Goal: Task Accomplishment & Management: Manage account settings

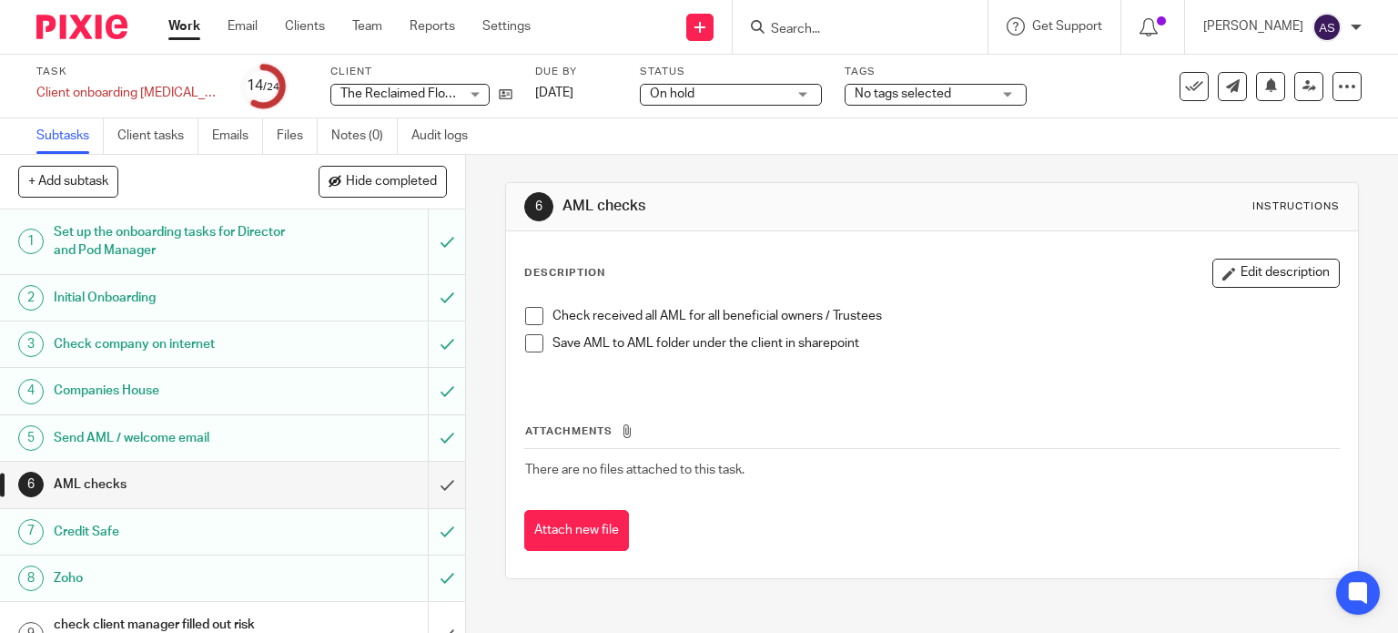
scroll to position [819, 0]
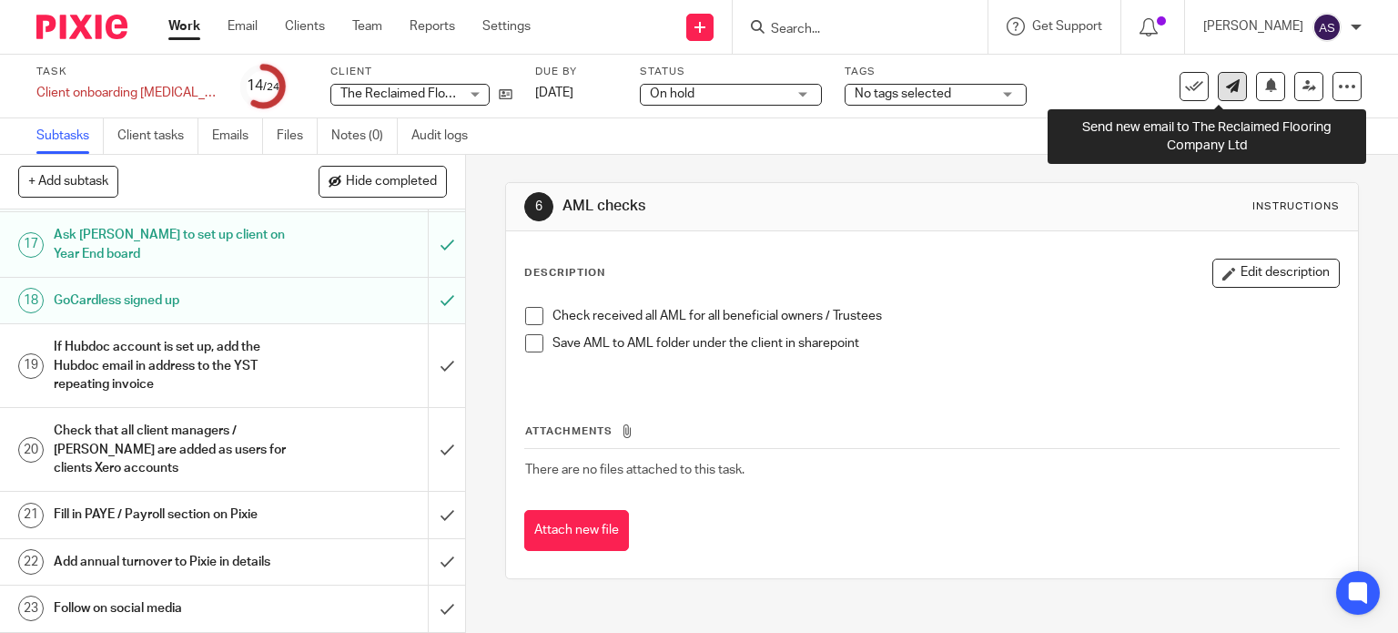
click at [1226, 80] on icon at bounding box center [1233, 86] width 14 height 14
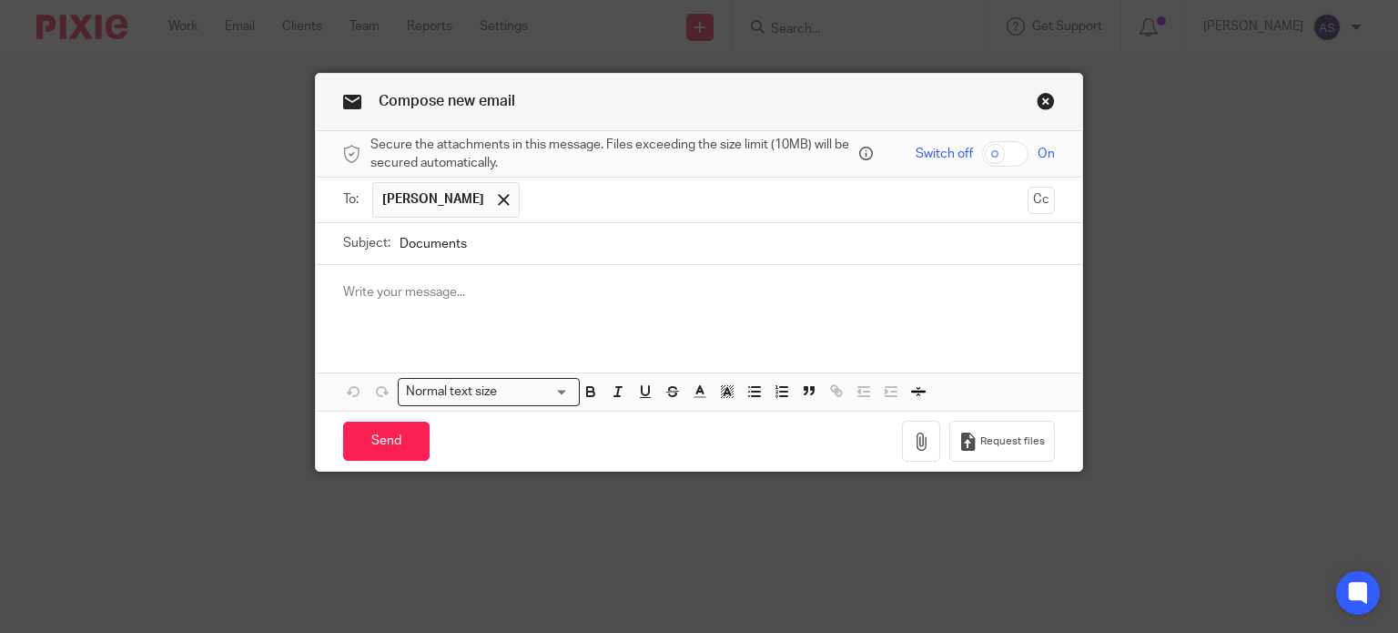
type input "Documents"
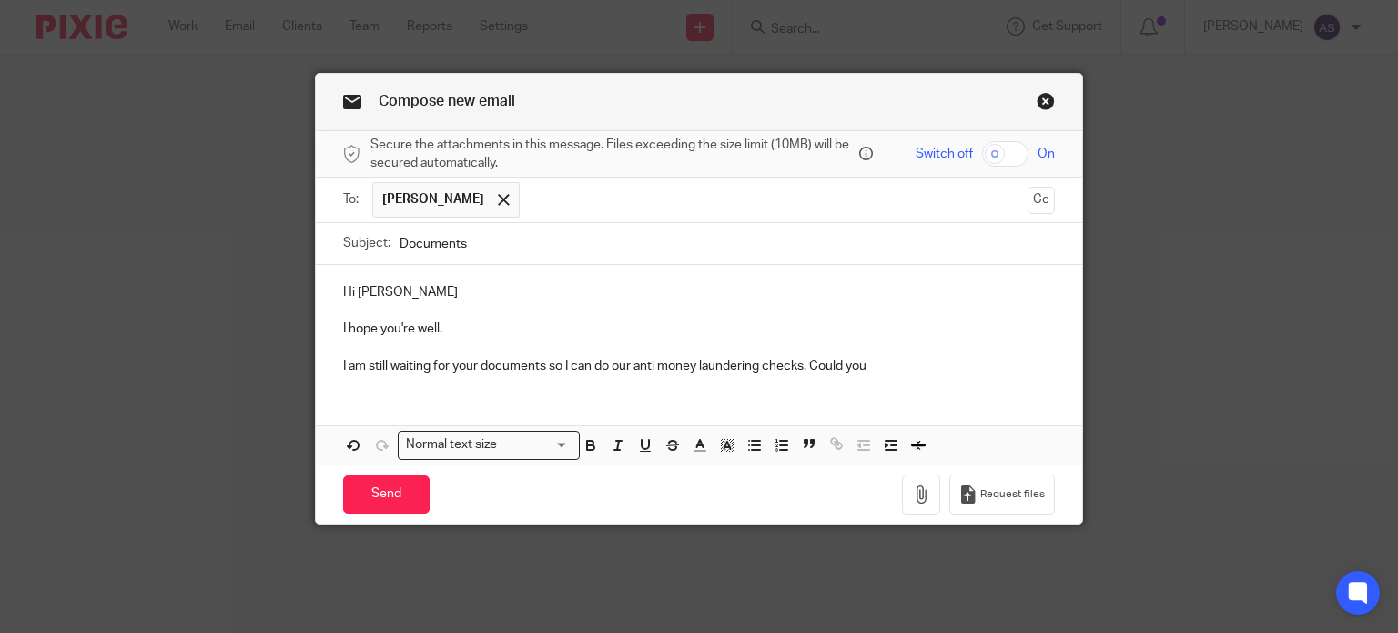
click at [909, 367] on p "I am still waiting for your documents so I can do our anti money laundering che…" at bounding box center [699, 366] width 713 height 18
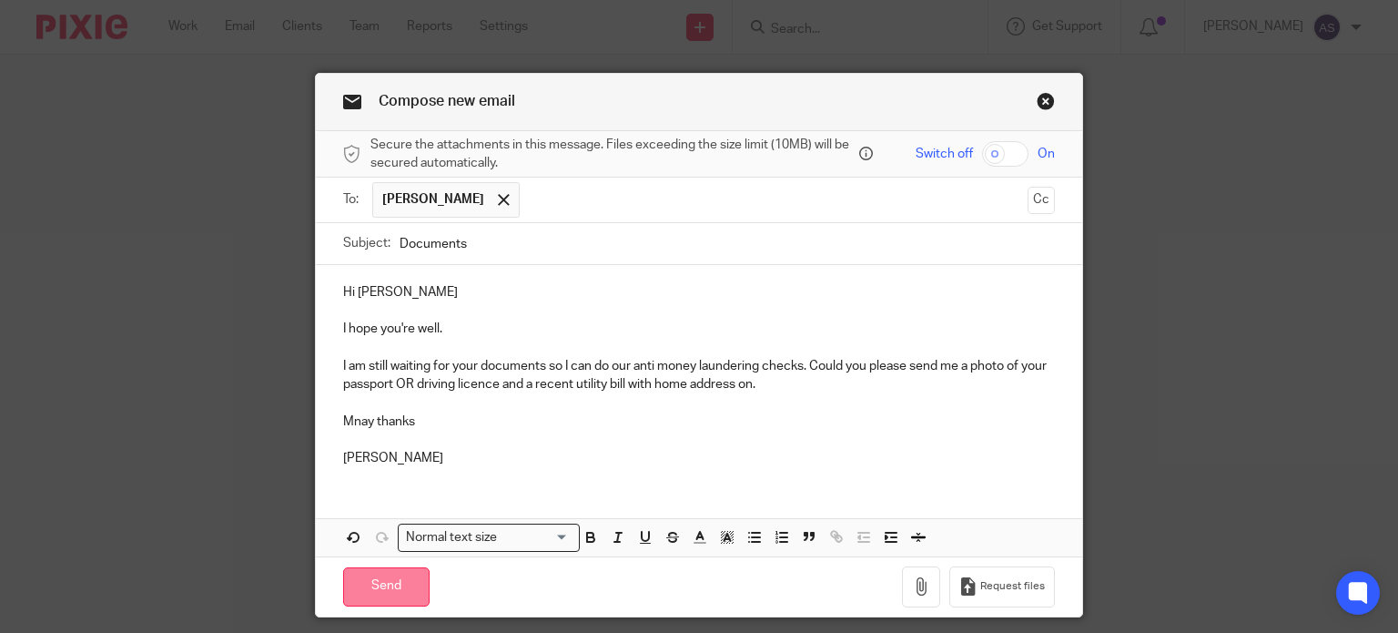
click at [379, 585] on input "Send" at bounding box center [386, 586] width 86 height 39
click at [607, 461] on p "Adele" at bounding box center [699, 458] width 713 height 18
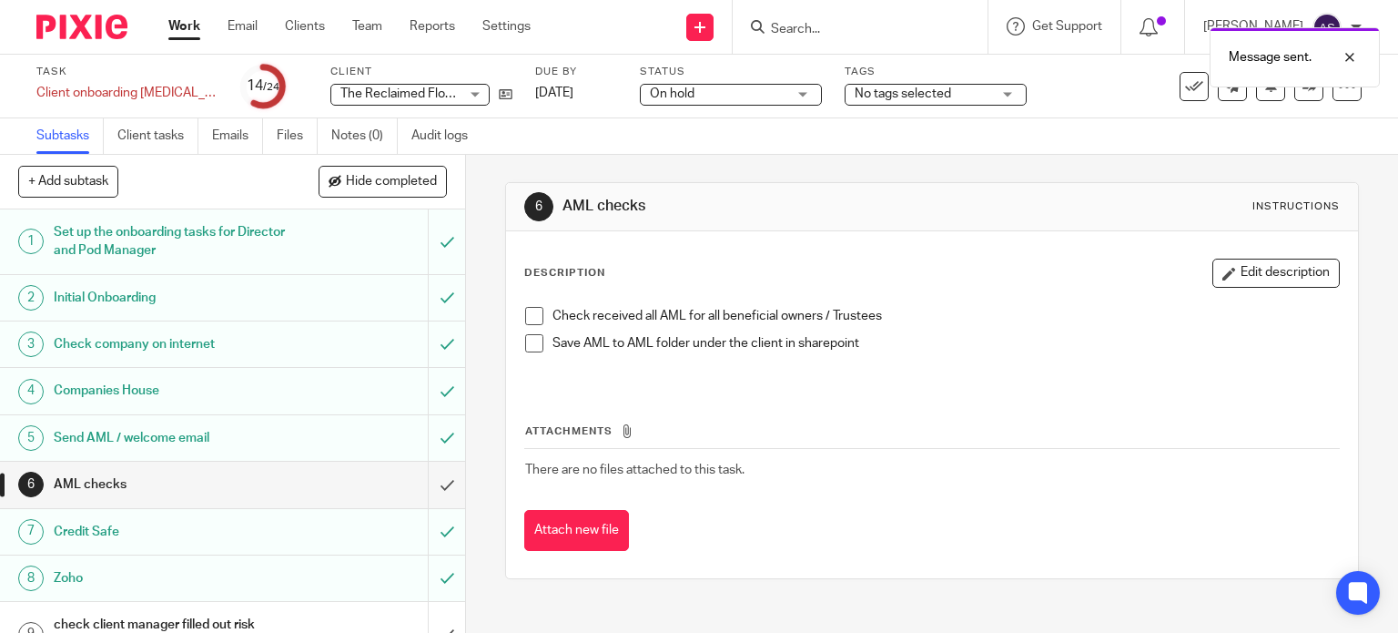
click at [188, 25] on link "Work" at bounding box center [184, 26] width 32 height 18
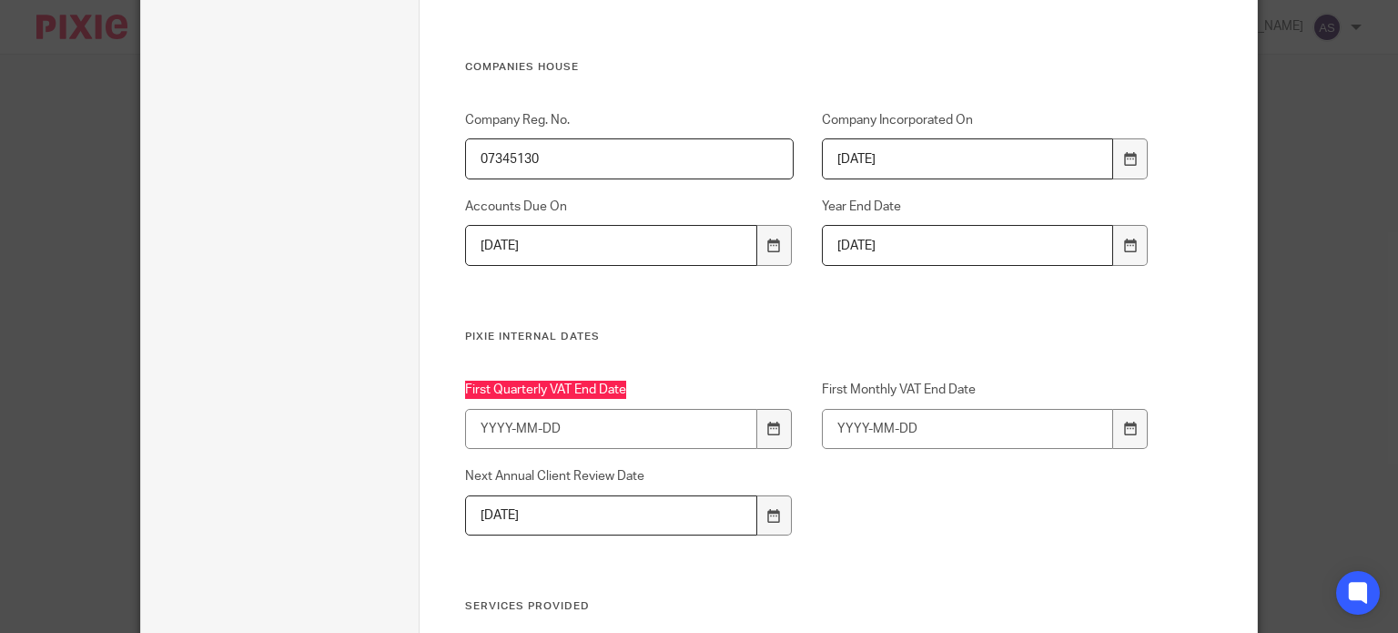
scroll to position [1092, 0]
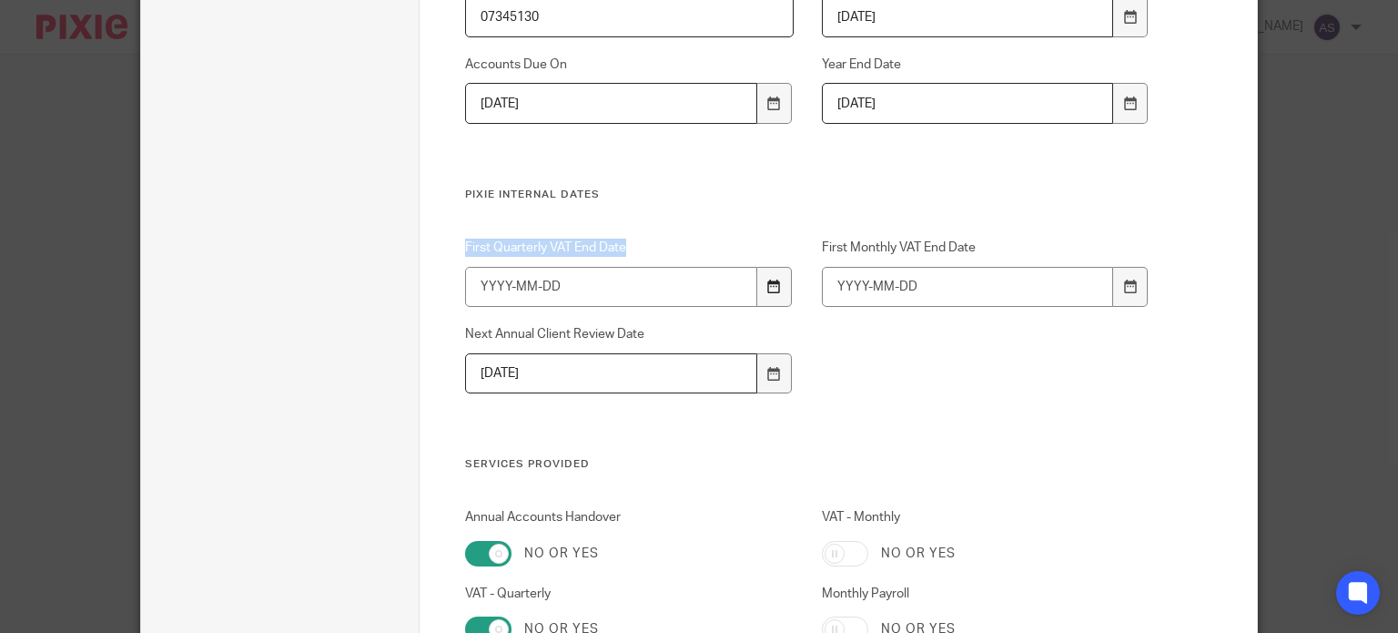
click at [768, 290] on icon at bounding box center [774, 286] width 14 height 14
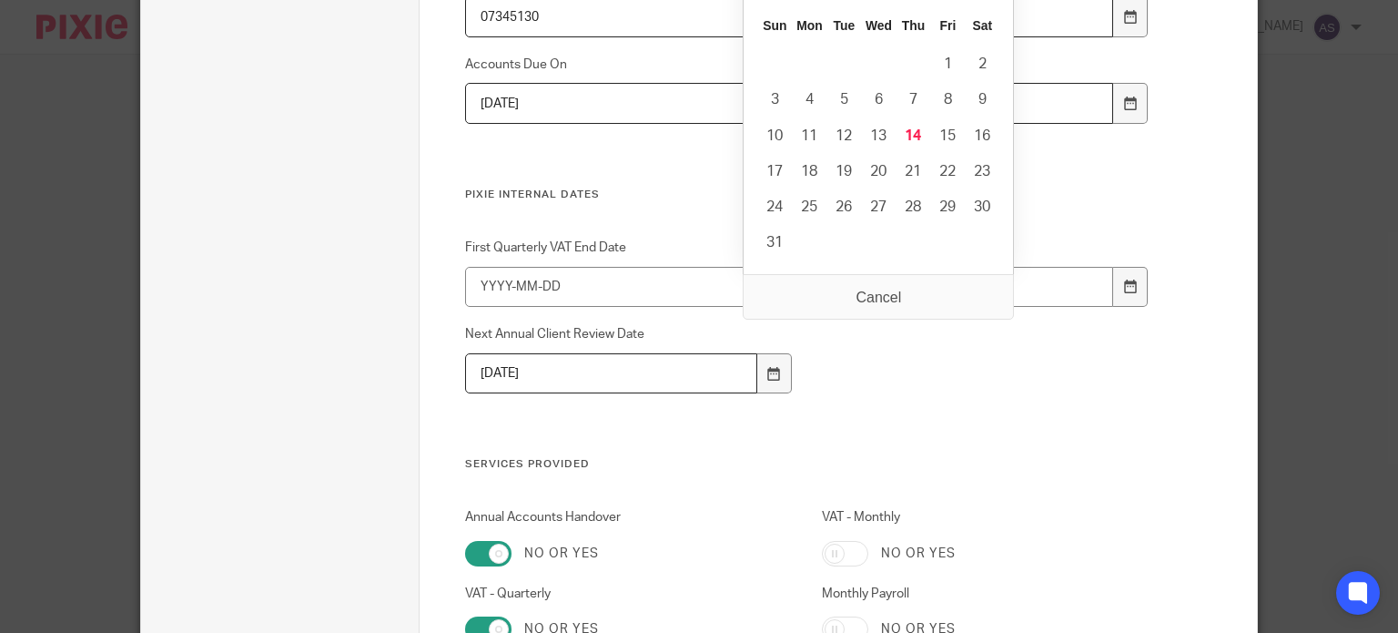
click at [633, 171] on div "Company Reg. No. 07345130 Company Incorporated On [DATE] Accounts Due On [DATE]…" at bounding box center [793, 78] width 713 height 218
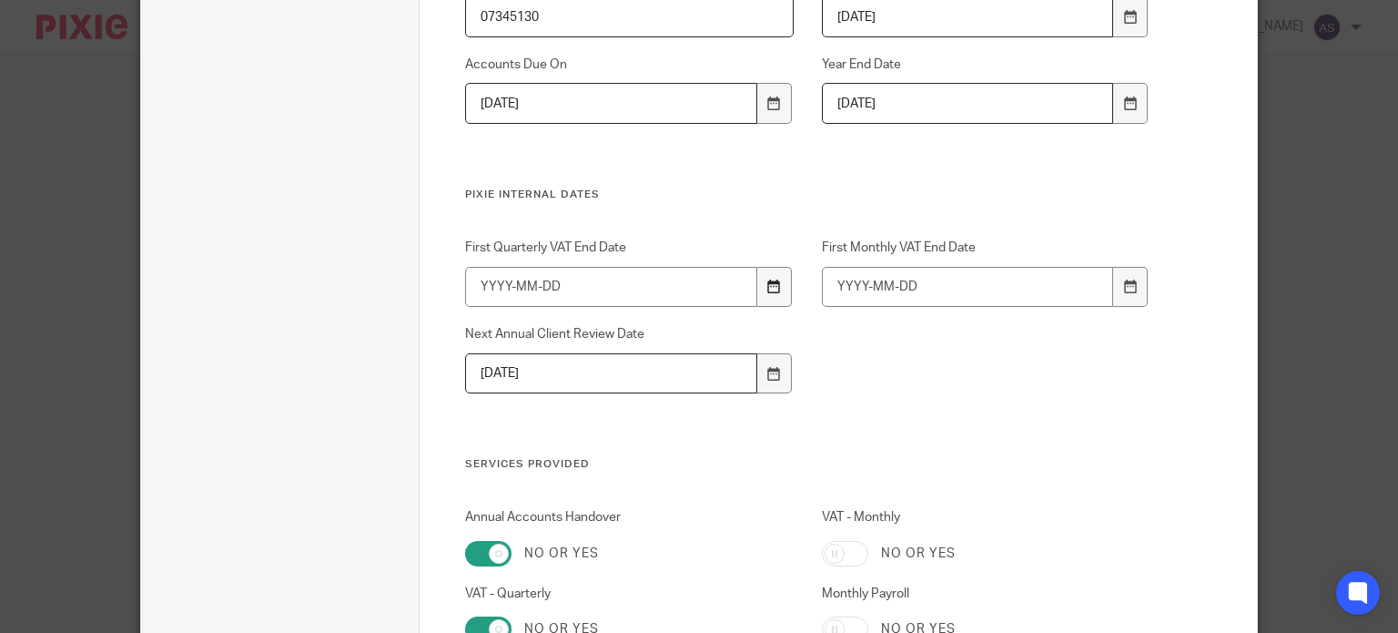
click at [767, 289] on icon at bounding box center [774, 286] width 14 height 14
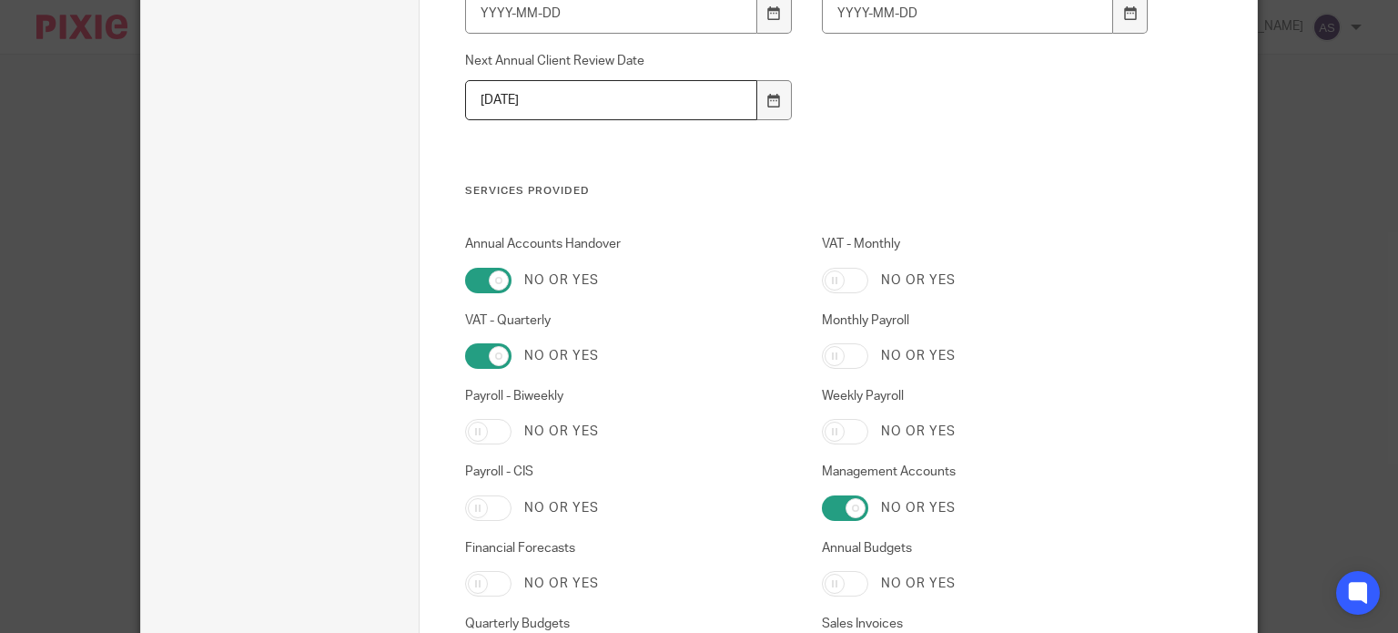
scroll to position [1274, 0]
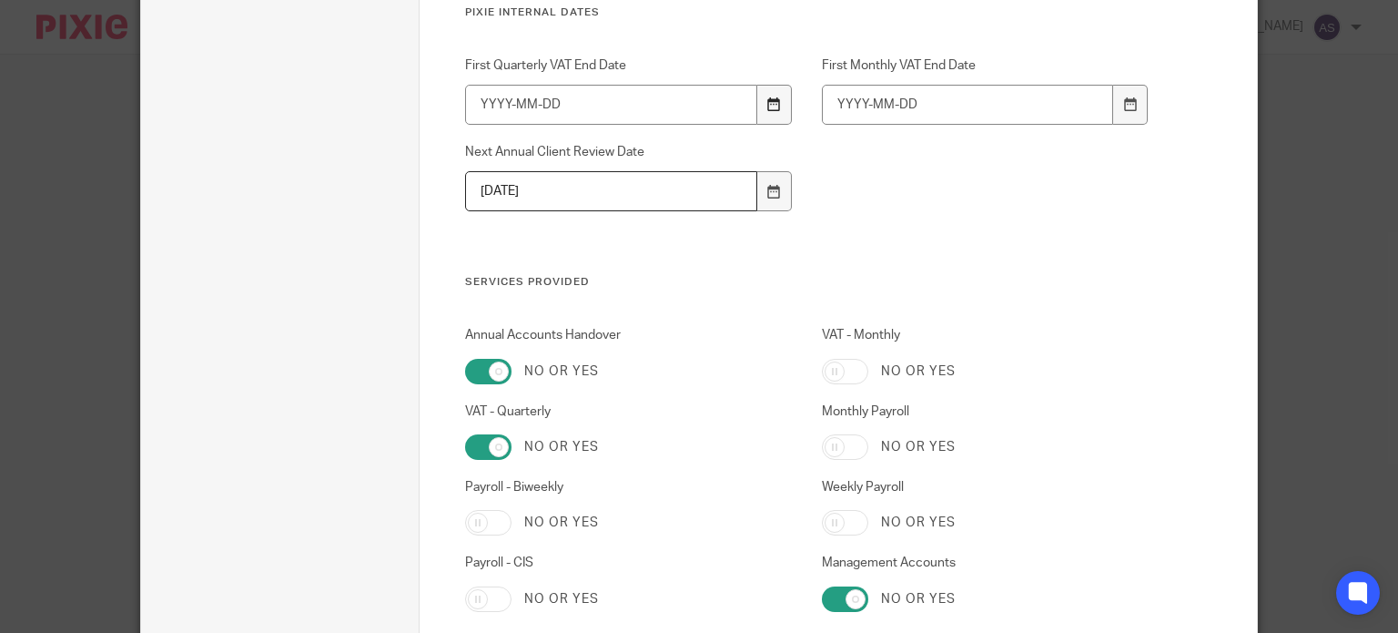
click at [768, 101] on icon at bounding box center [774, 104] width 14 height 14
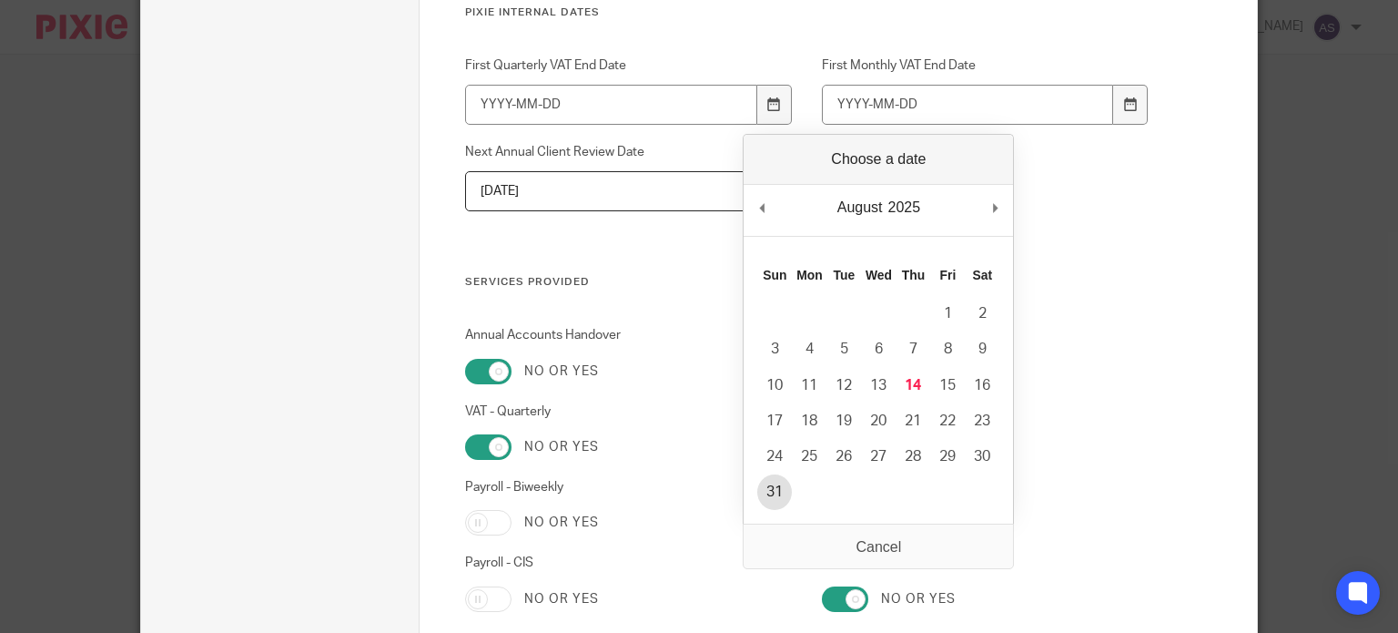
type input "2025-08-31"
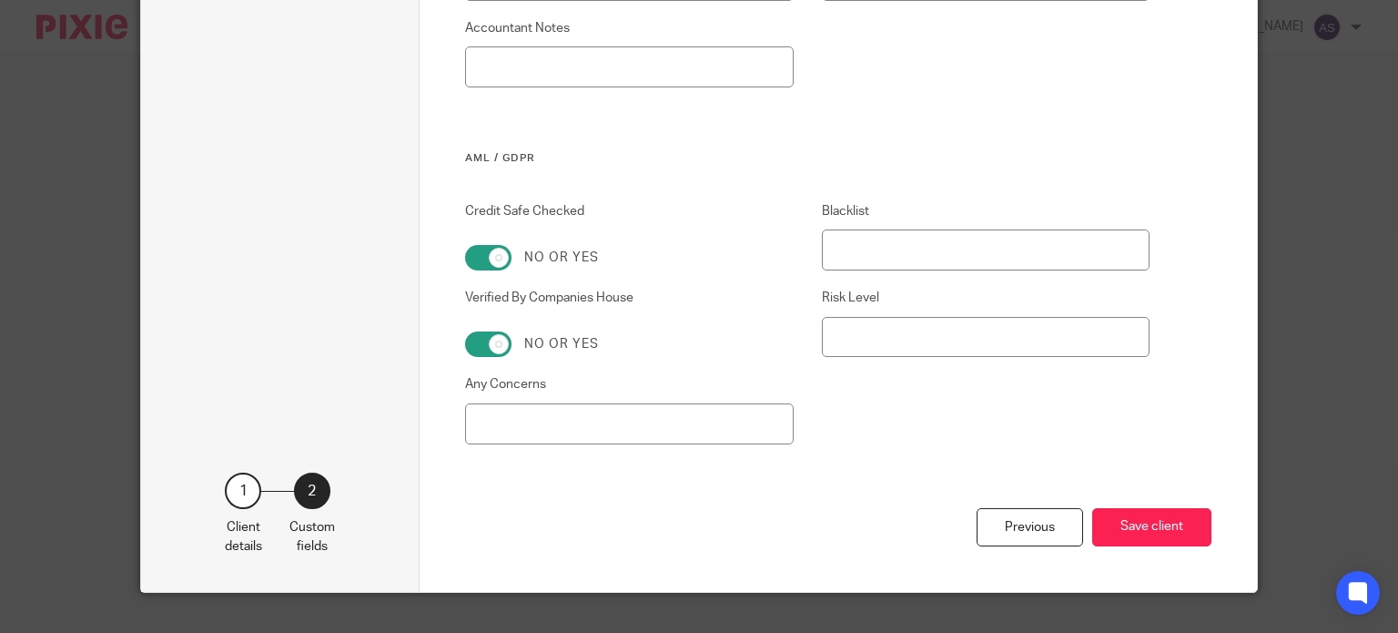
scroll to position [3400, 0]
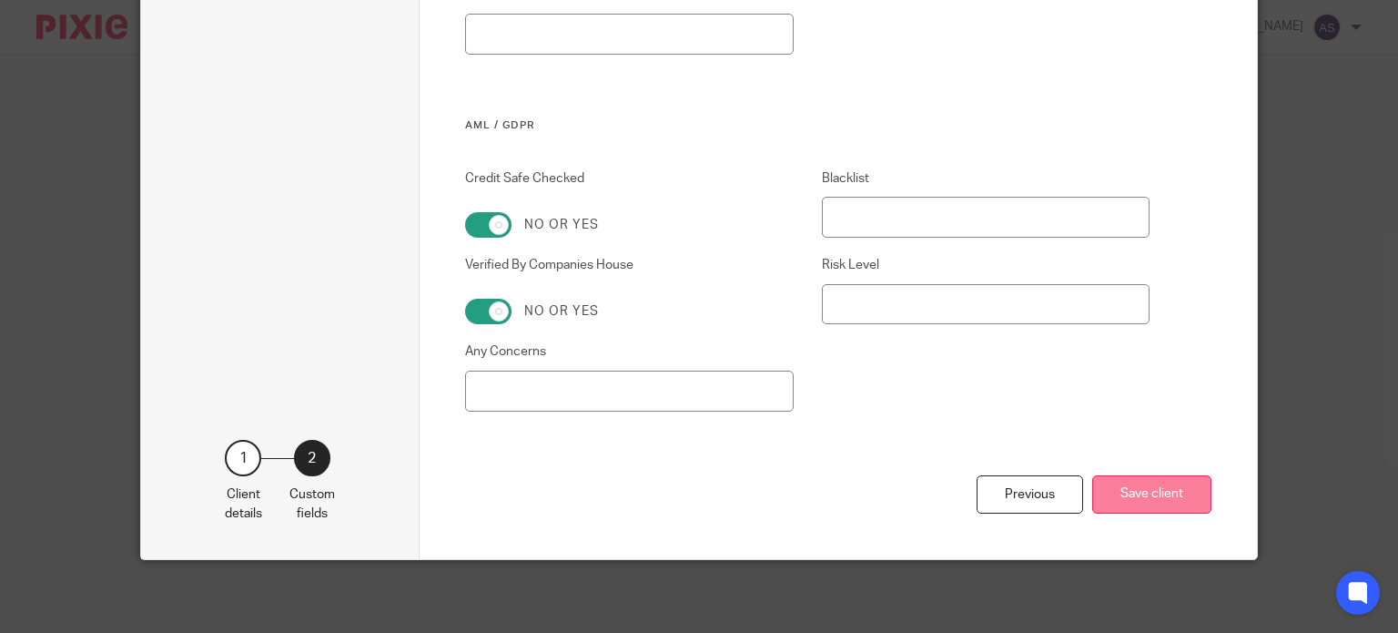
click at [1172, 482] on button "Save client" at bounding box center [1151, 494] width 119 height 39
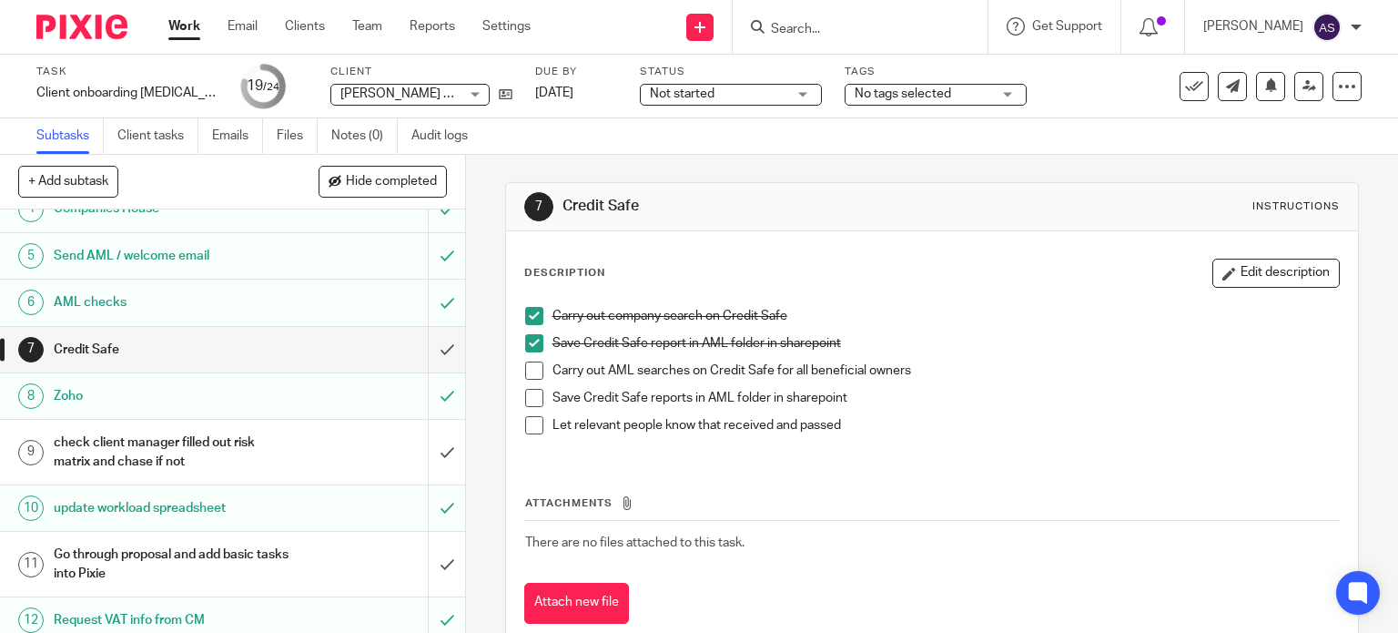
scroll to position [455, 0]
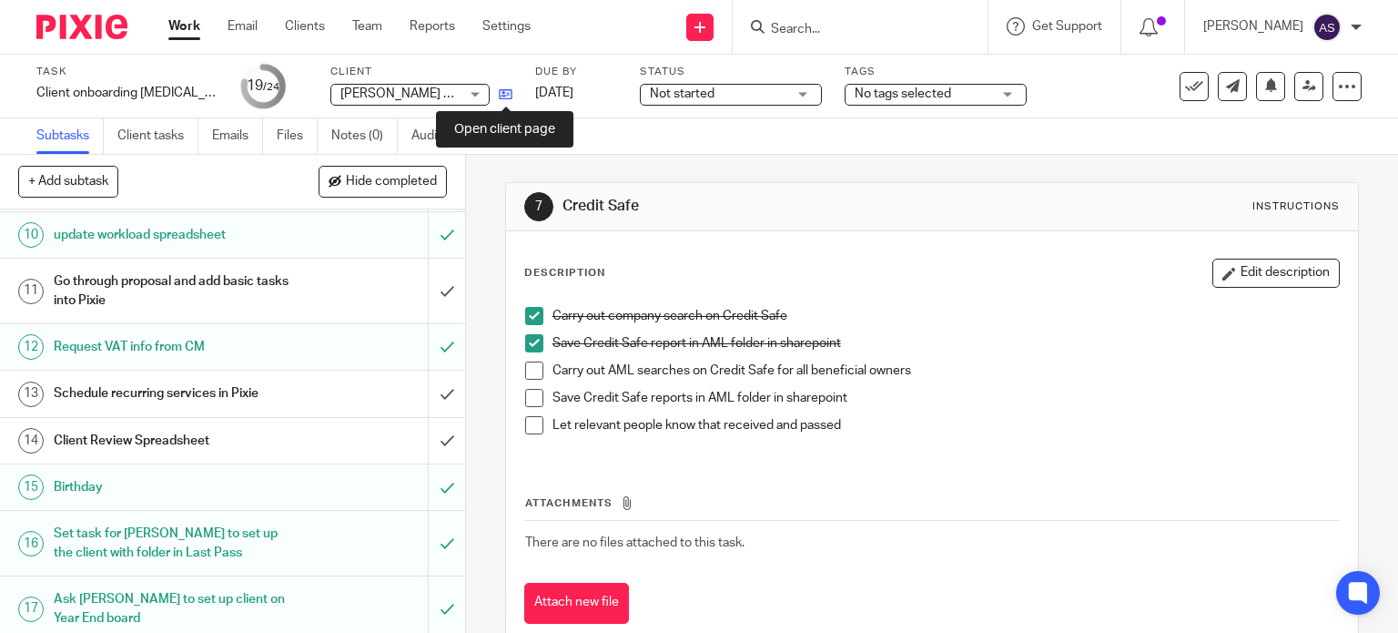
click at [500, 94] on icon at bounding box center [506, 94] width 14 height 14
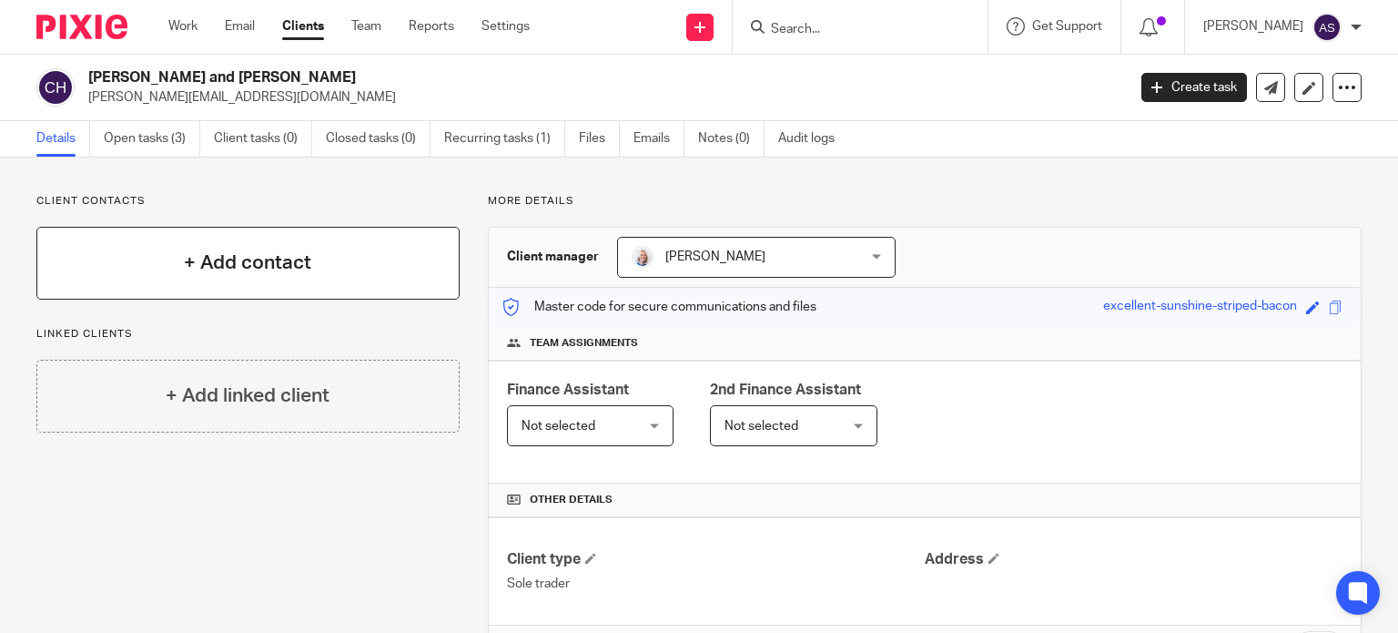
click at [248, 246] on div "+ Add contact" at bounding box center [247, 263] width 423 height 73
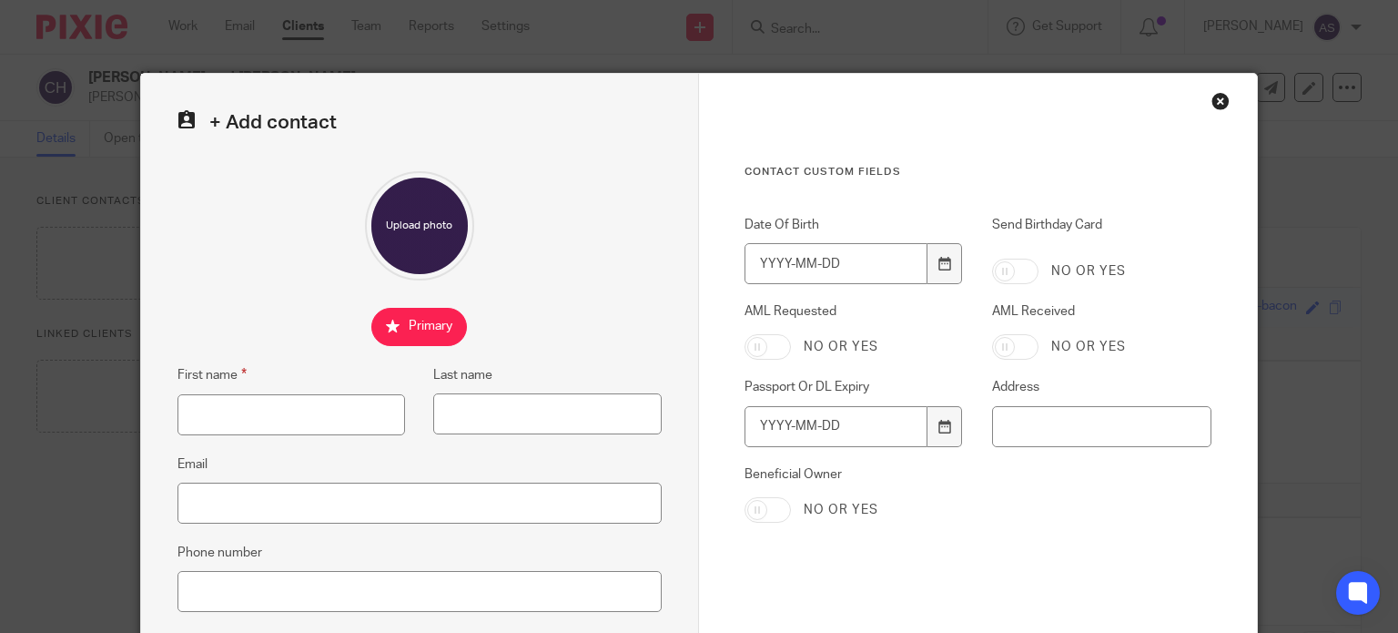
click at [205, 392] on div "First name" at bounding box center [291, 379] width 228 height 30
drag, startPoint x: 203, startPoint y: 415, endPoint x: 244, endPoint y: 380, distance: 53.6
click at [203, 415] on input "First name" at bounding box center [291, 414] width 228 height 41
type input "[PERSON_NAME]"
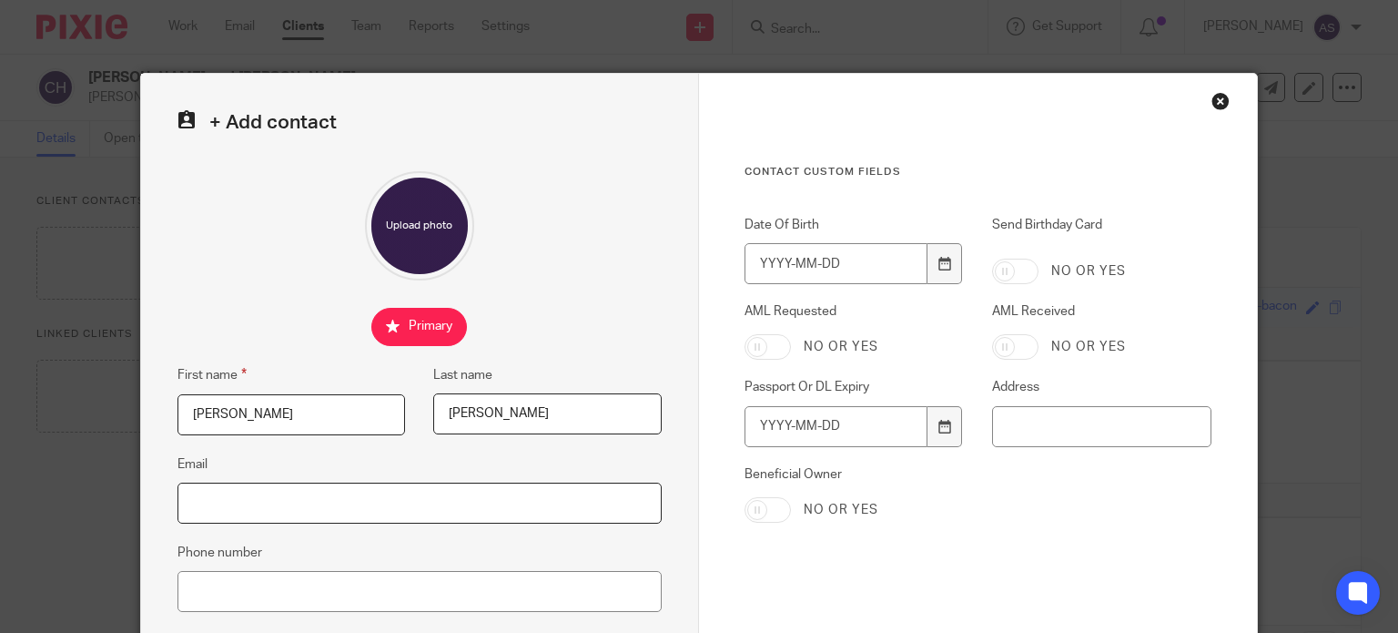
click at [244, 501] on input "Email" at bounding box center [419, 502] width 484 height 41
click at [258, 500] on input "Email" at bounding box center [419, 502] width 484 height 41
paste input "[PERSON_NAME][EMAIL_ADDRESS][DOMAIN_NAME]"
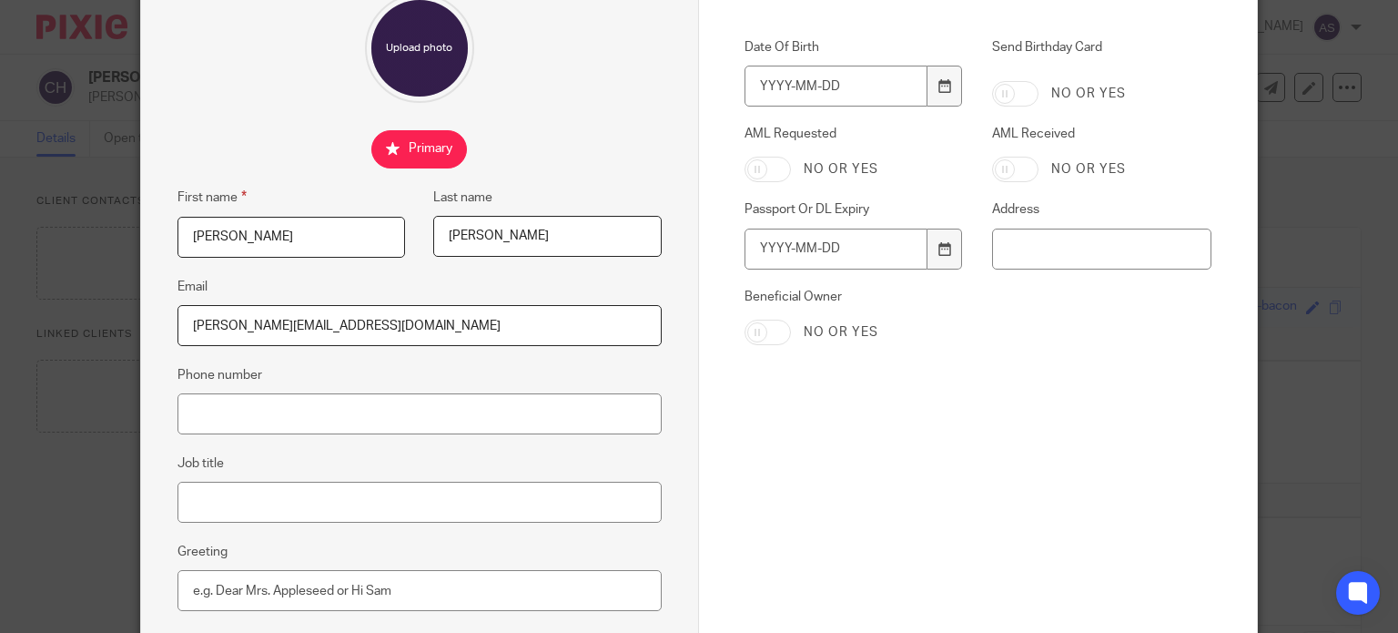
scroll to position [182, 0]
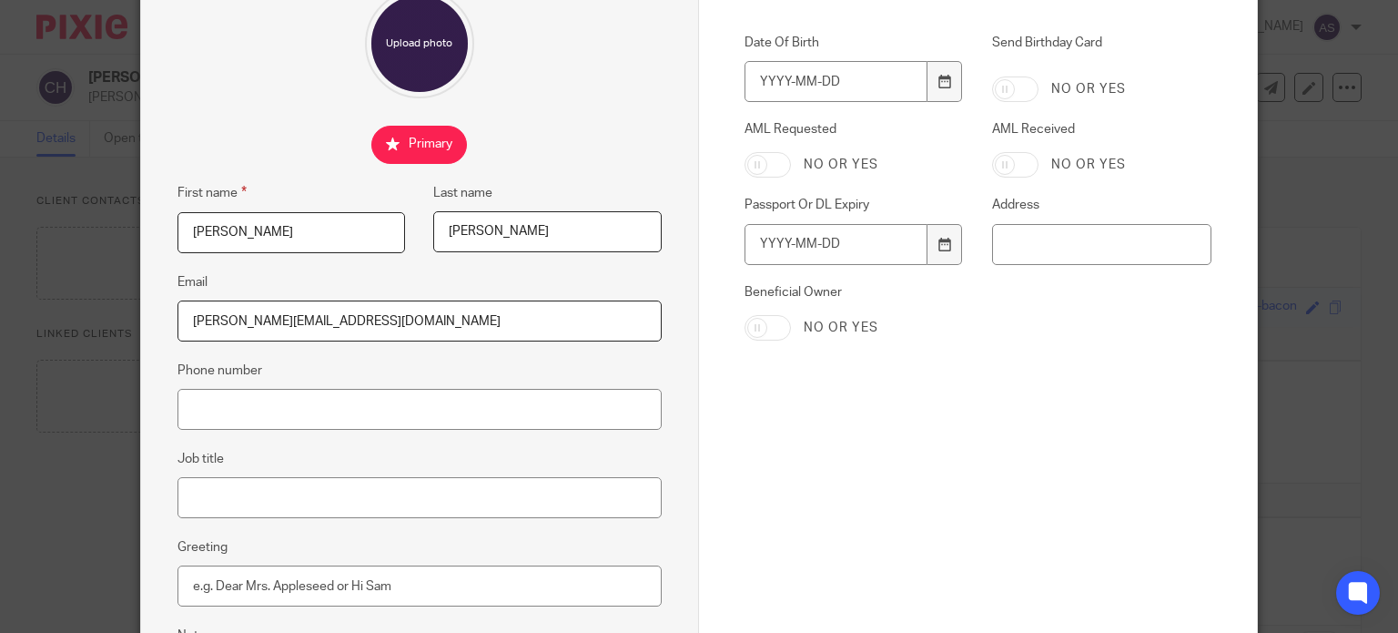
type input "[PERSON_NAME][EMAIL_ADDRESS][DOMAIN_NAME]"
click at [1020, 172] on input "AML Received" at bounding box center [1015, 164] width 46 height 25
checkbox input "true"
click at [765, 163] on input "AML Requested" at bounding box center [768, 164] width 46 height 25
checkbox input "true"
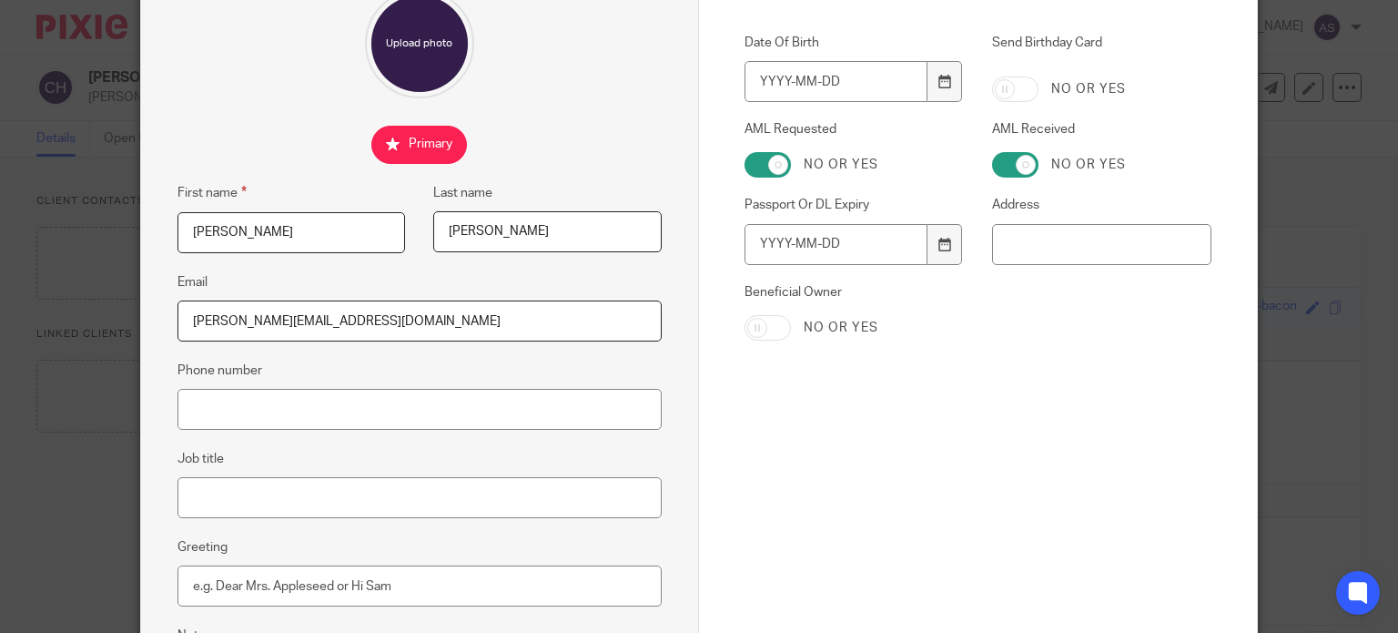
click at [773, 327] on input "Beneficial Owner" at bounding box center [768, 327] width 46 height 25
click at [761, 325] on input "Beneficial Owner" at bounding box center [768, 327] width 46 height 25
checkbox input "false"
click at [757, 76] on input "Date Of Birth" at bounding box center [836, 81] width 183 height 41
type input "1991-01-30"
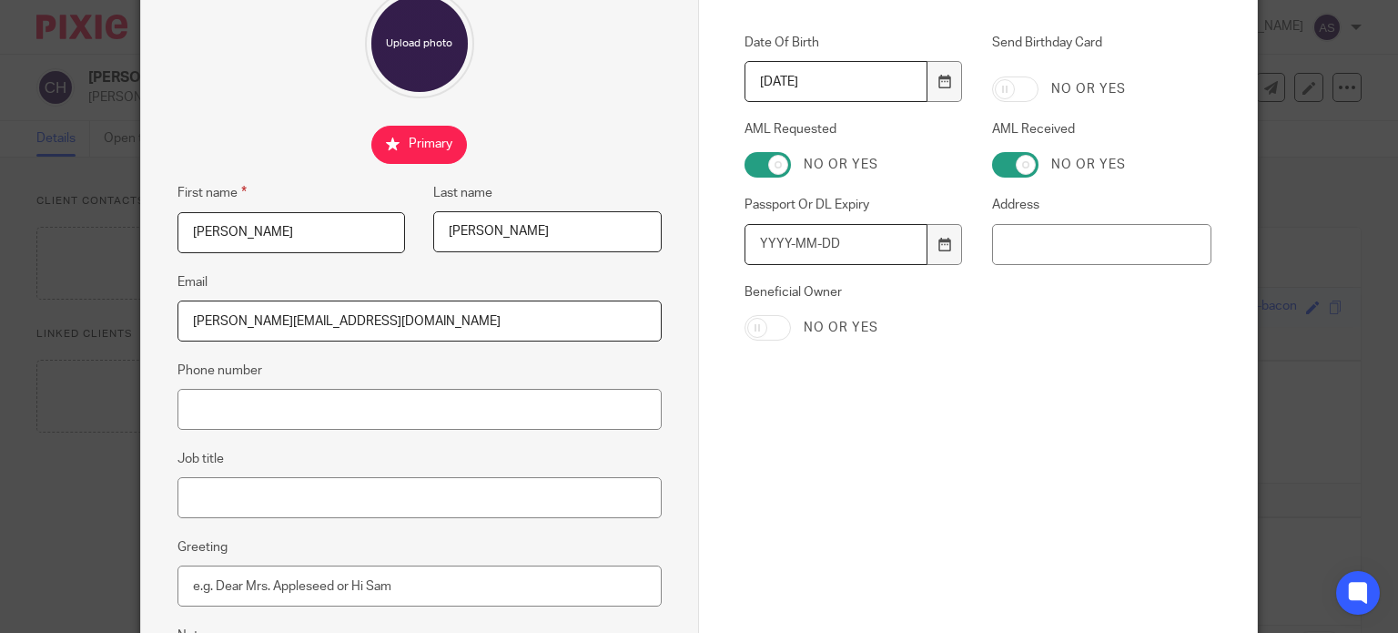
click at [752, 244] on input "Passport Or DL Expiry" at bounding box center [836, 244] width 183 height 41
type input "2031-01-25"
paste input "Upton Hall Lodge 171 Prestbury Road Macclesfield Cheshire SK10 4AA"
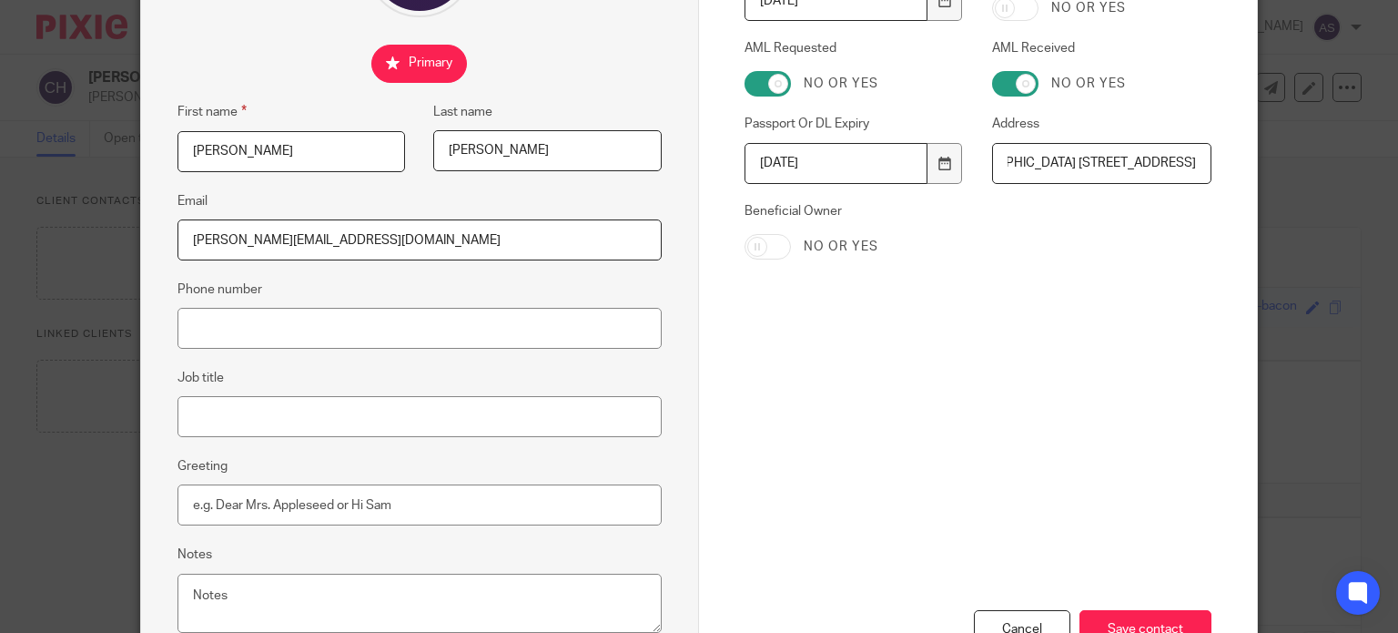
scroll to position [396, 0]
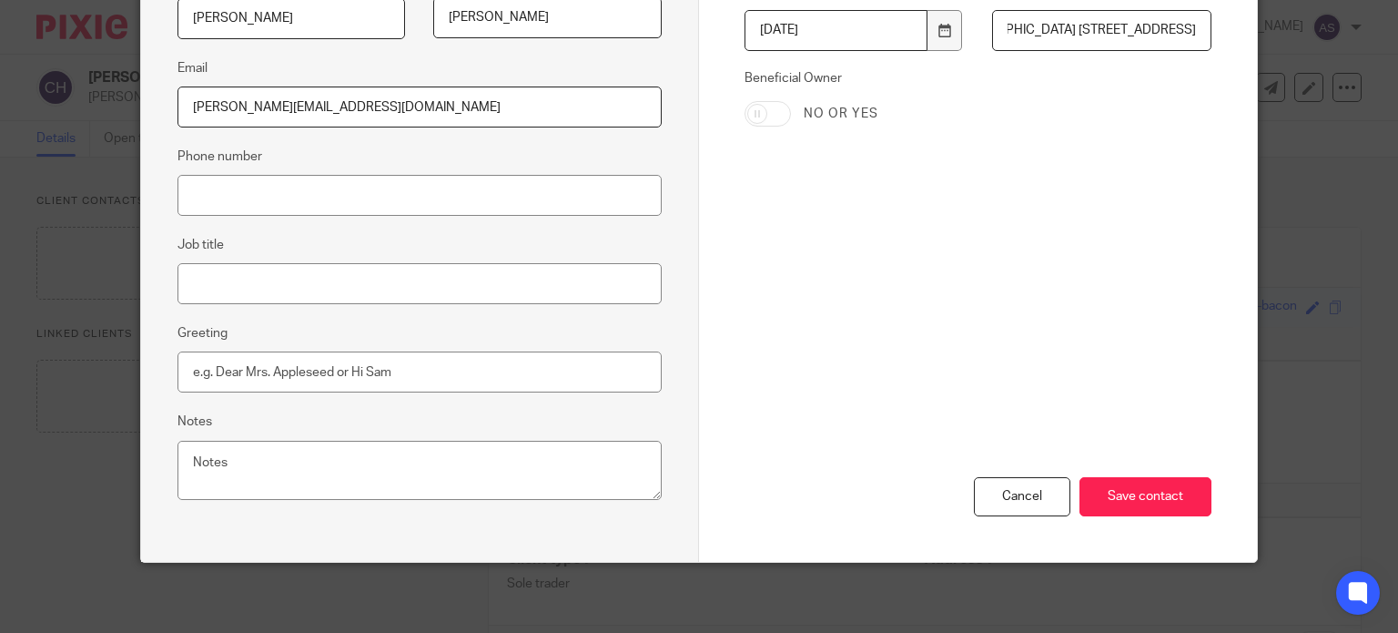
type input "Upton Hall Lodge 171 Prestbury Road Macclesfield Cheshire SK10 4AA"
click at [1140, 502] on input "Save contact" at bounding box center [1145, 496] width 132 height 39
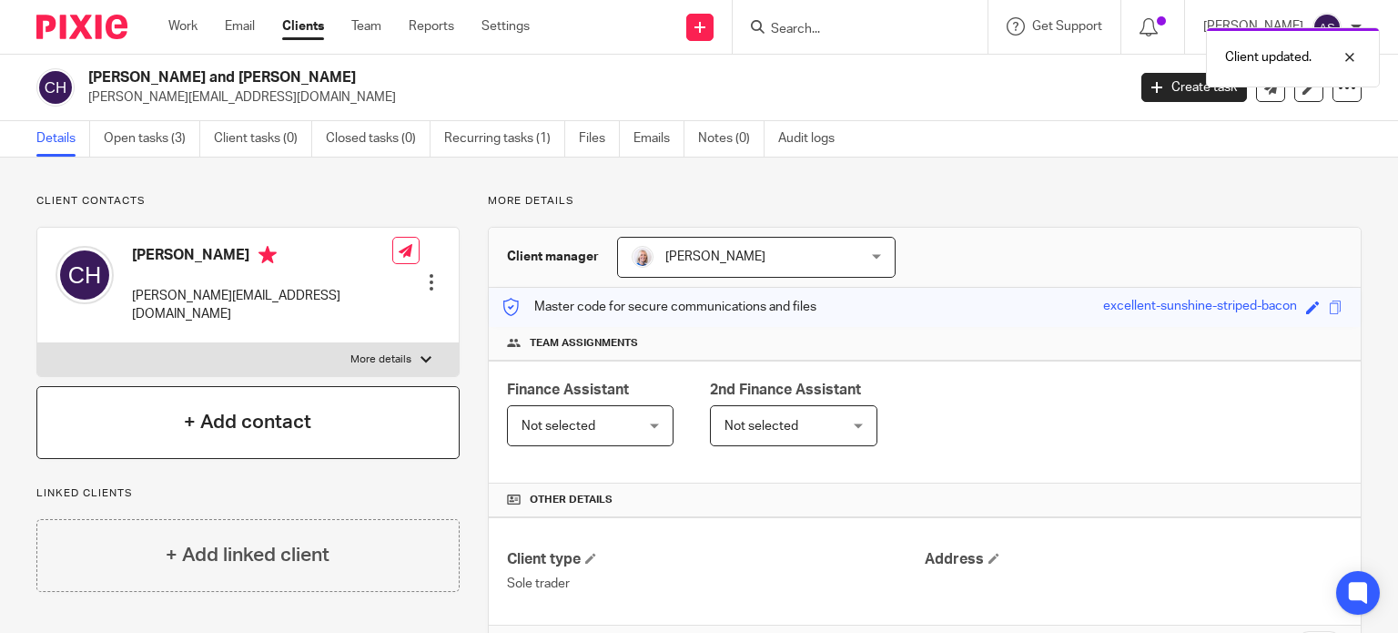
click at [252, 408] on h4 "+ Add contact" at bounding box center [247, 422] width 127 height 28
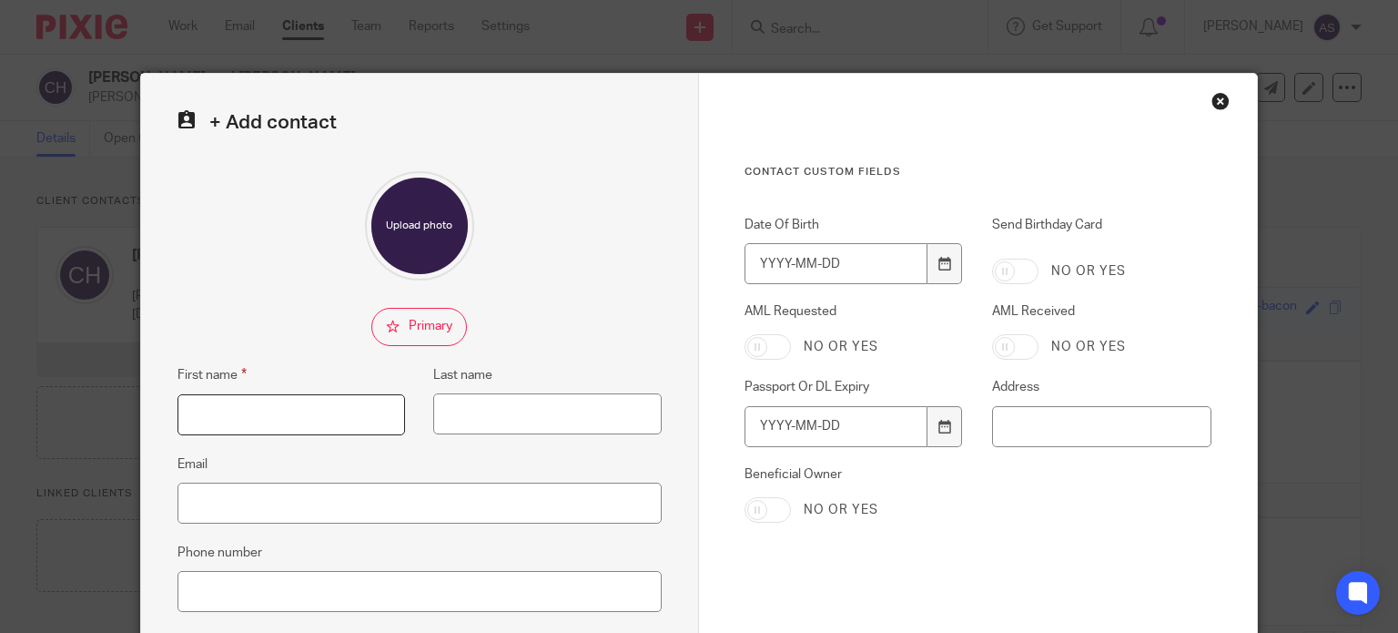
click at [237, 420] on input "First name" at bounding box center [291, 414] width 228 height 41
type input "Colin"
type input "Lawson"
click at [1025, 441] on input "Address" at bounding box center [1101, 426] width 219 height 41
paste input "Upton Hall Lodge 171 Prestbury Road Macclesfield Cheshire SK10 4AA"
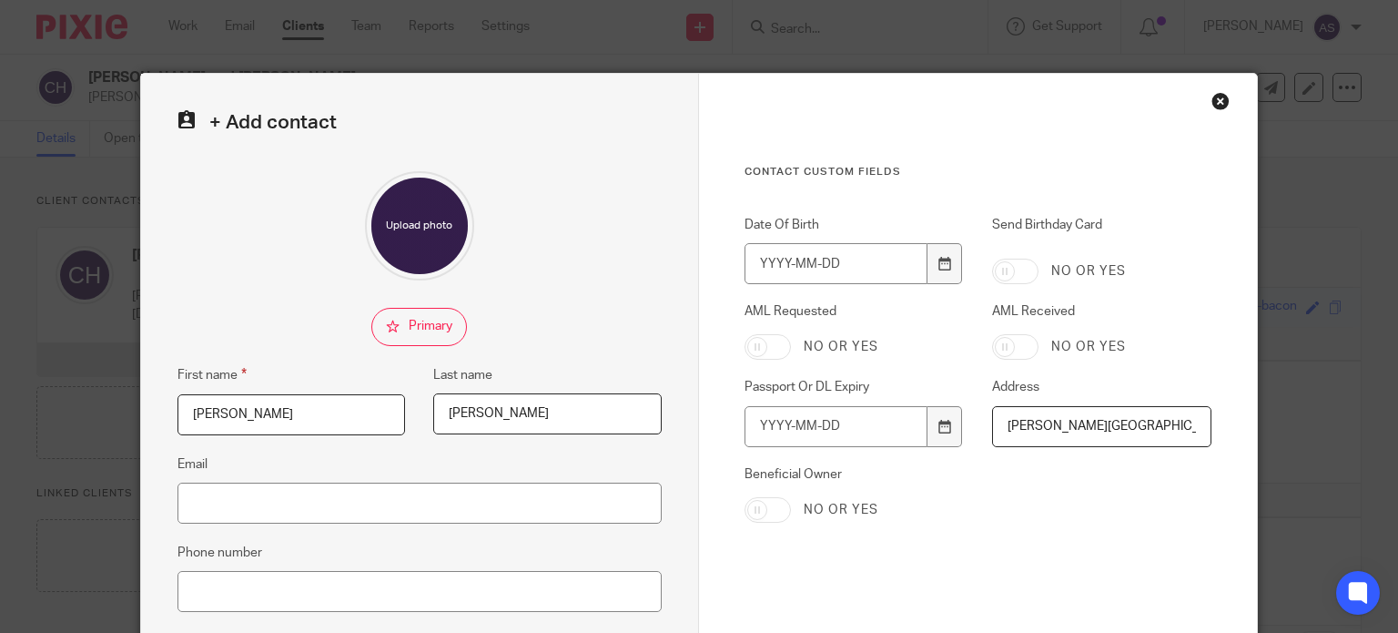
type input "Upton Hall Lodge 171 Prestbury Road Macclesfield Cheshire SK10 4AA"
click at [768, 338] on input "AML Requested" at bounding box center [768, 346] width 46 height 25
checkbox input "true"
click at [1012, 350] on input "AML Received" at bounding box center [1015, 346] width 46 height 25
checkbox input "true"
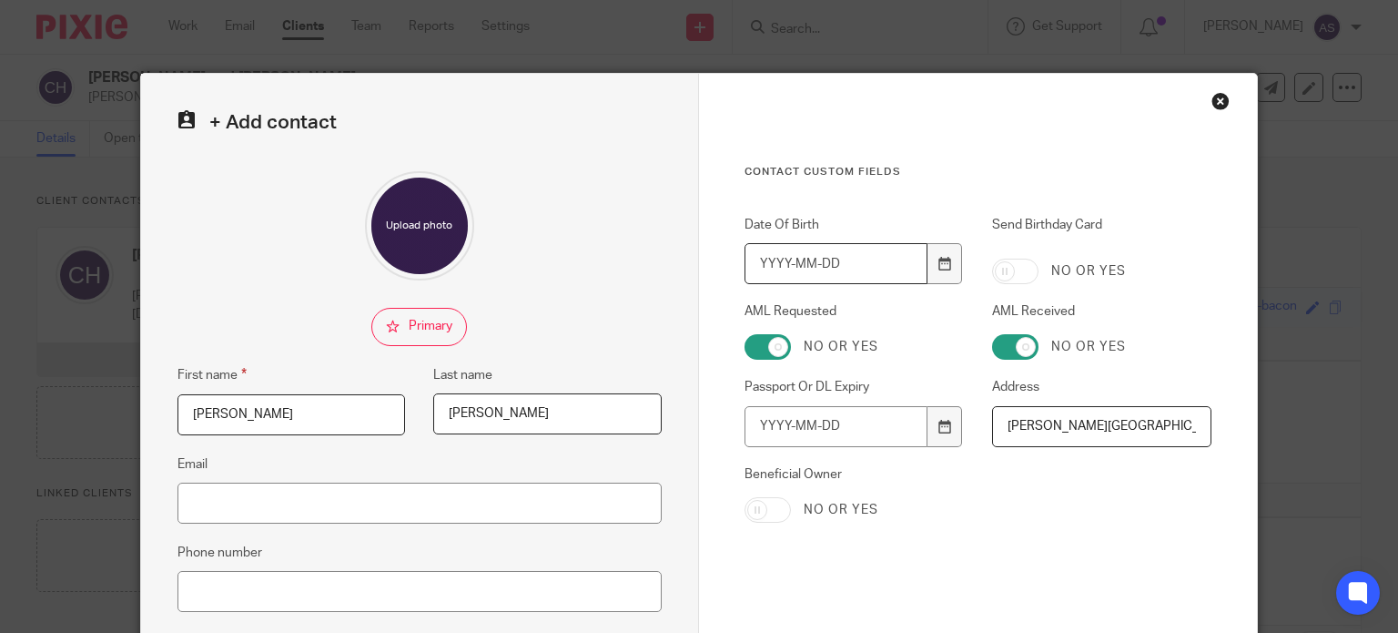
click at [762, 261] on input "Date Of Birth" at bounding box center [836, 263] width 183 height 41
type input "1969-10-16"
click at [747, 421] on input "Passport Or DL Expiry" at bounding box center [836, 426] width 183 height 41
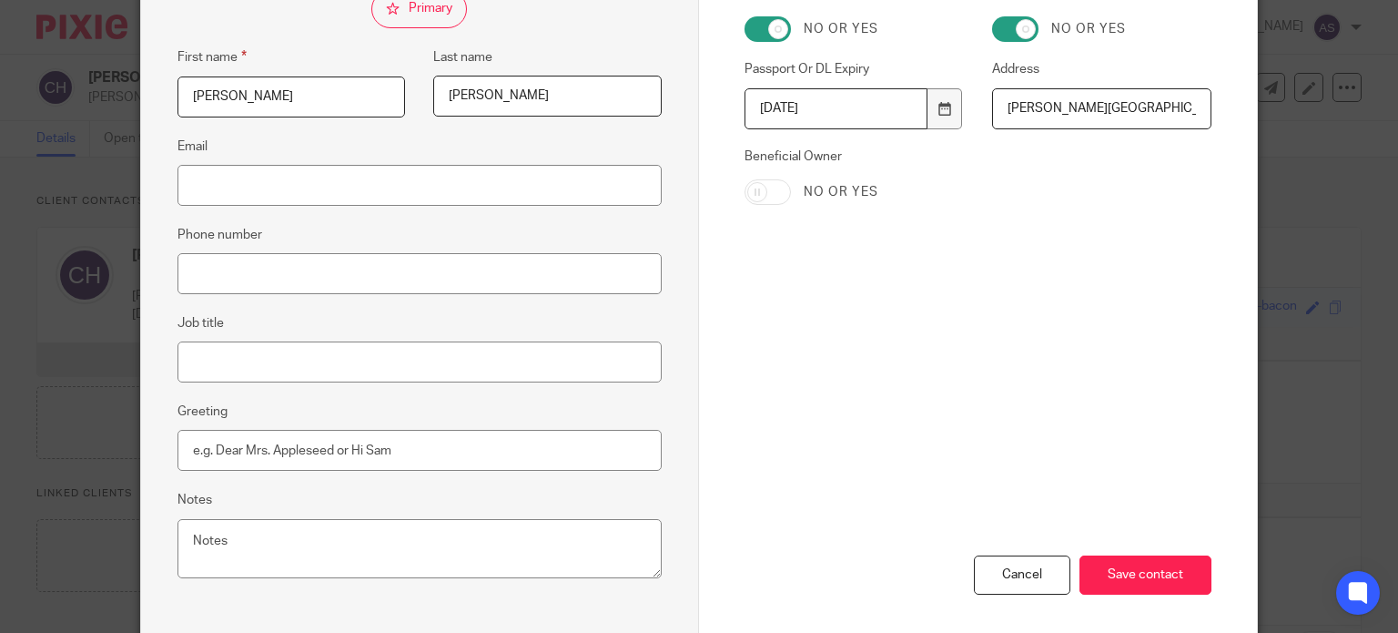
scroll to position [396, 0]
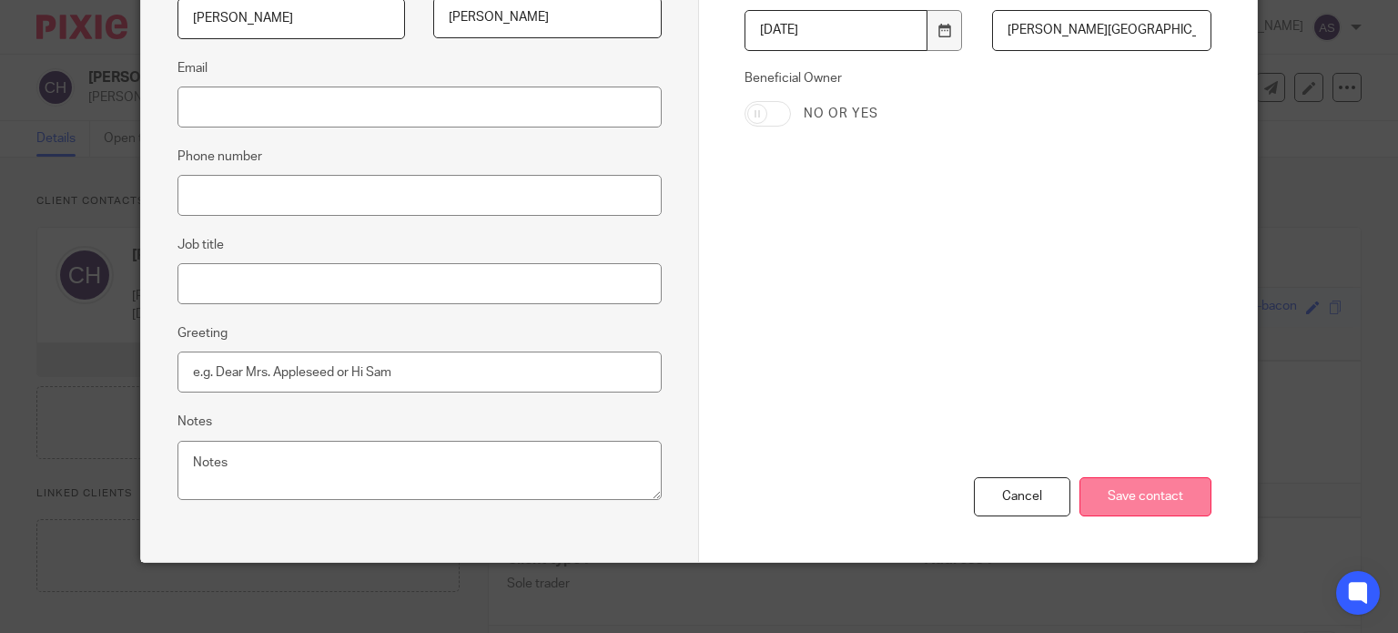
type input "2032-06-30"
click at [1140, 496] on input "Save contact" at bounding box center [1145, 496] width 132 height 39
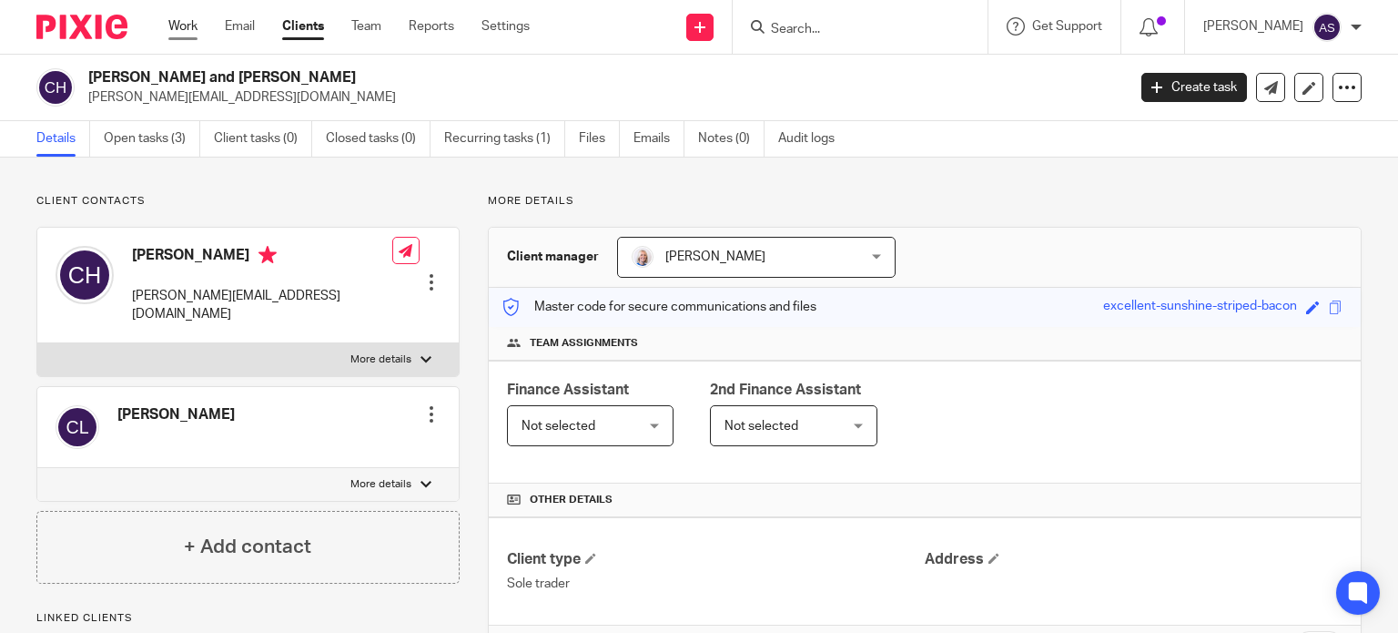
click at [186, 26] on link "Work" at bounding box center [182, 26] width 29 height 18
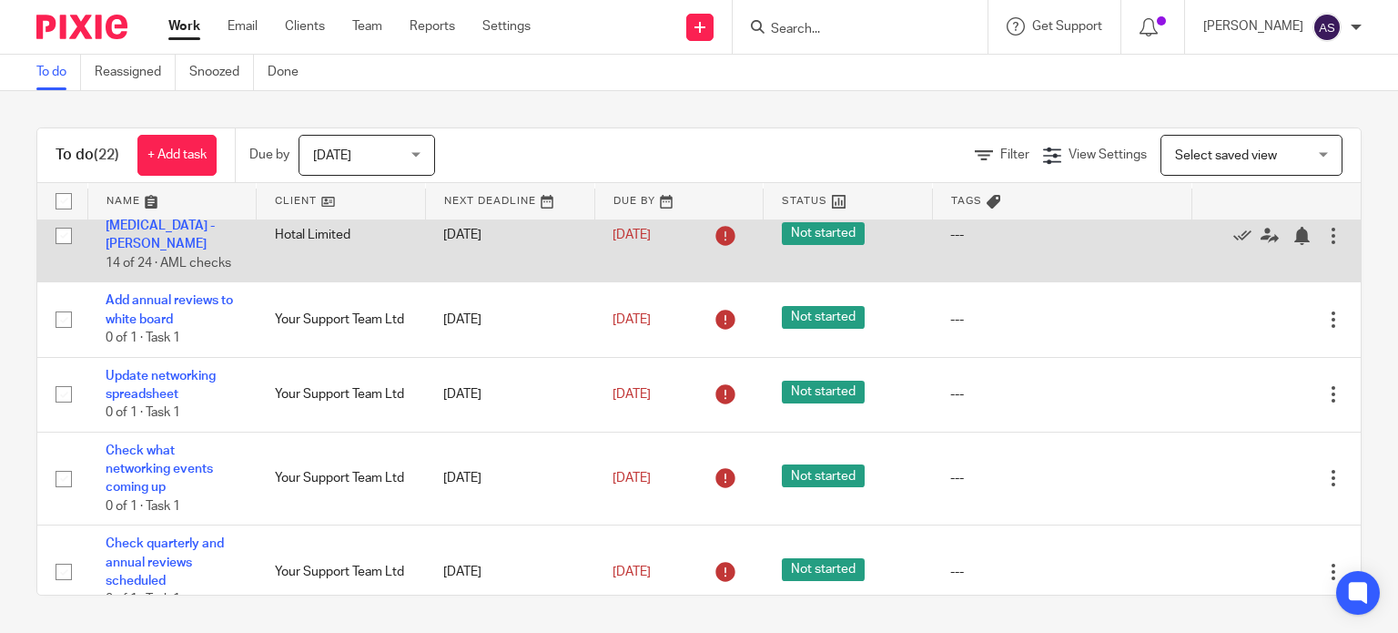
scroll to position [728, 0]
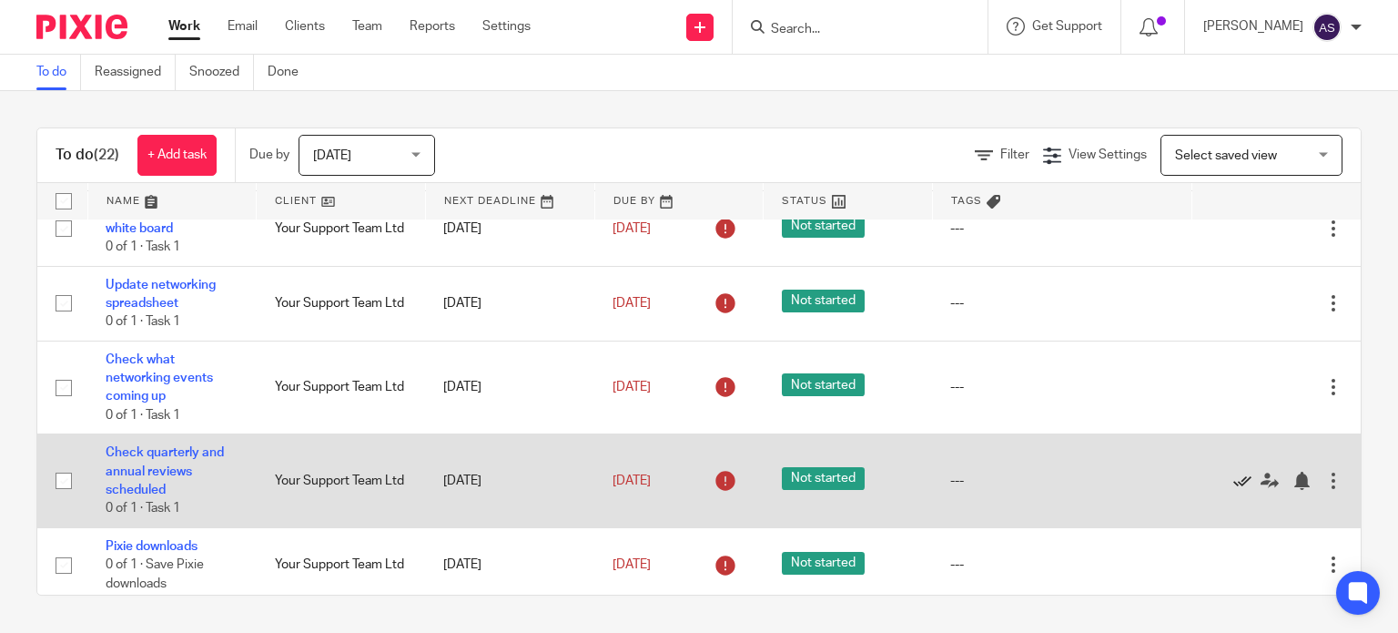
click at [1233, 486] on icon at bounding box center [1242, 480] width 18 height 18
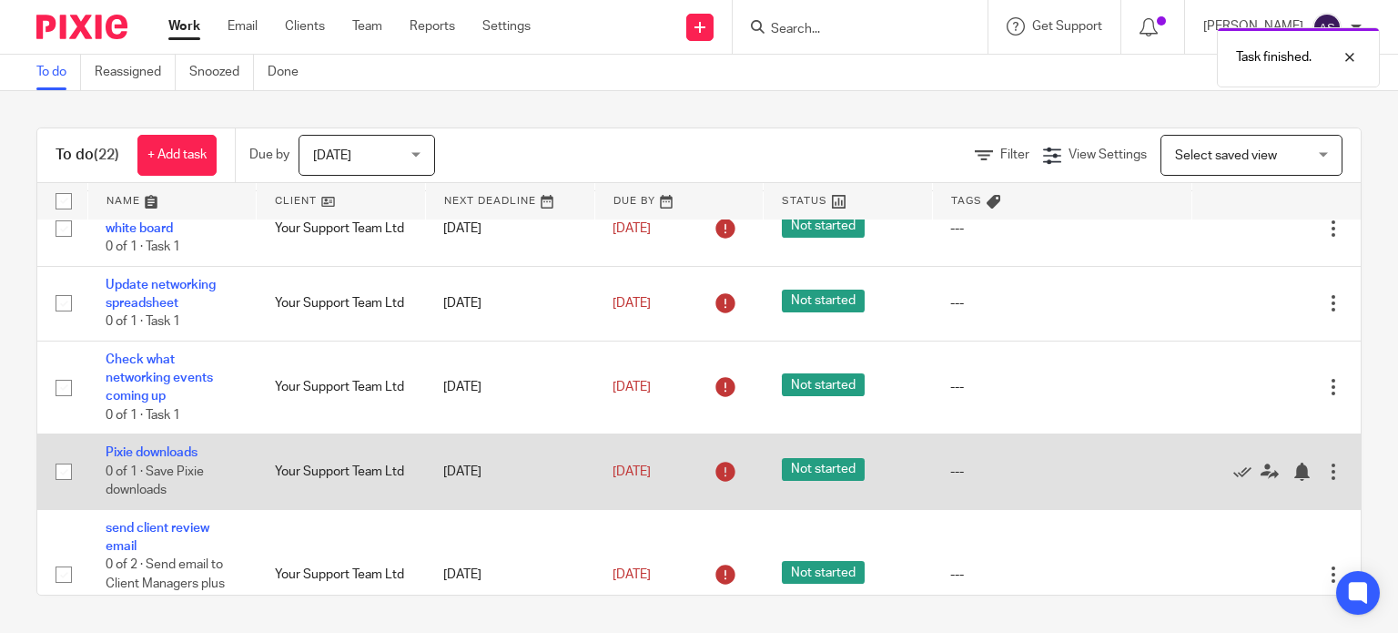
scroll to position [819, 0]
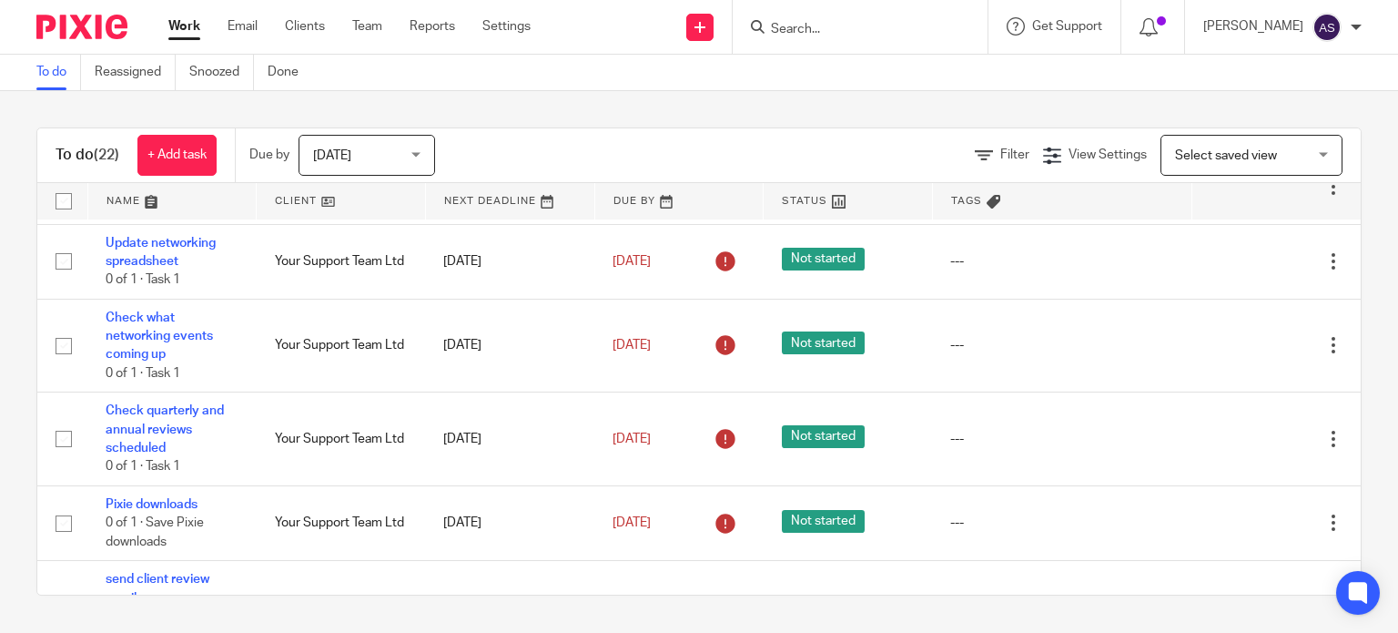
scroll to position [910, 0]
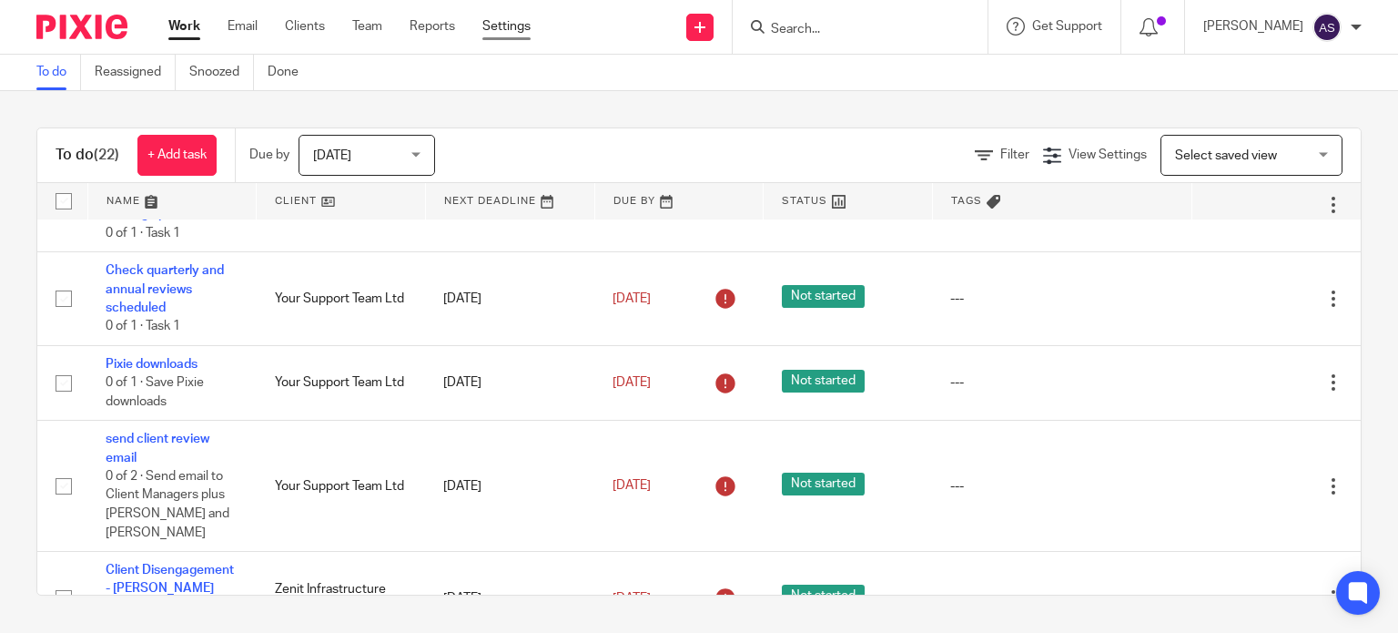
click at [515, 25] on link "Settings" at bounding box center [506, 26] width 48 height 18
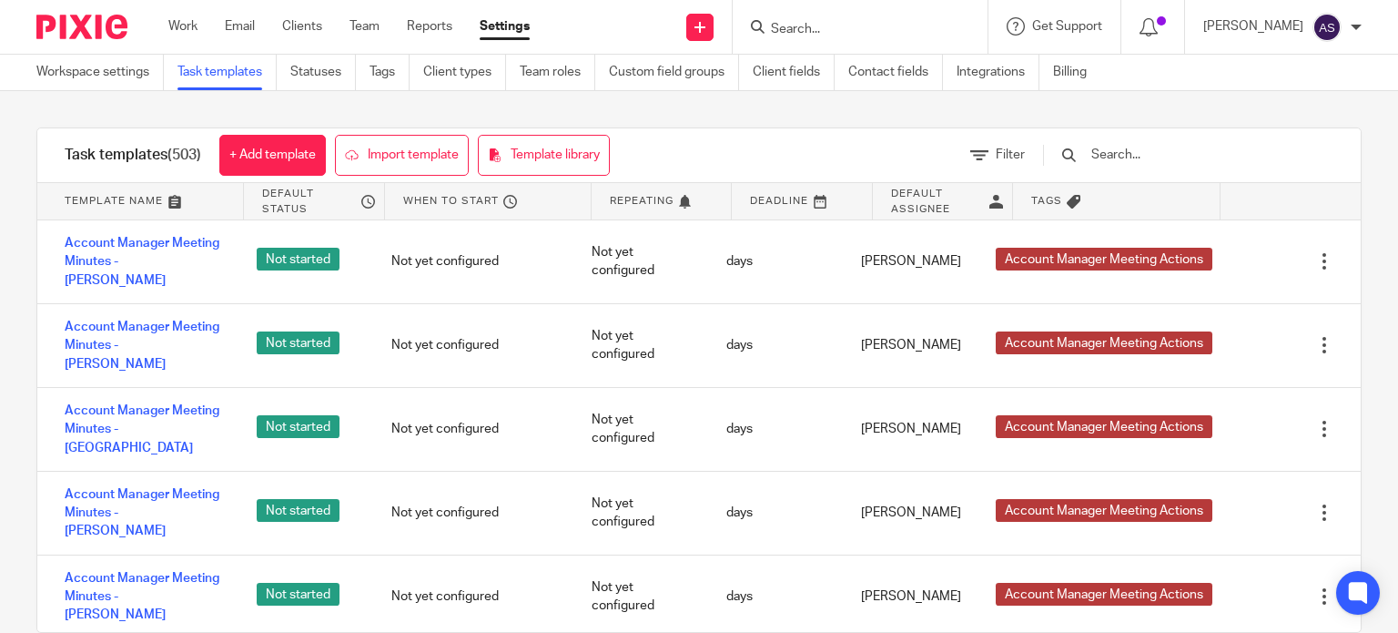
click at [1170, 153] on input "text" at bounding box center [1195, 155] width 212 height 20
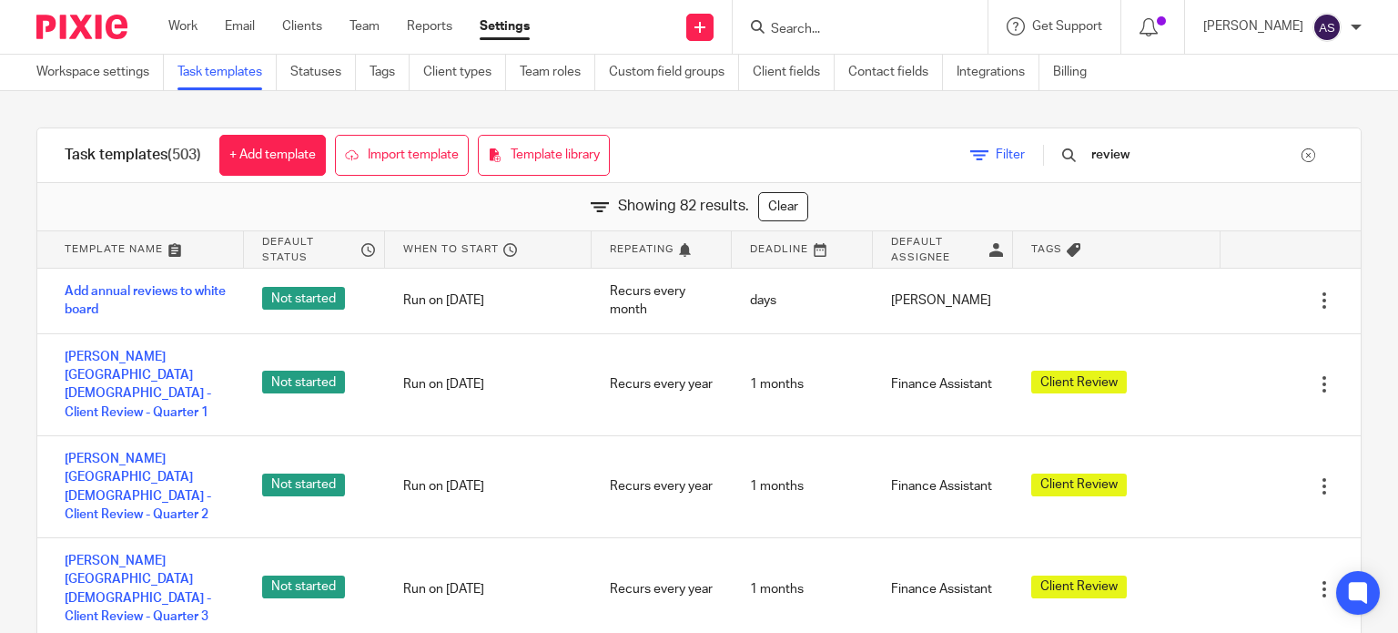
drag, startPoint x: 1184, startPoint y: 156, endPoint x: 1017, endPoint y: 162, distance: 167.6
click at [1017, 162] on div "Filter review" at bounding box center [1152, 155] width 418 height 54
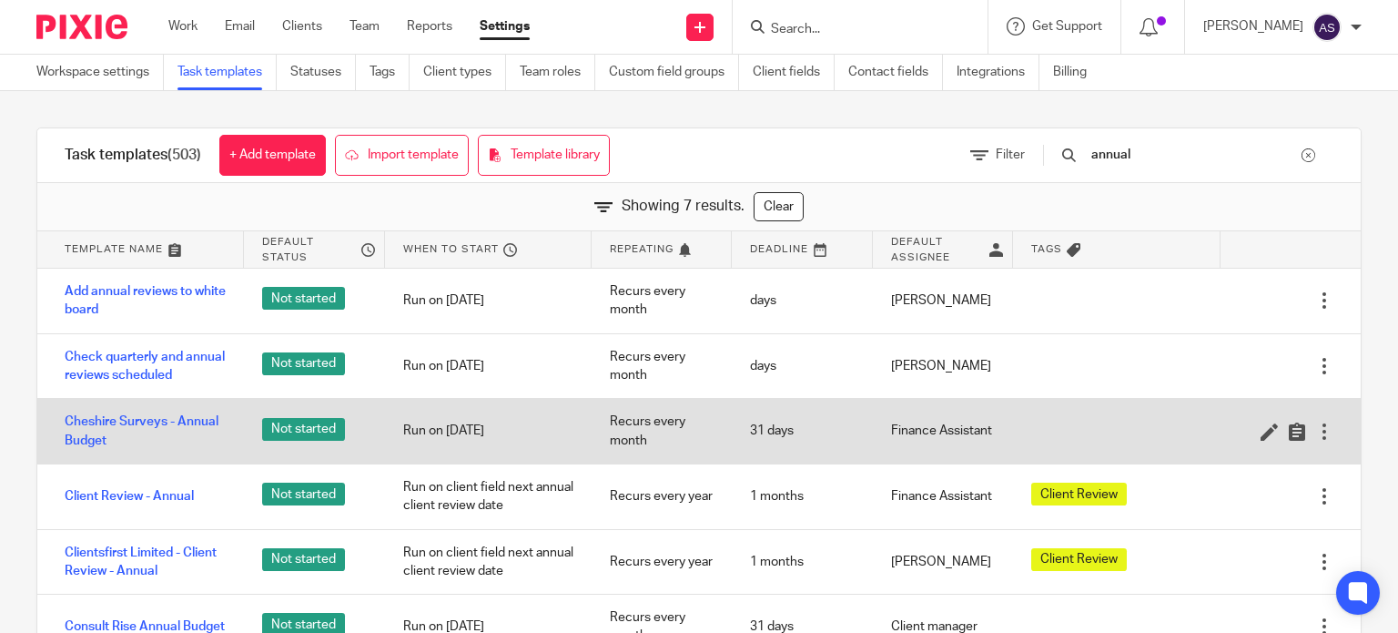
scroll to position [43, 0]
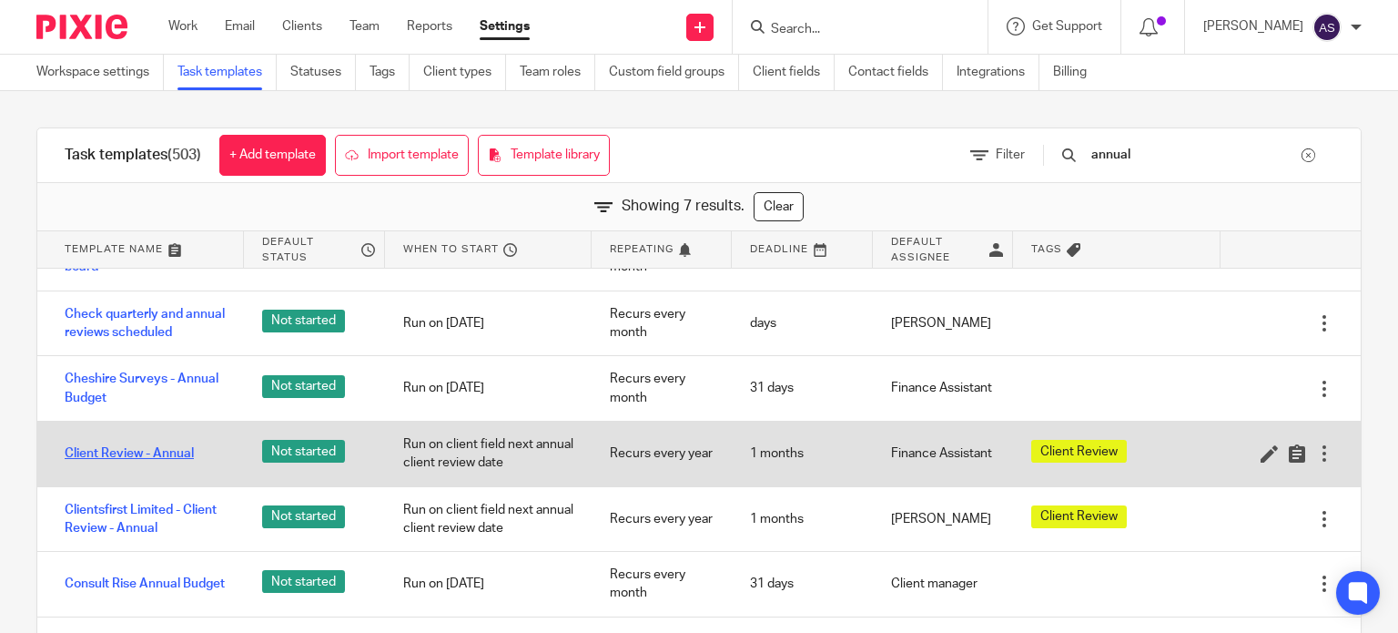
type input "annual"
click at [114, 440] on div "Client Review - Annual" at bounding box center [140, 454] width 207 height 46
click at [123, 447] on link "Client Review - Annual" at bounding box center [129, 453] width 129 height 18
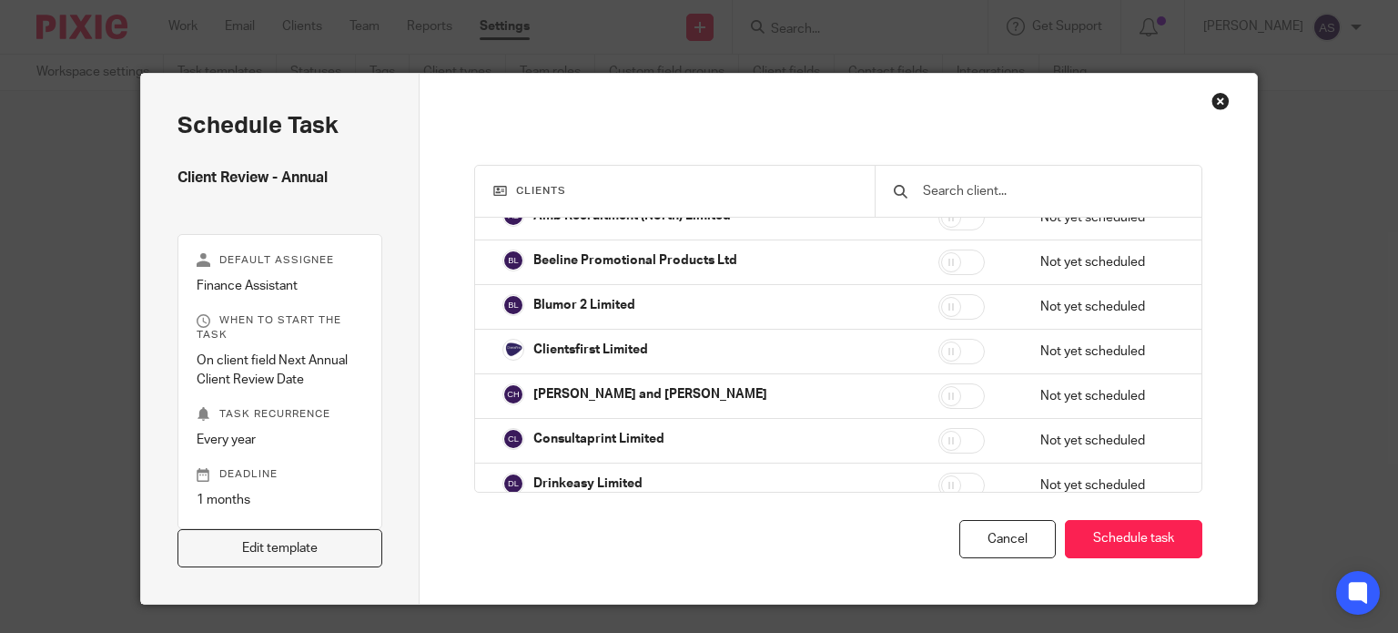
scroll to position [3277, 0]
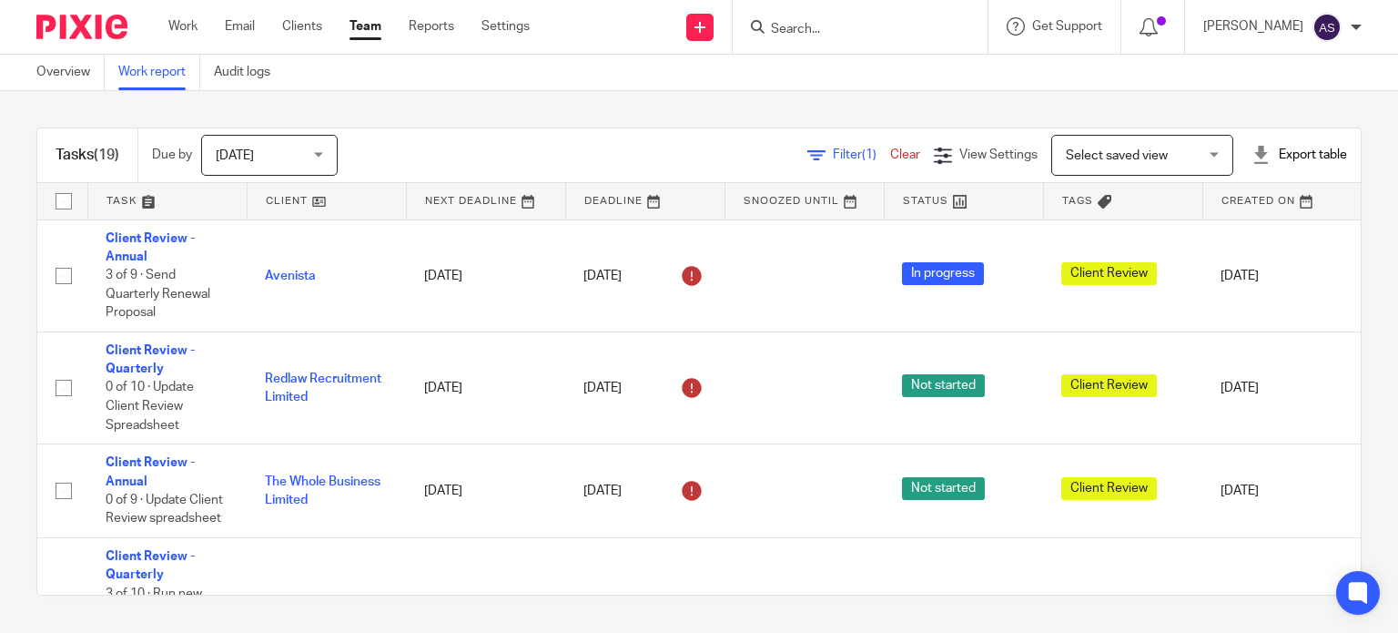
click at [1296, 157] on div "Export table" at bounding box center [1299, 155] width 96 height 18
click at [1226, 223] on link "Excel spreadsheet" at bounding box center [1254, 222] width 106 height 13
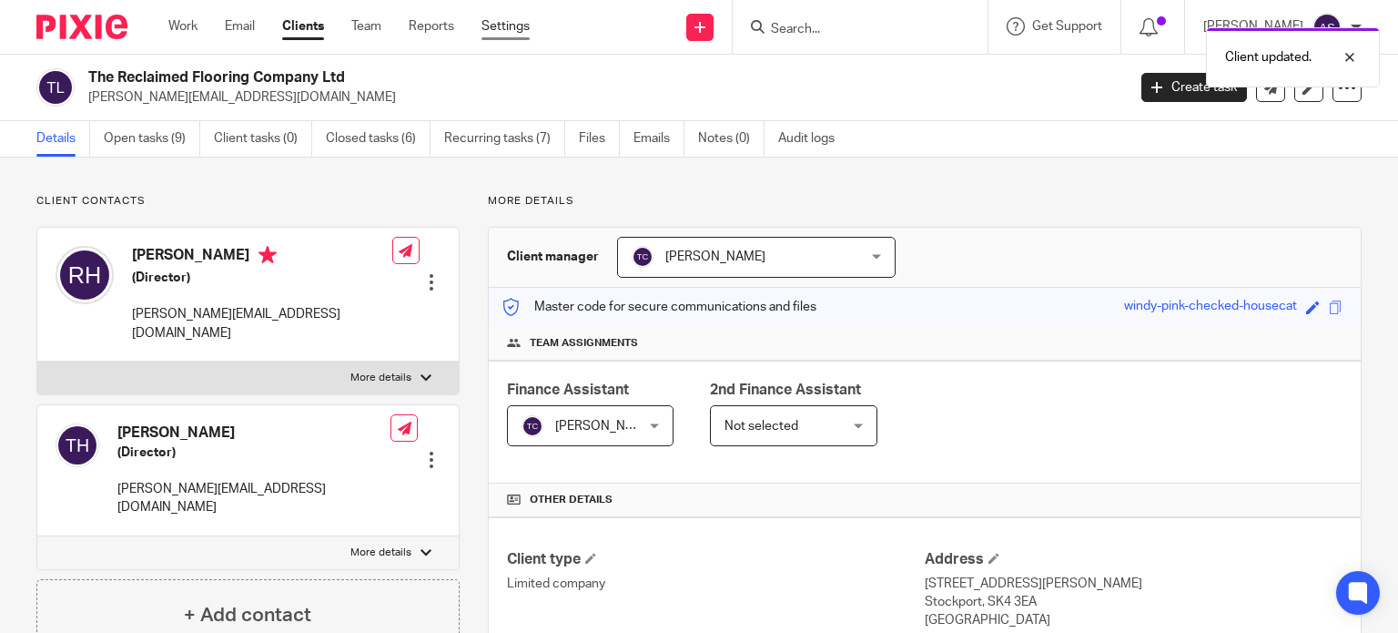
click at [508, 25] on link "Settings" at bounding box center [505, 26] width 48 height 18
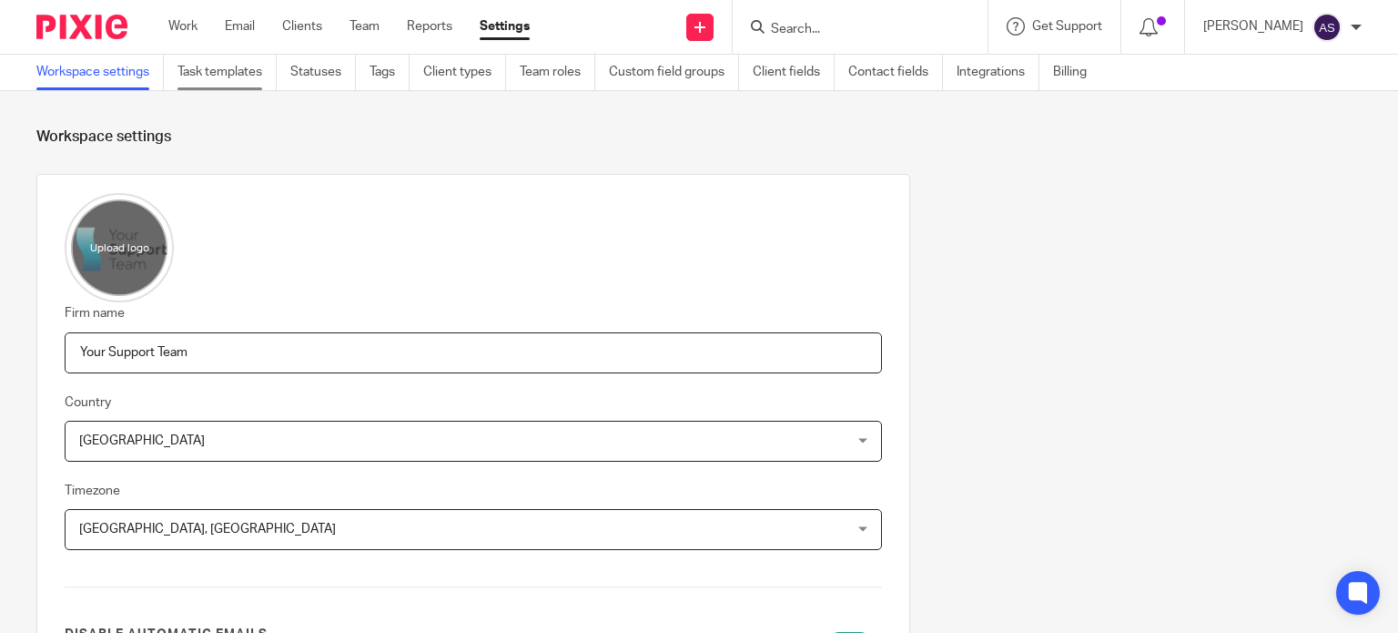
click at [214, 69] on link "Task templates" at bounding box center [226, 72] width 99 height 35
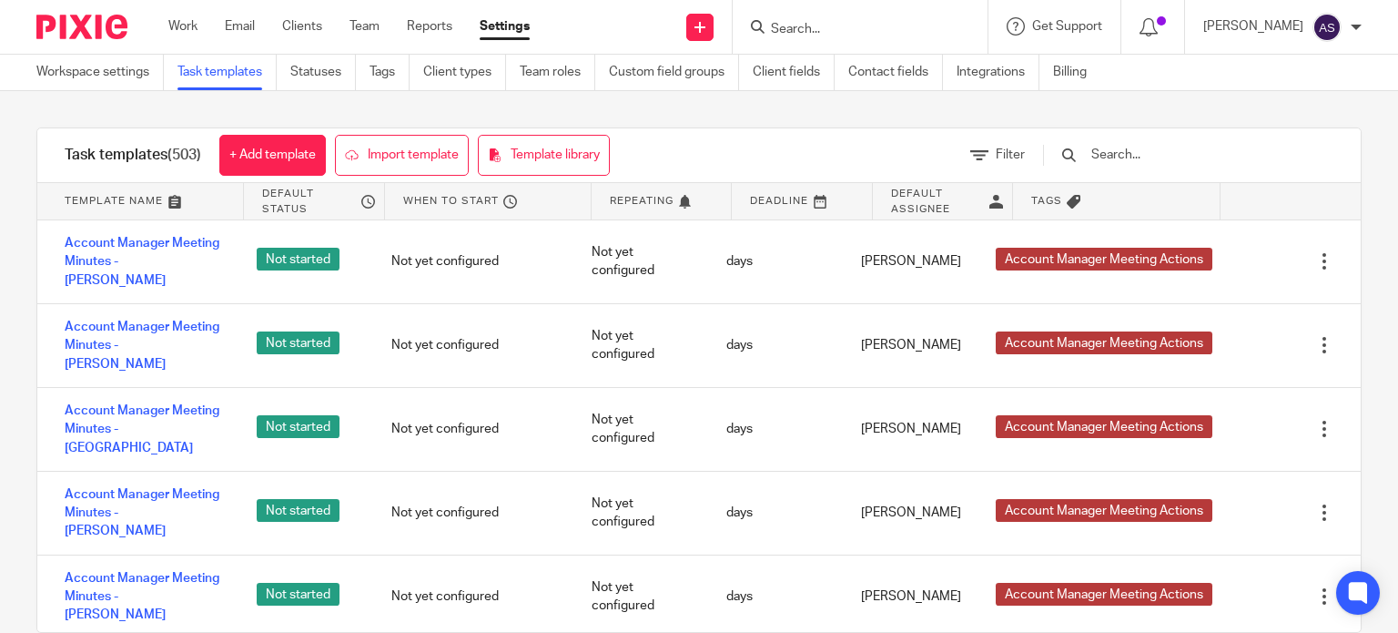
click at [1141, 150] on input "text" at bounding box center [1195, 155] width 212 height 20
click at [1169, 152] on input "text" at bounding box center [1195, 155] width 212 height 20
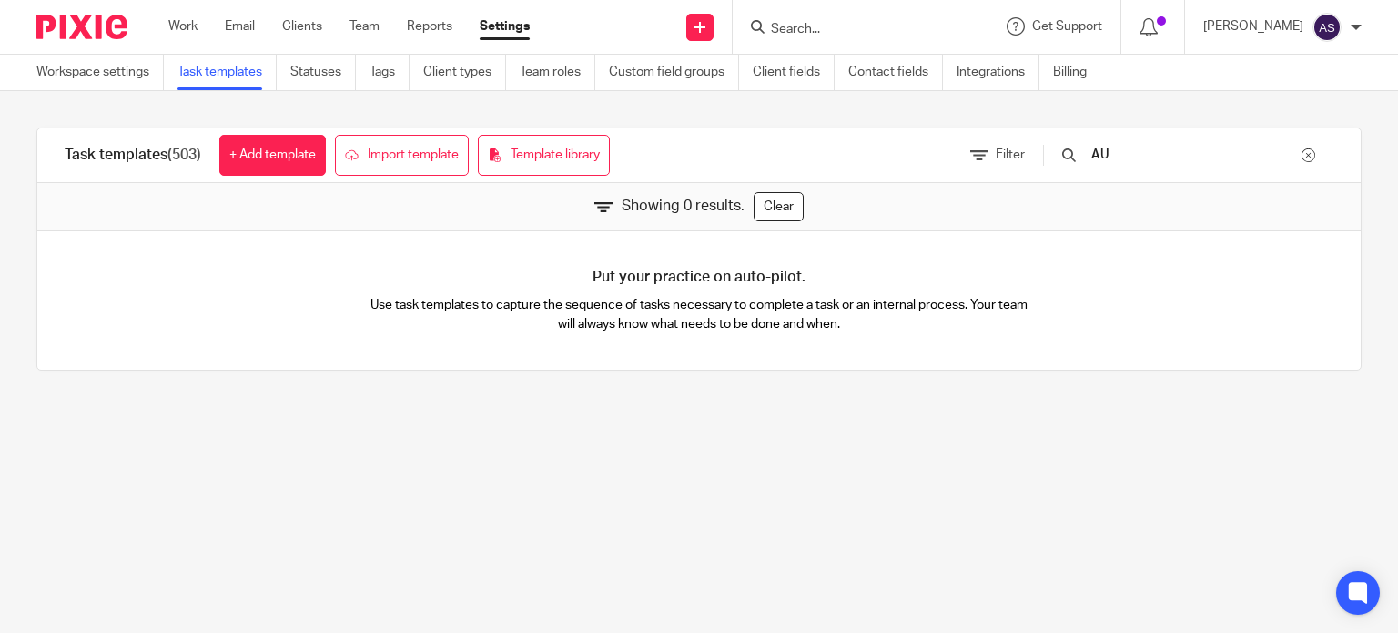
type input "A"
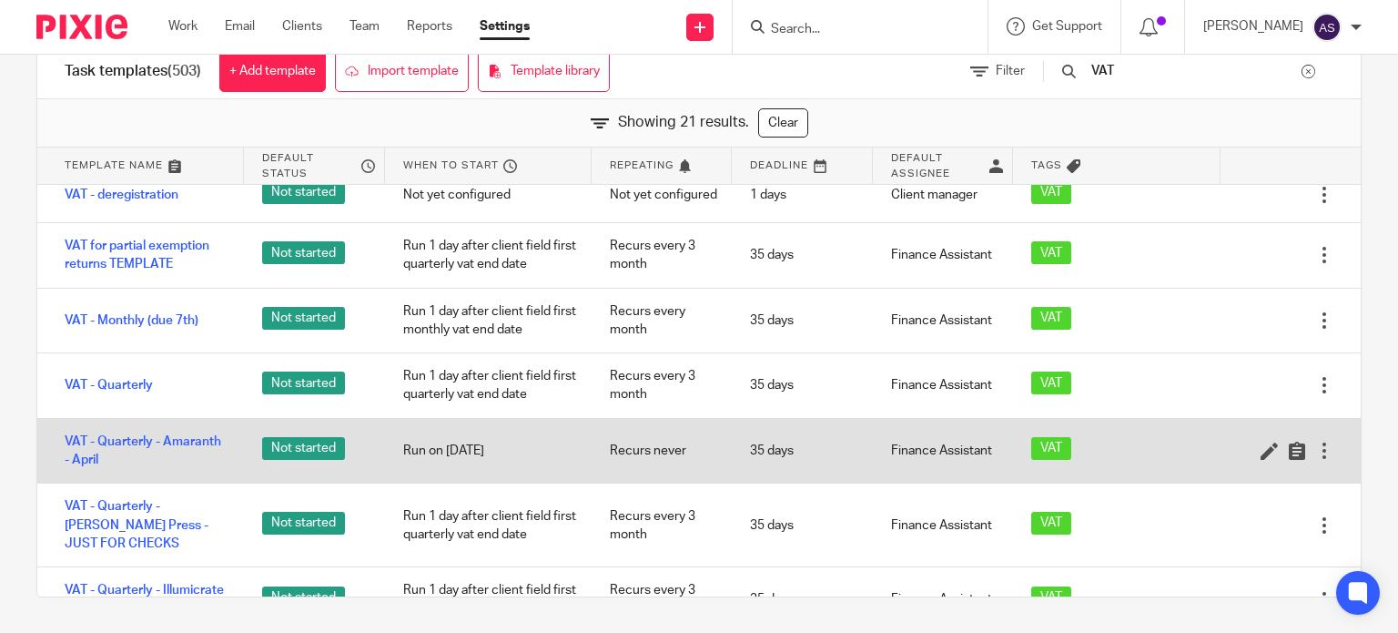
scroll to position [1129, 0]
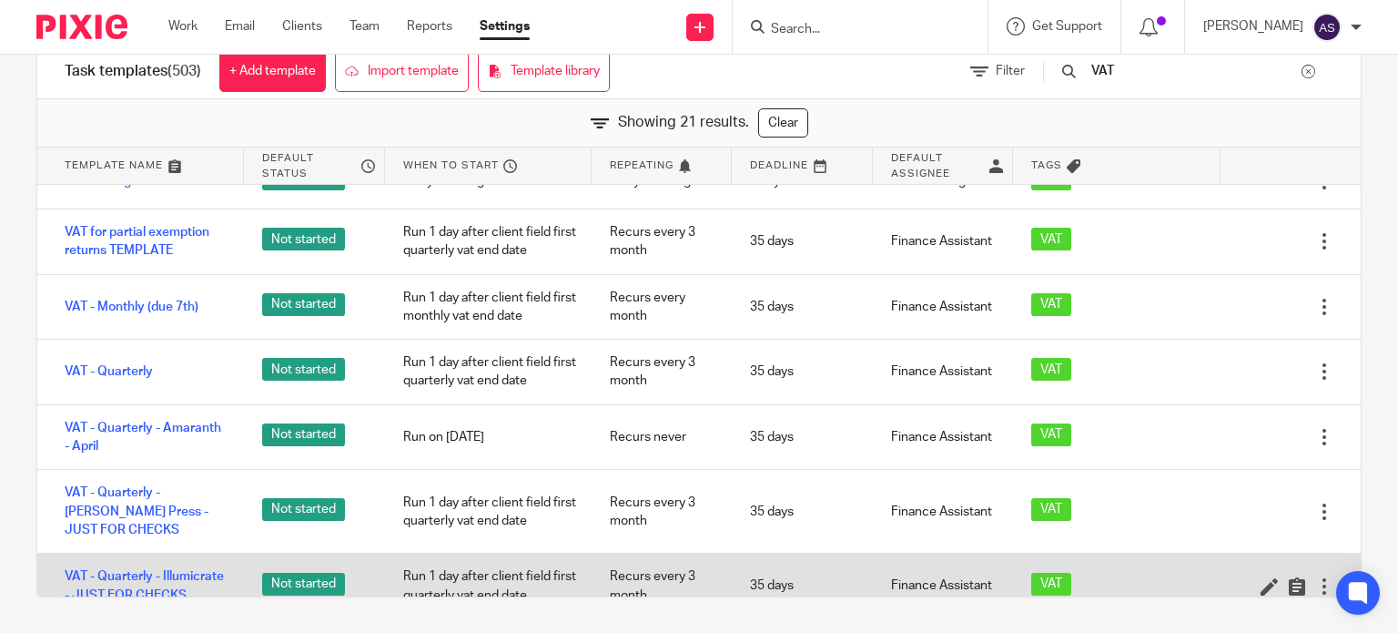
type input "VAT"
click at [1315, 577] on div at bounding box center [1324, 586] width 18 height 18
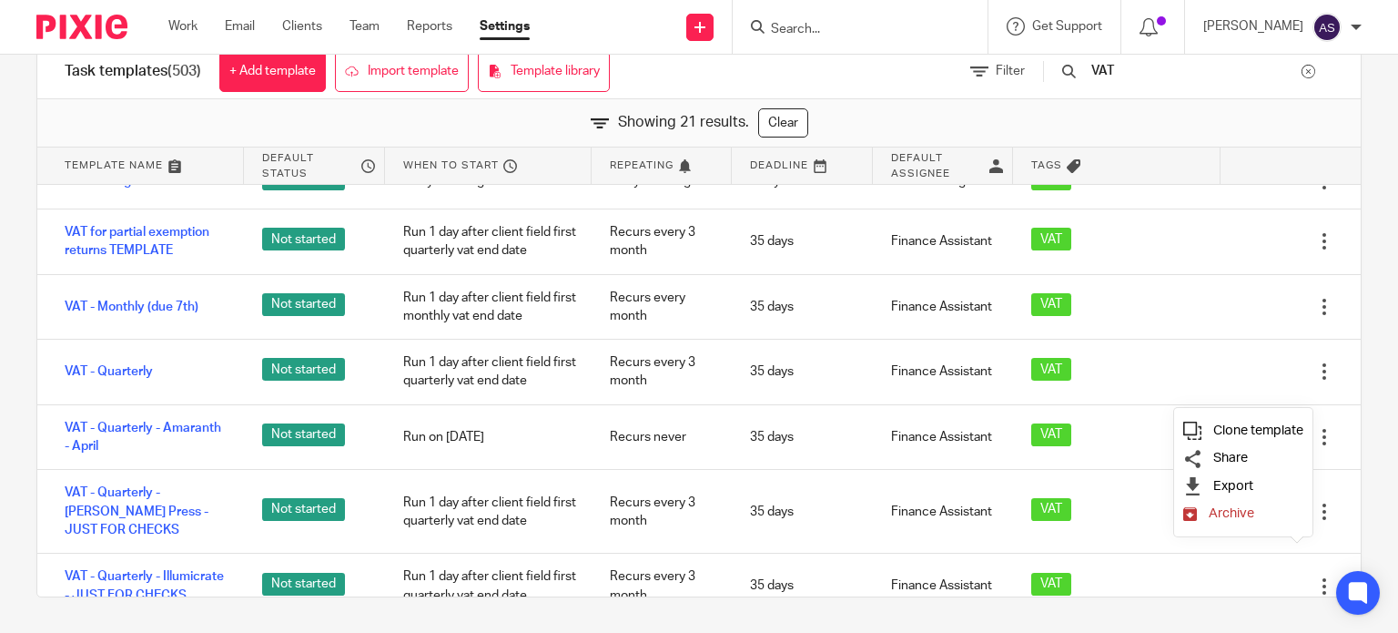
click at [1245, 428] on span "Clone template" at bounding box center [1258, 430] width 90 height 14
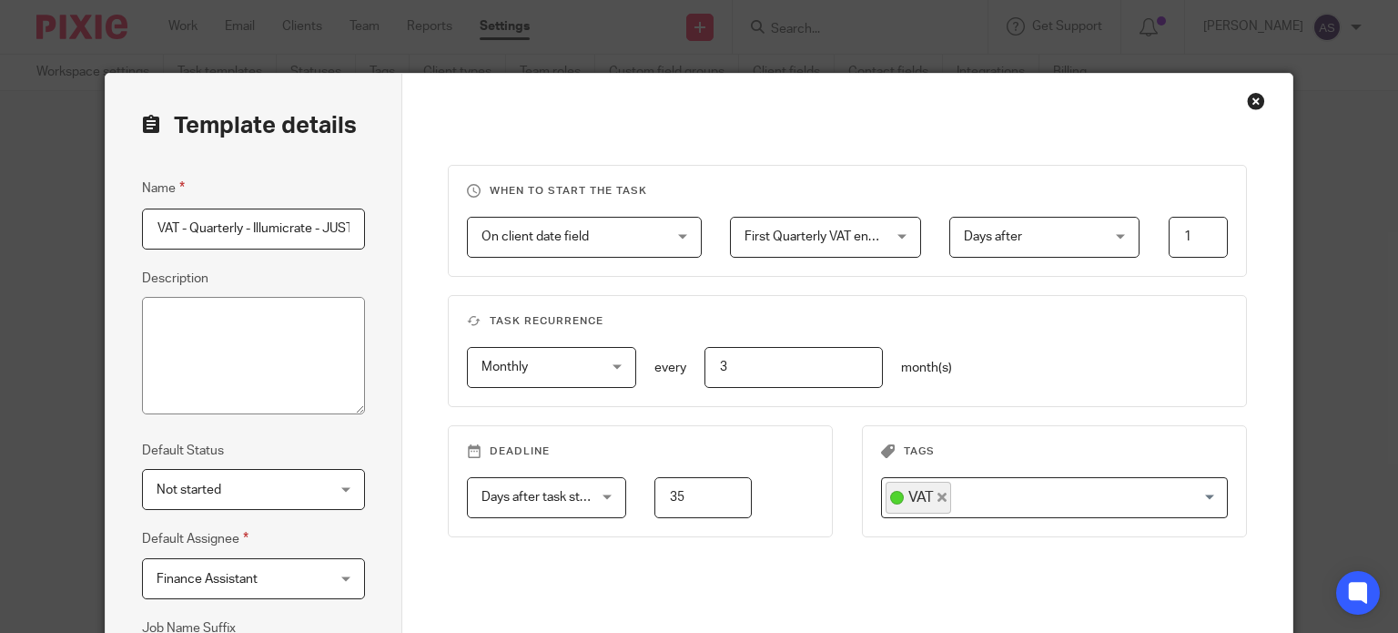
scroll to position [0, 158]
drag, startPoint x: 345, startPoint y: 228, endPoint x: 272, endPoint y: 228, distance: 72.8
click at [272, 228] on input "VAT - Quarterly - Illumicrate - JUST FOR CHECKS 2025-08-14" at bounding box center [253, 228] width 223 height 41
drag, startPoint x: 218, startPoint y: 228, endPoint x: 248, endPoint y: 228, distance: 30.0
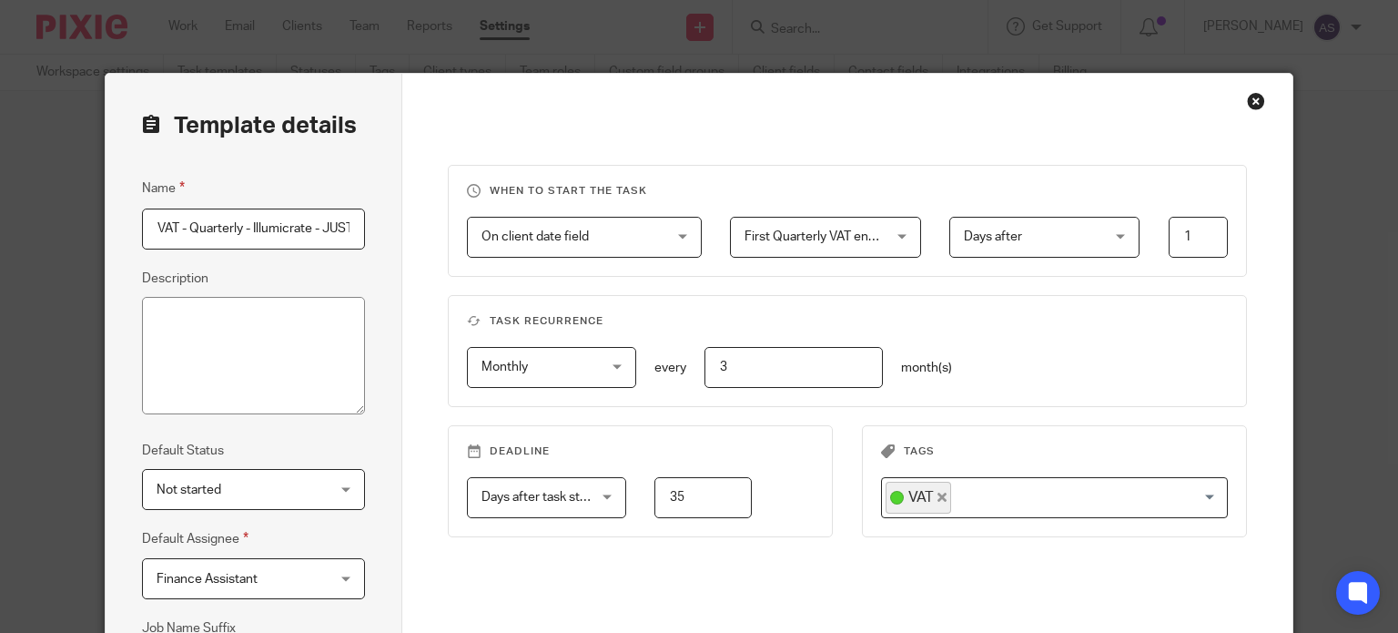
click at [248, 228] on input "VAT - Quarterly - Illumicrate - JUST FOR CHECKS" at bounding box center [253, 228] width 223 height 41
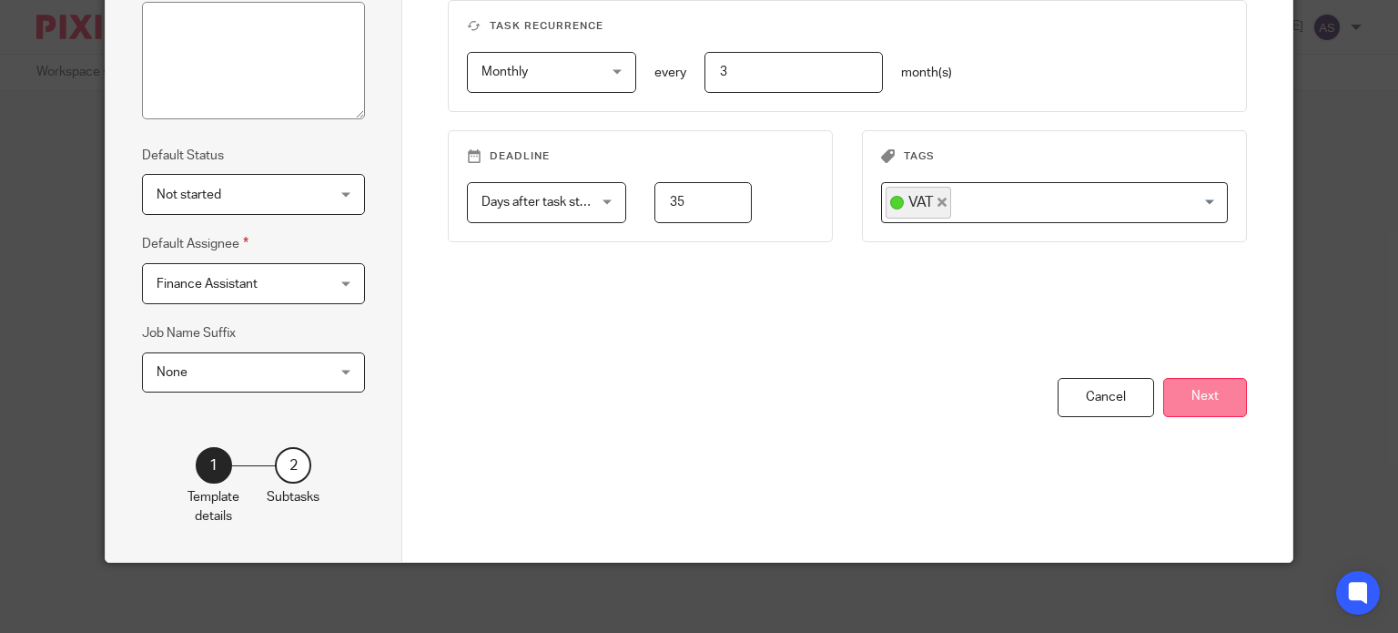
type input "VAT - Quarterly - Reclaimed Flooring - JUST FOR CHECKS"
click at [1201, 386] on button "Next" at bounding box center [1205, 397] width 84 height 39
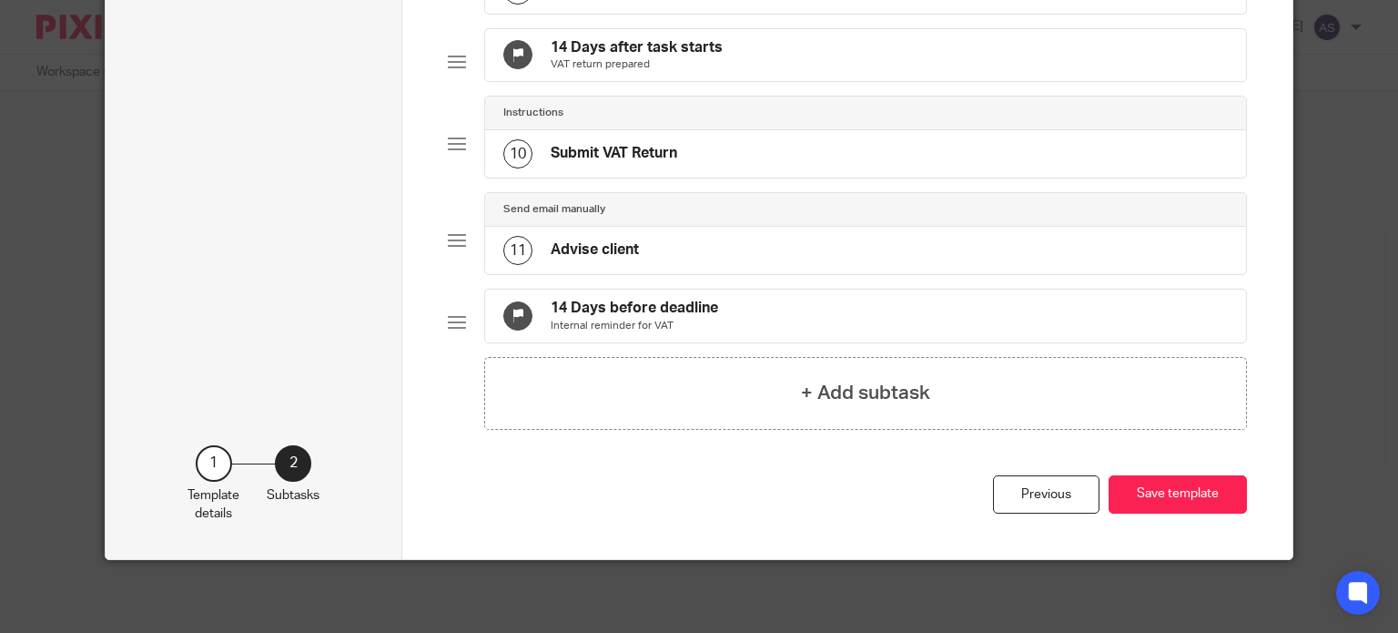
scroll to position [934, 0]
click at [1206, 489] on button "Save template" at bounding box center [1178, 494] width 138 height 39
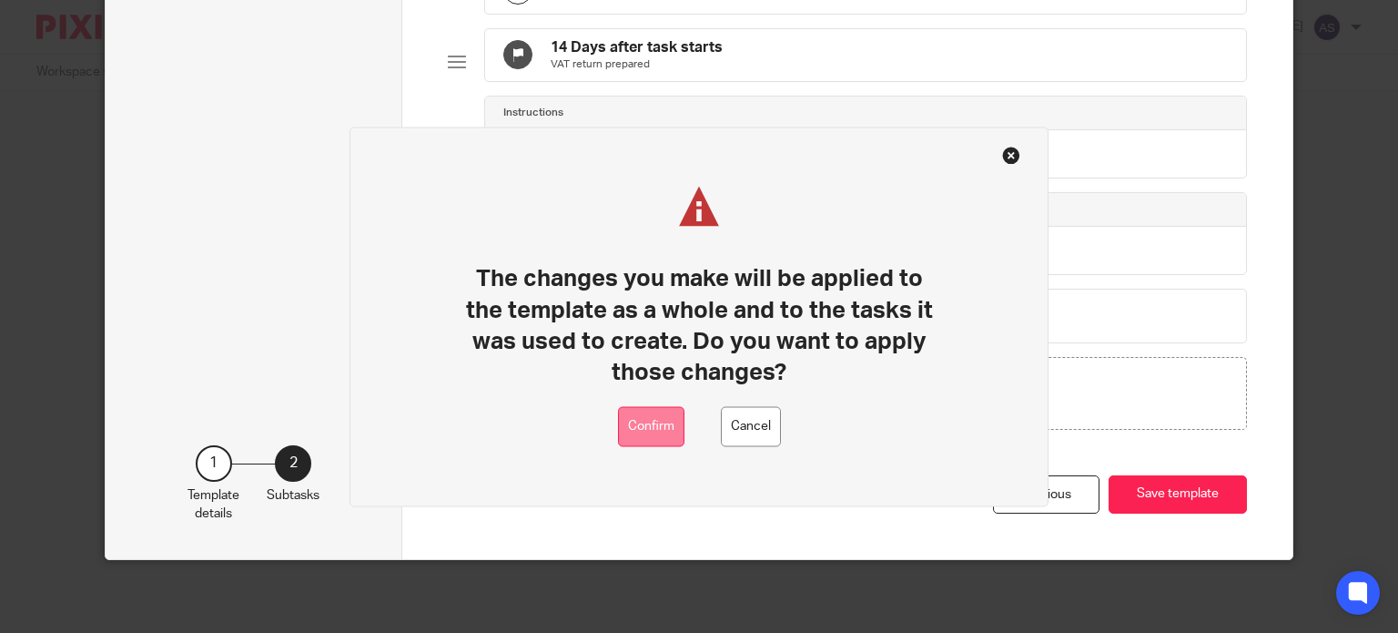
click at [667, 435] on button "Confirm" at bounding box center [651, 426] width 66 height 41
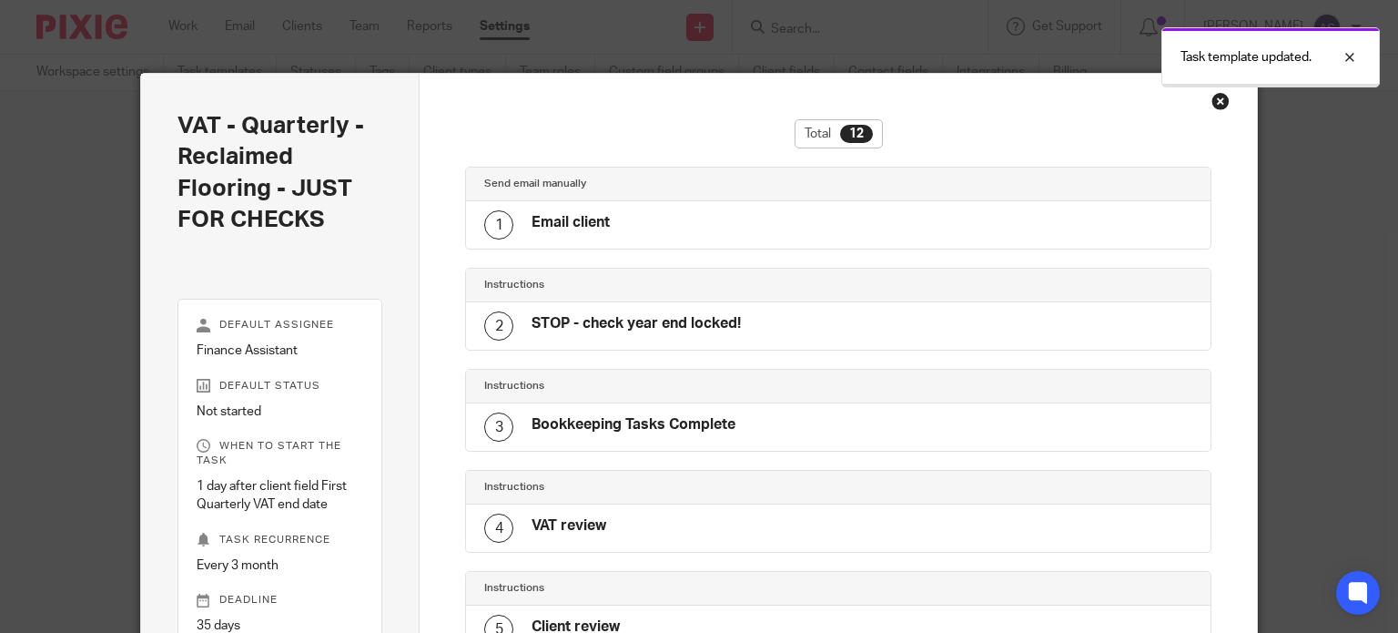
scroll to position [864, 0]
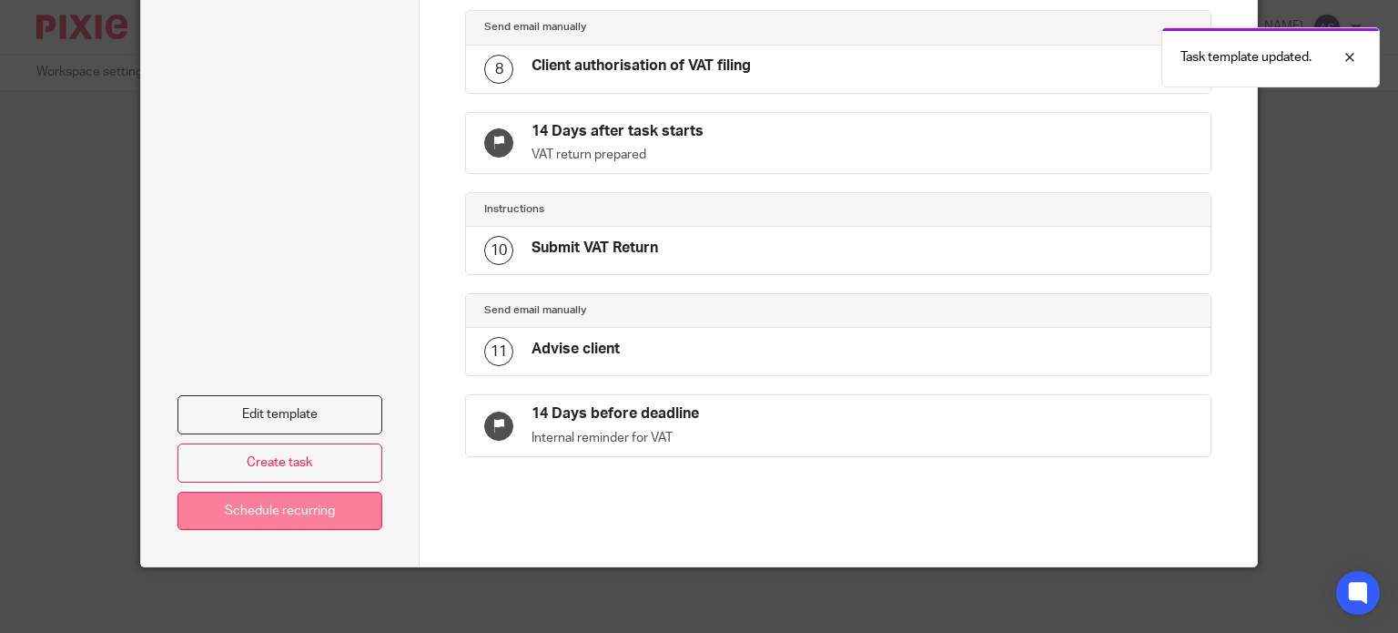
click at [270, 507] on link "Schedule recurring" at bounding box center [280, 510] width 206 height 39
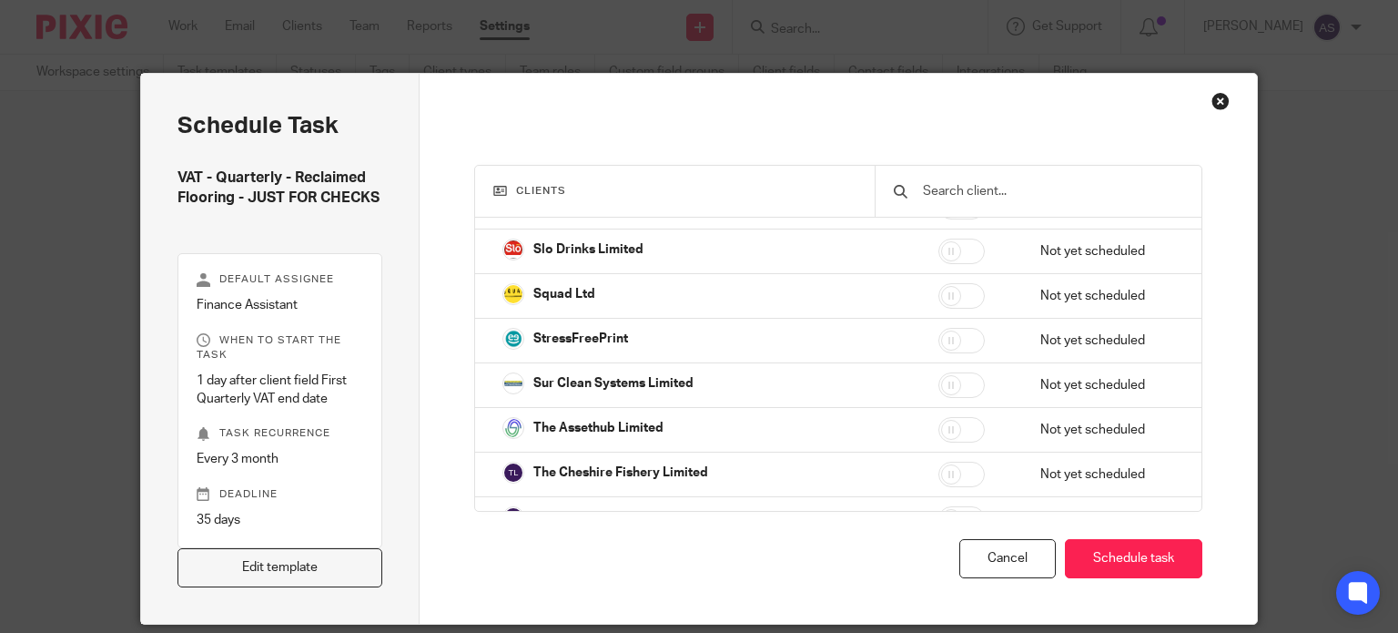
scroll to position [3186, 0]
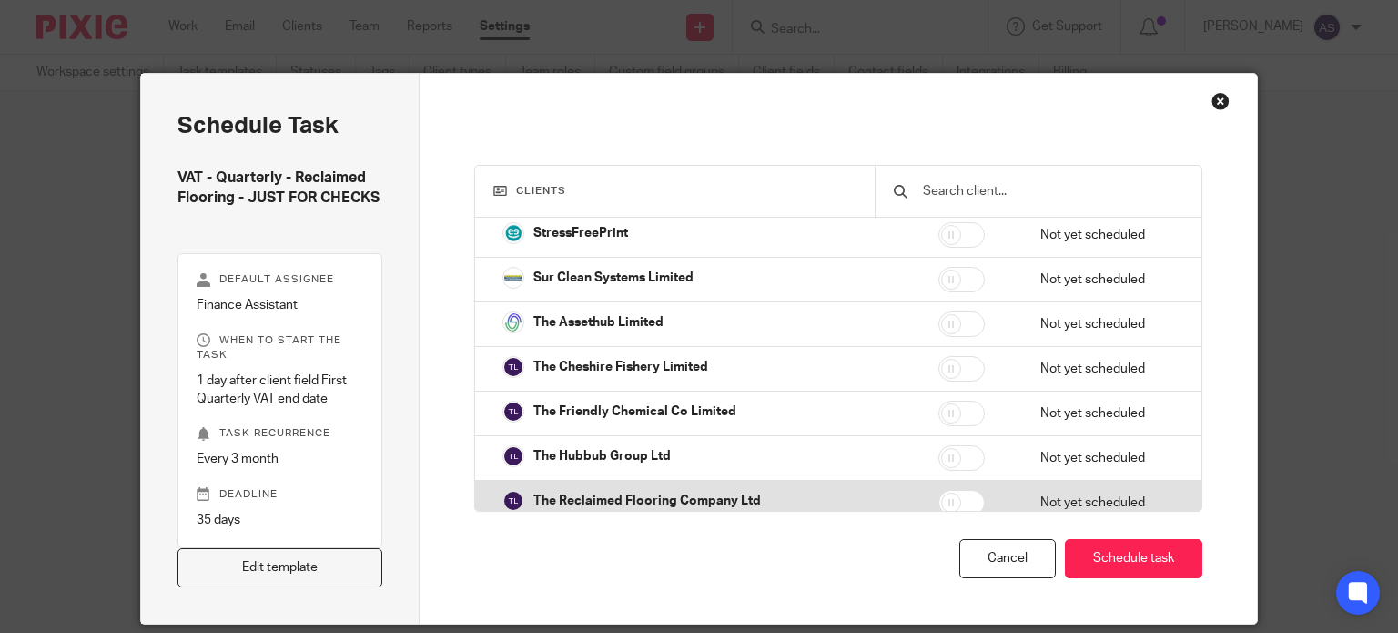
click at [938, 490] on input "checkbox" at bounding box center [961, 502] width 46 height 25
checkbox input "true"
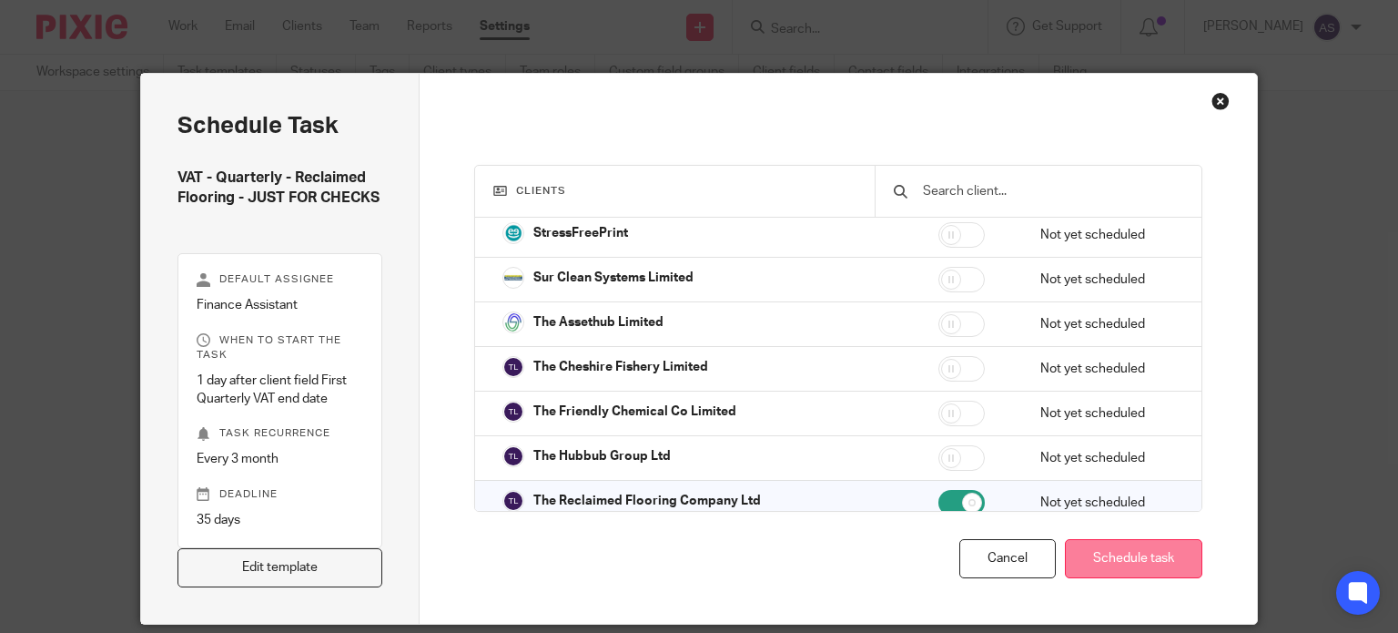
click at [1179, 553] on button "Schedule task" at bounding box center [1133, 558] width 137 height 39
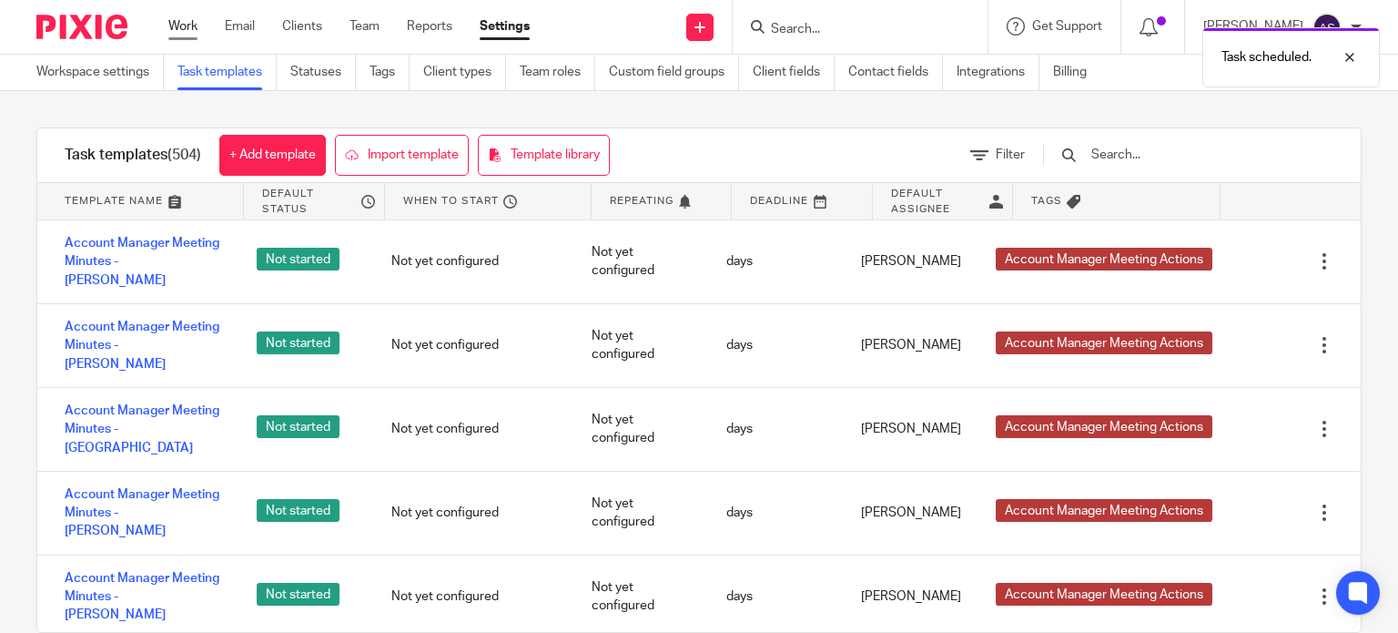
click at [184, 23] on link "Work" at bounding box center [182, 26] width 29 height 18
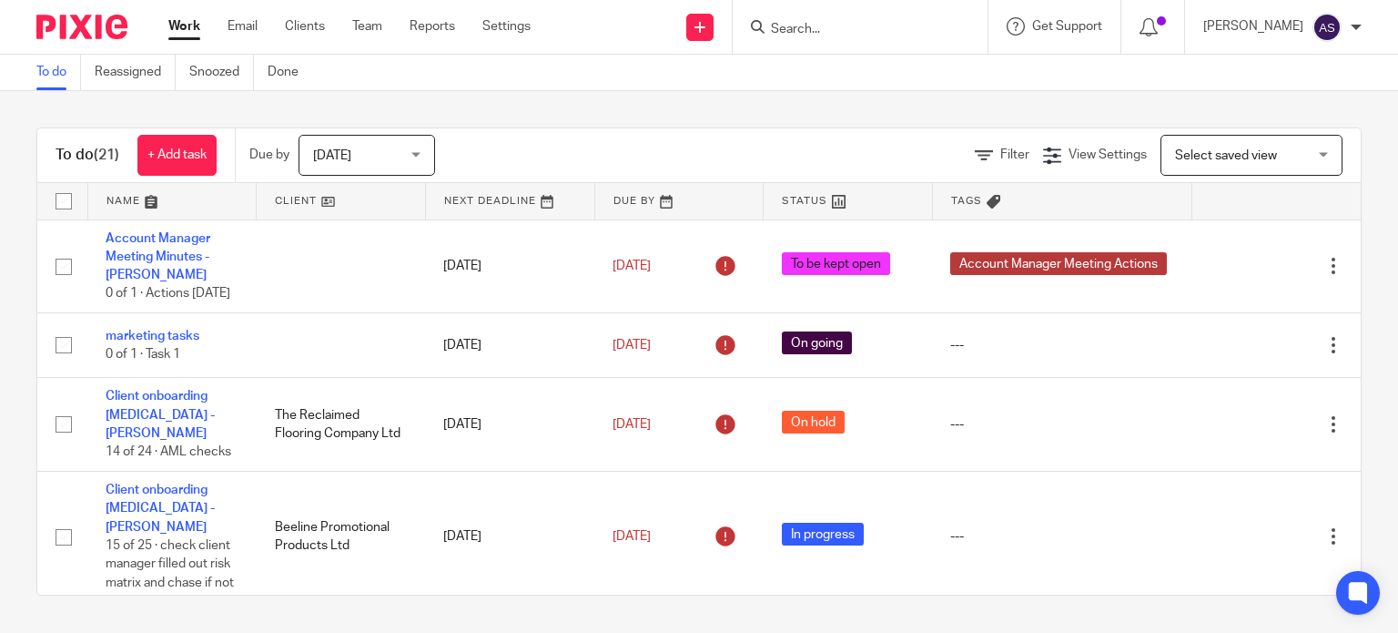
click at [841, 30] on input "Search" at bounding box center [851, 30] width 164 height 16
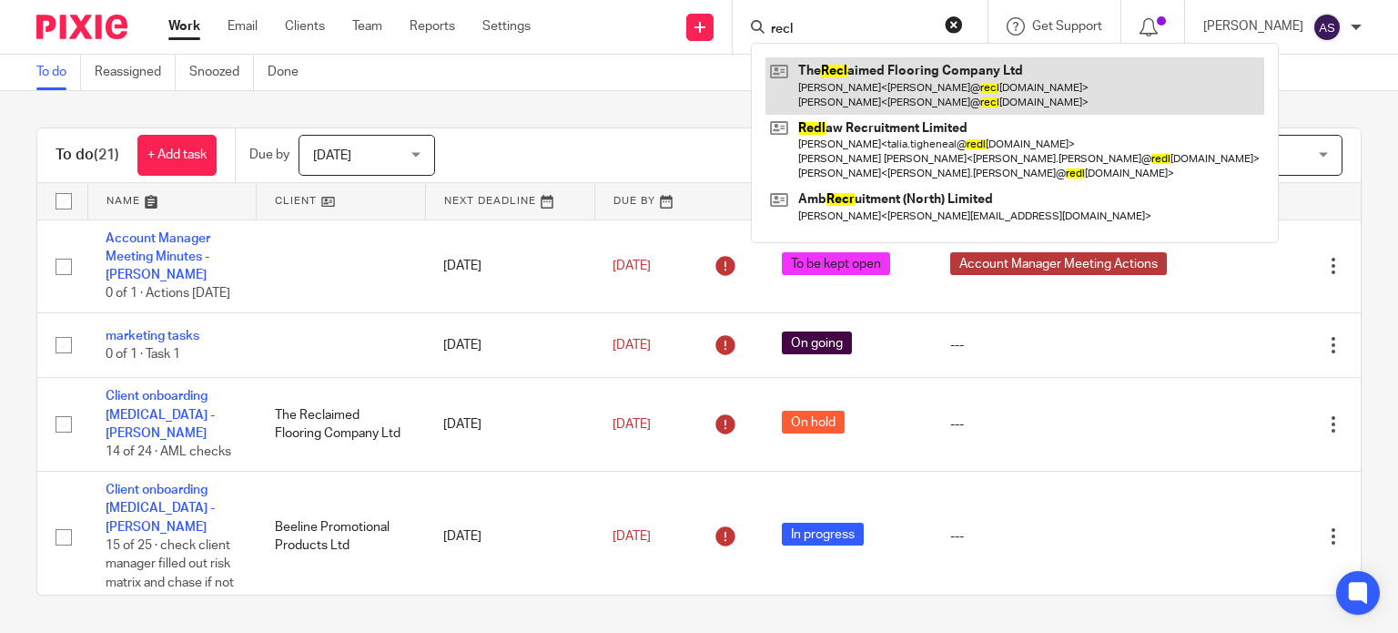
type input "recl"
click at [852, 76] on link at bounding box center [1014, 85] width 499 height 56
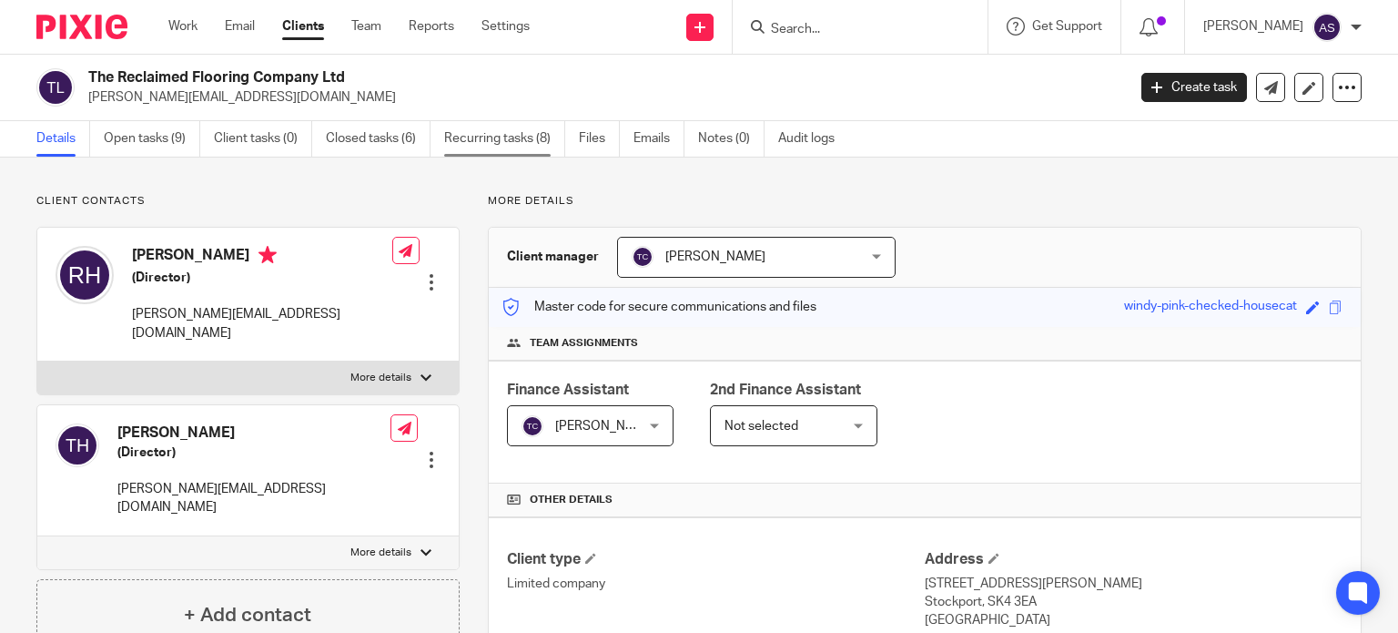
click at [486, 137] on link "Recurring tasks (8)" at bounding box center [504, 138] width 121 height 35
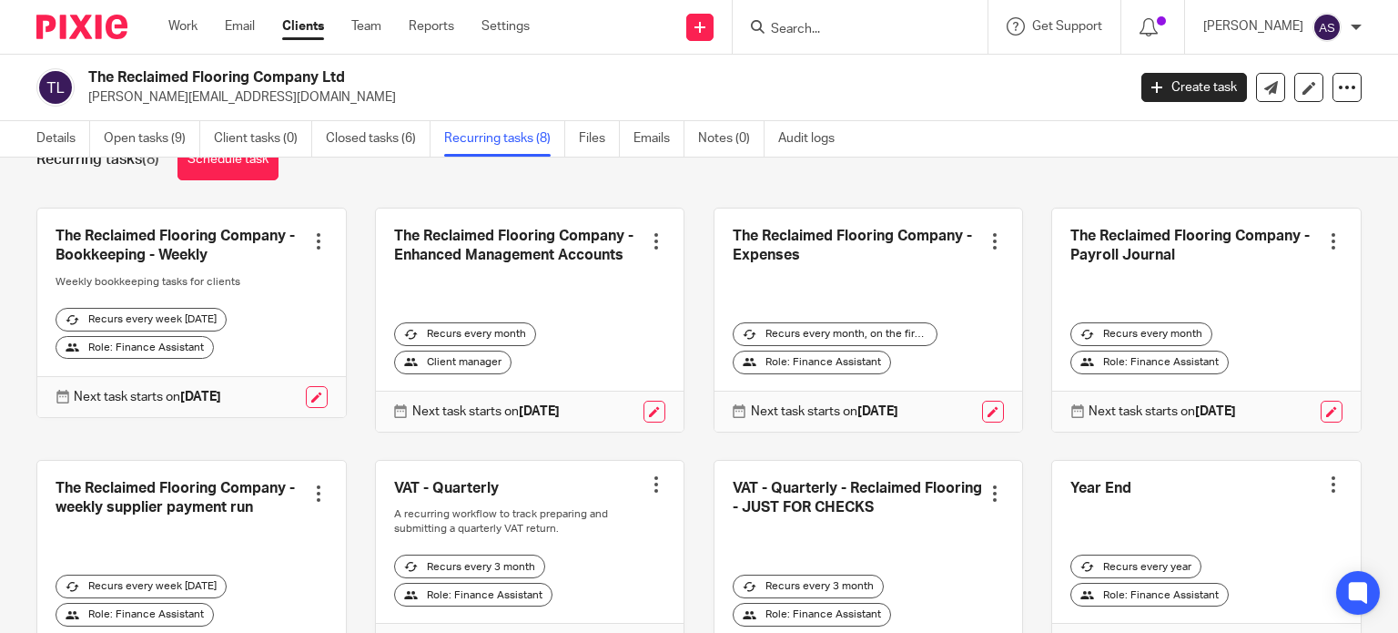
scroll to position [167, 0]
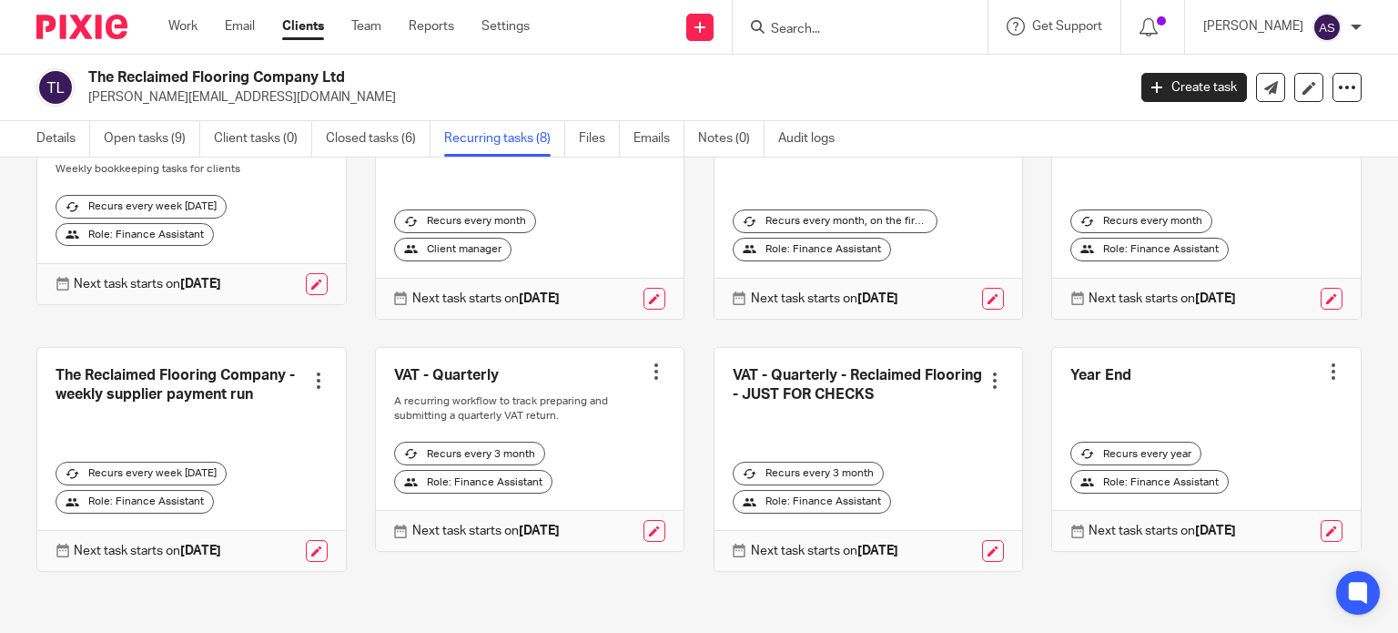
click at [647, 372] on div at bounding box center [656, 371] width 18 height 18
click at [612, 480] on span "Cancel schedule" at bounding box center [576, 485] width 96 height 13
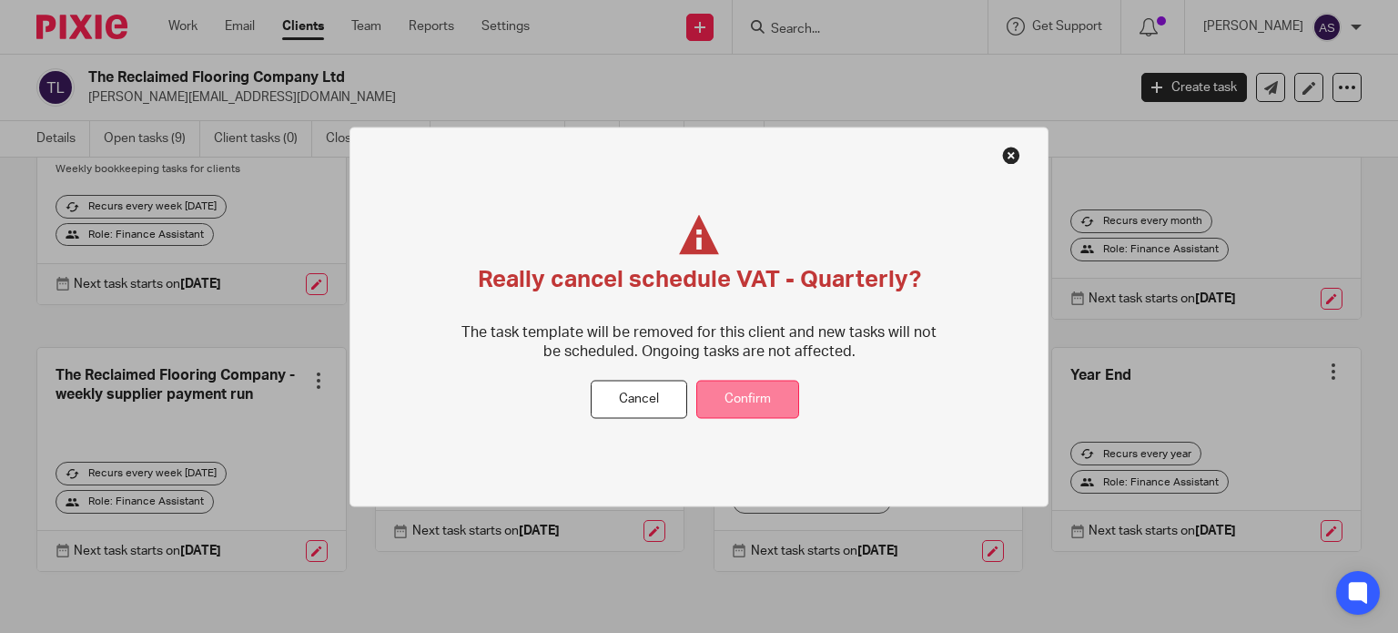
click at [728, 407] on button "Confirm" at bounding box center [747, 399] width 103 height 39
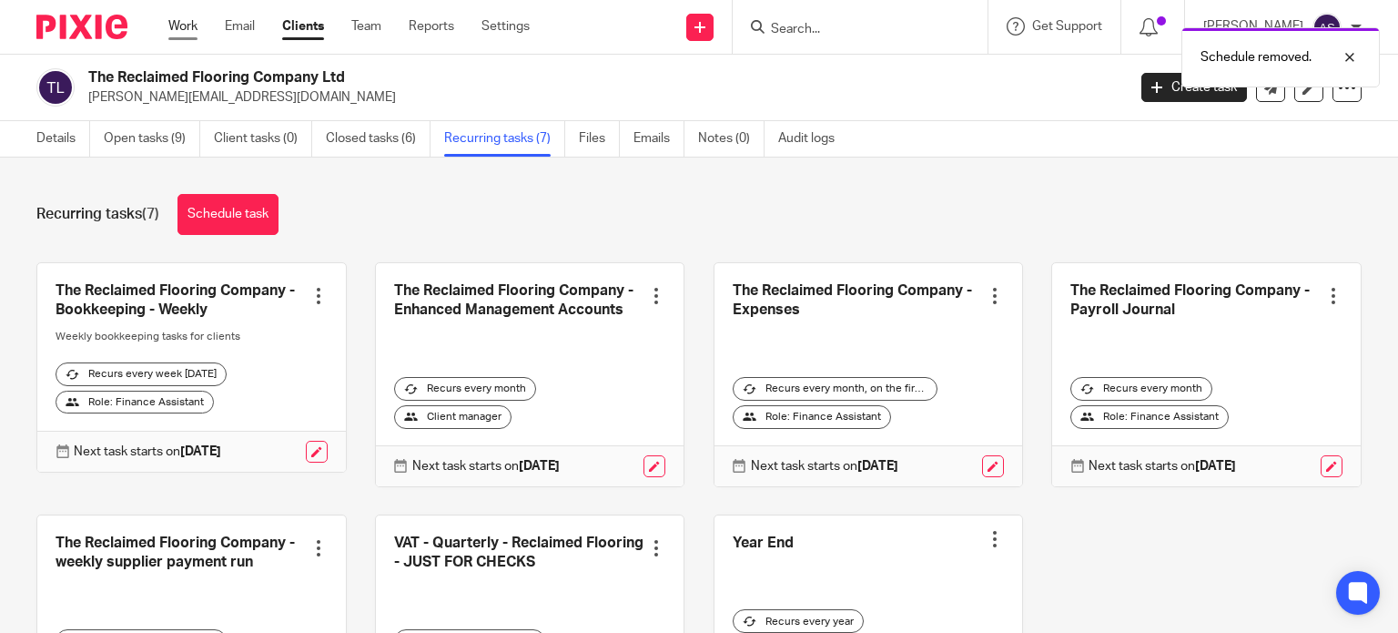
click at [186, 25] on link "Work" at bounding box center [182, 26] width 29 height 18
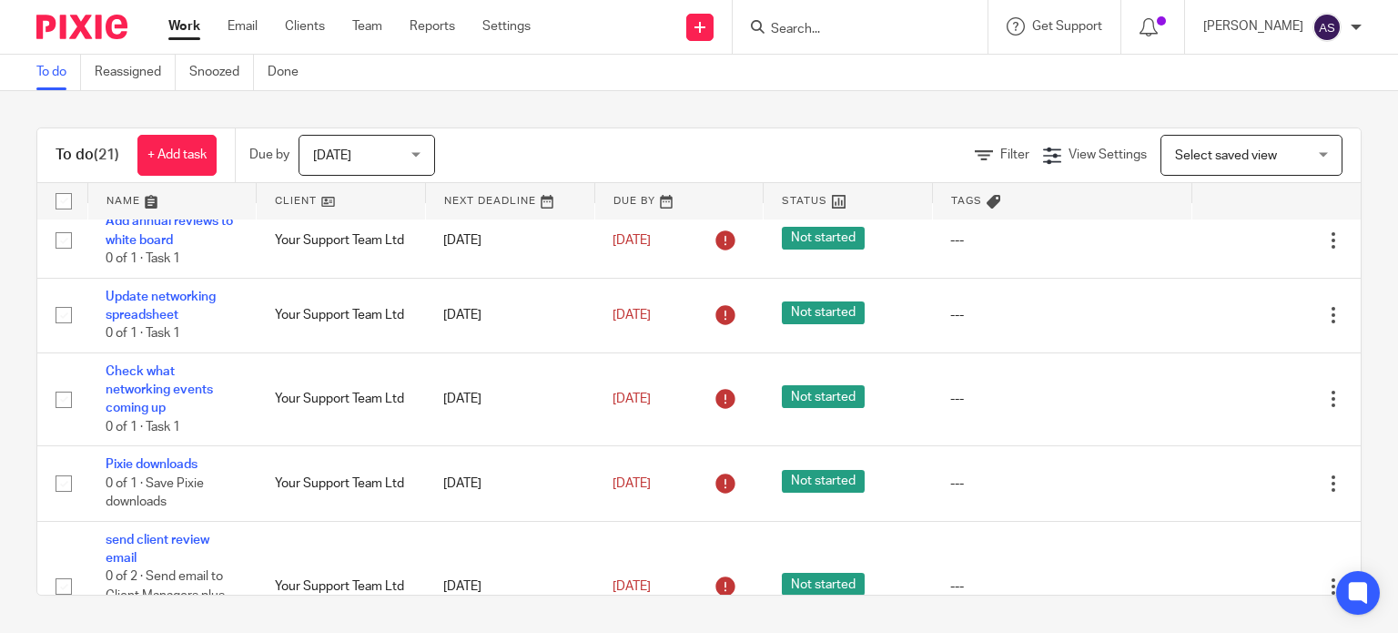
scroll to position [728, 0]
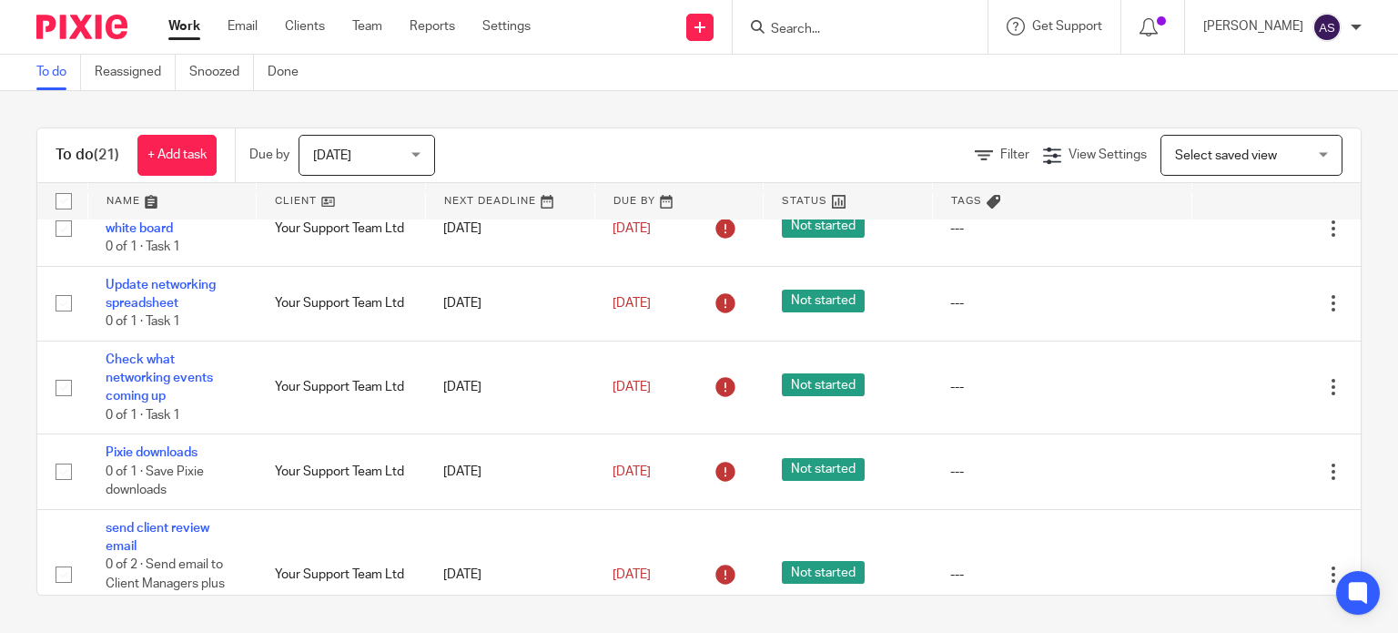
click at [826, 28] on input "Search" at bounding box center [851, 30] width 164 height 16
click at [848, 24] on input "Search" at bounding box center [851, 30] width 164 height 16
click at [837, 25] on input "Search" at bounding box center [851, 30] width 164 height 16
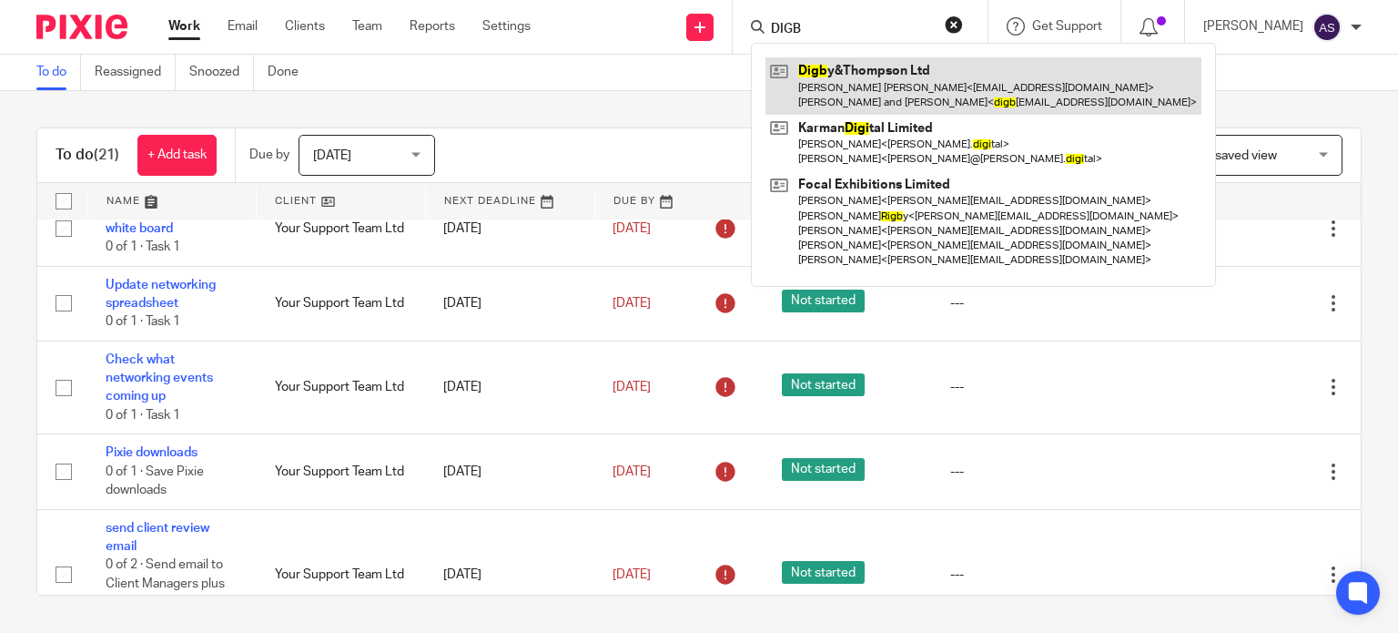
type input "DIGB"
click at [1016, 78] on link at bounding box center [983, 85] width 436 height 56
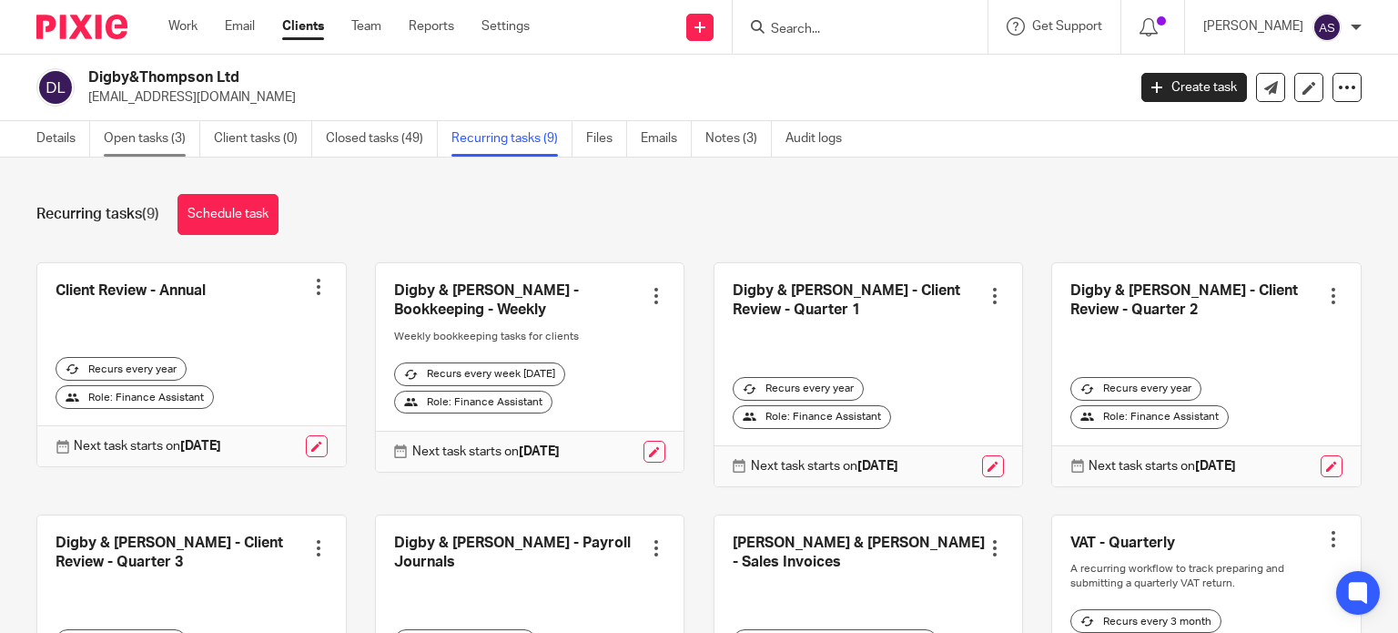
click at [142, 138] on link "Open tasks (3)" at bounding box center [152, 138] width 96 height 35
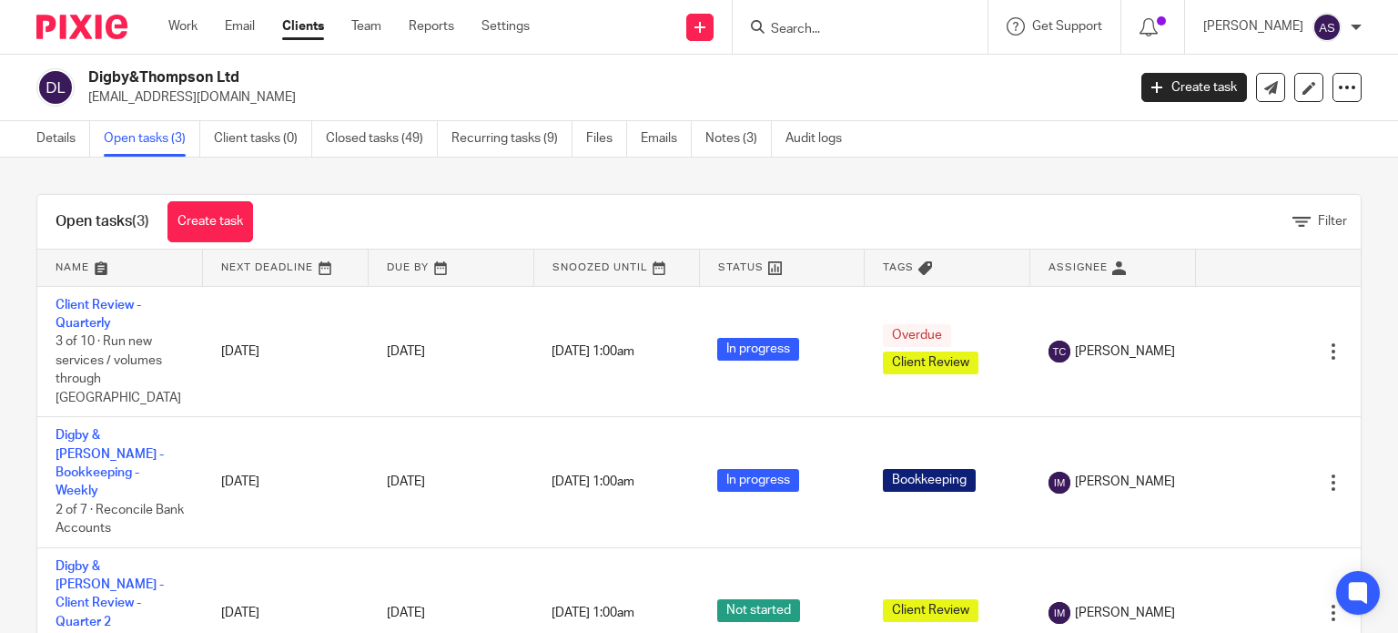
scroll to position [47, 0]
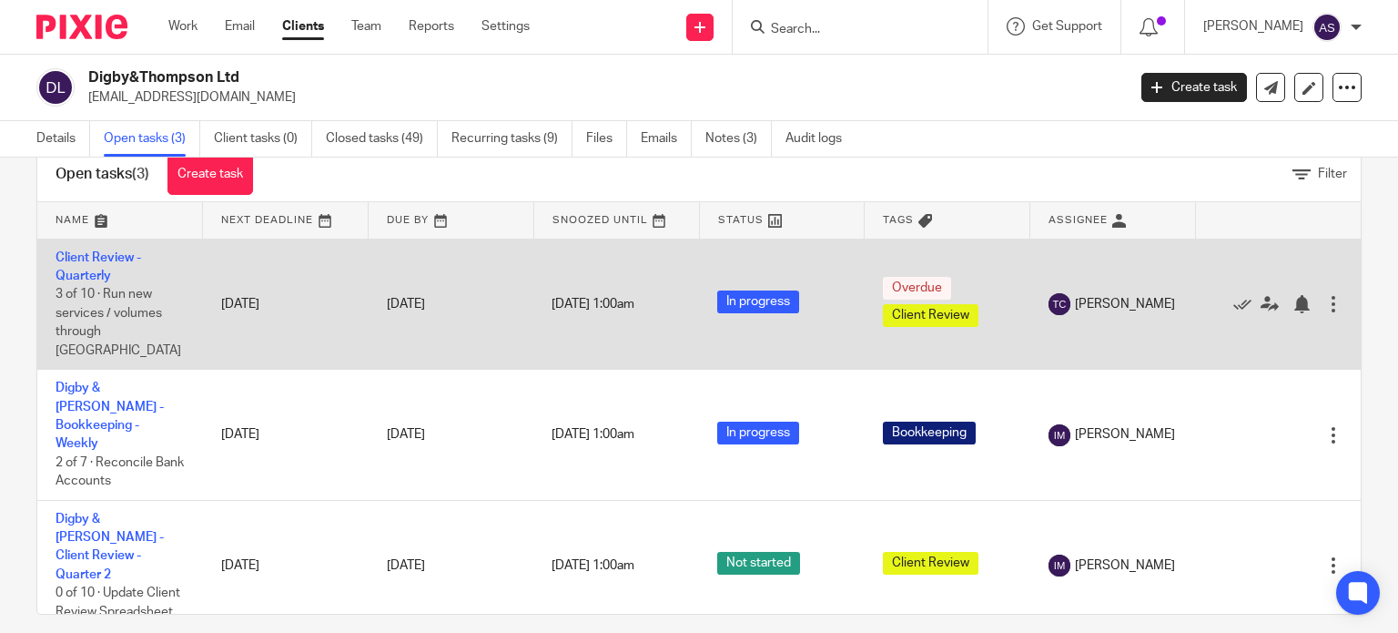
click at [1324, 295] on div at bounding box center [1333, 304] width 18 height 18
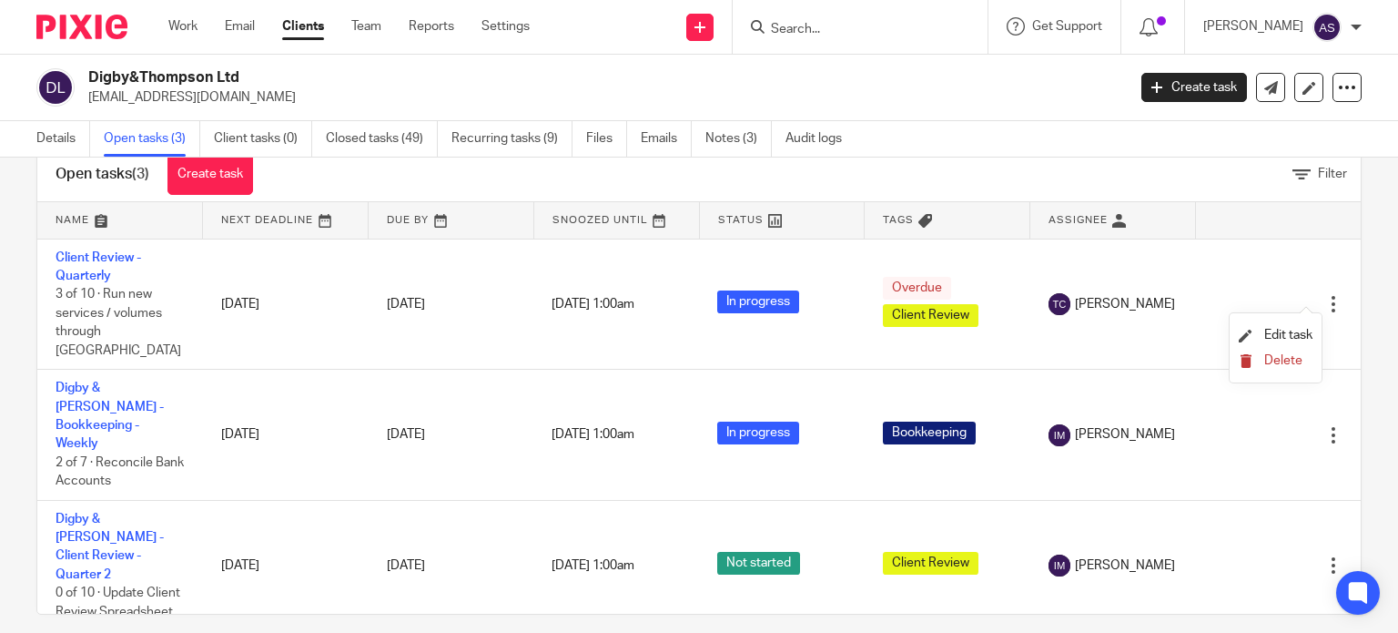
click at [1291, 360] on span "Delete" at bounding box center [1283, 360] width 38 height 13
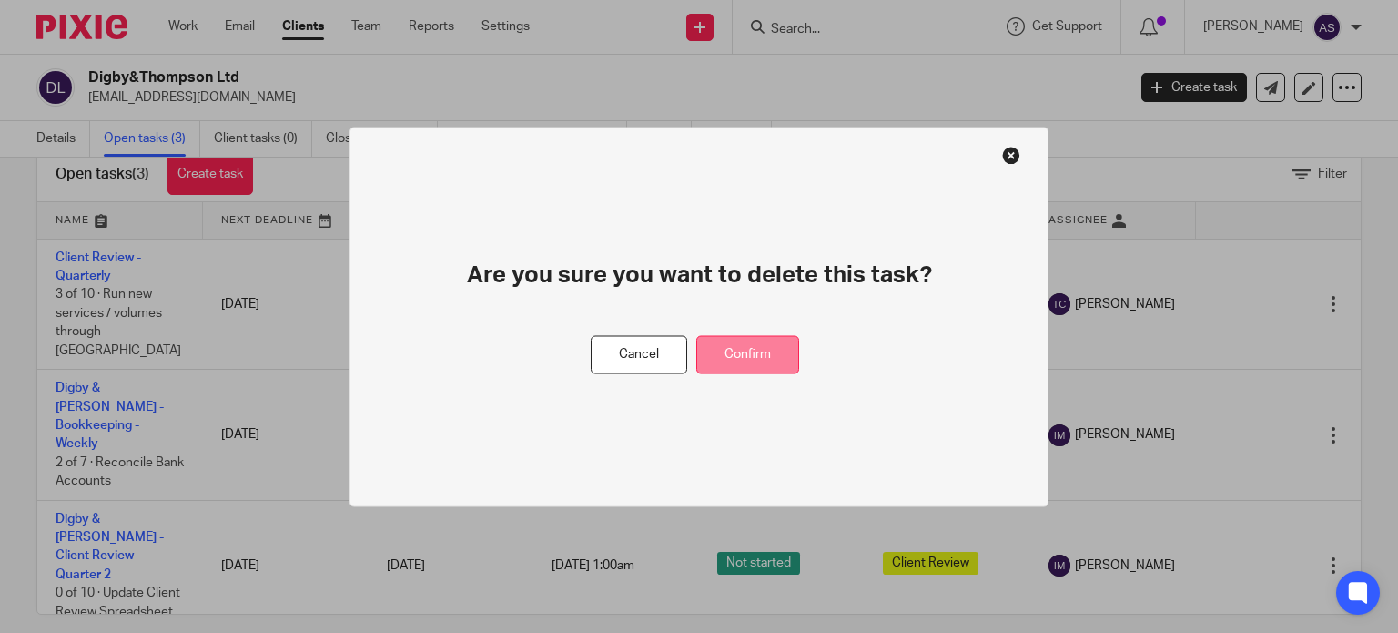
click at [767, 353] on button "Confirm" at bounding box center [747, 354] width 103 height 39
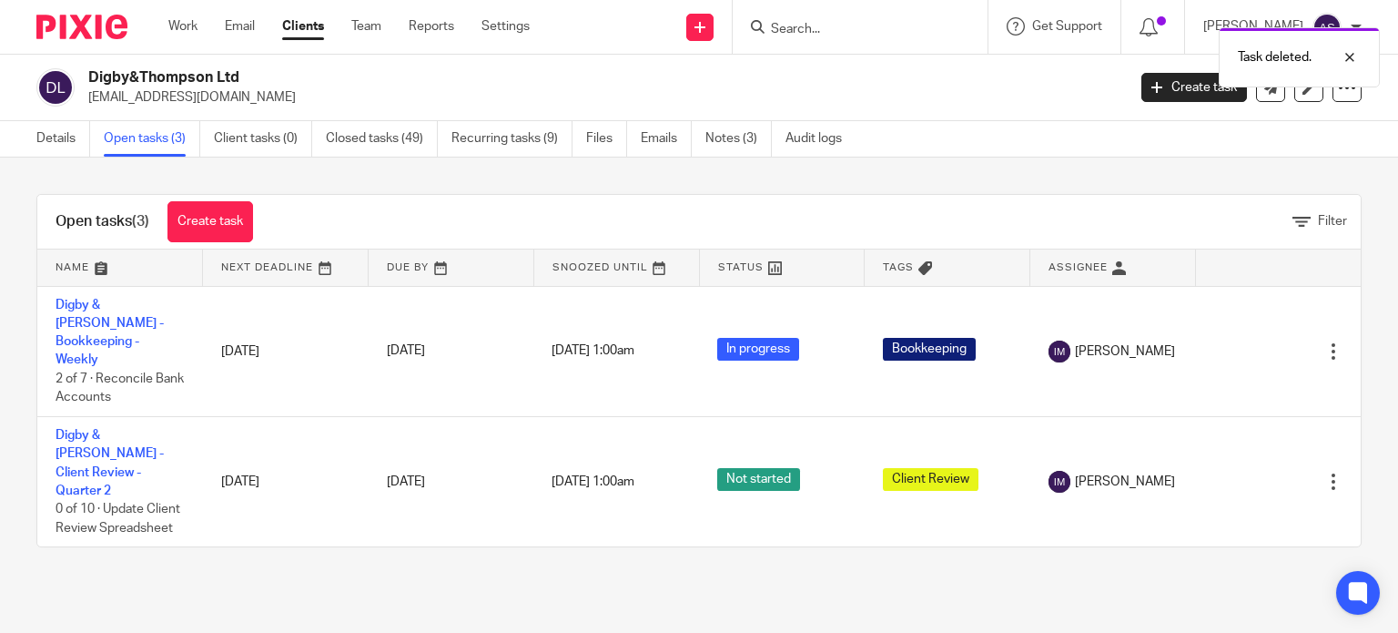
scroll to position [0, 0]
click at [863, 16] on form at bounding box center [866, 26] width 194 height 23
click at [826, 28] on input "Search" at bounding box center [851, 30] width 164 height 16
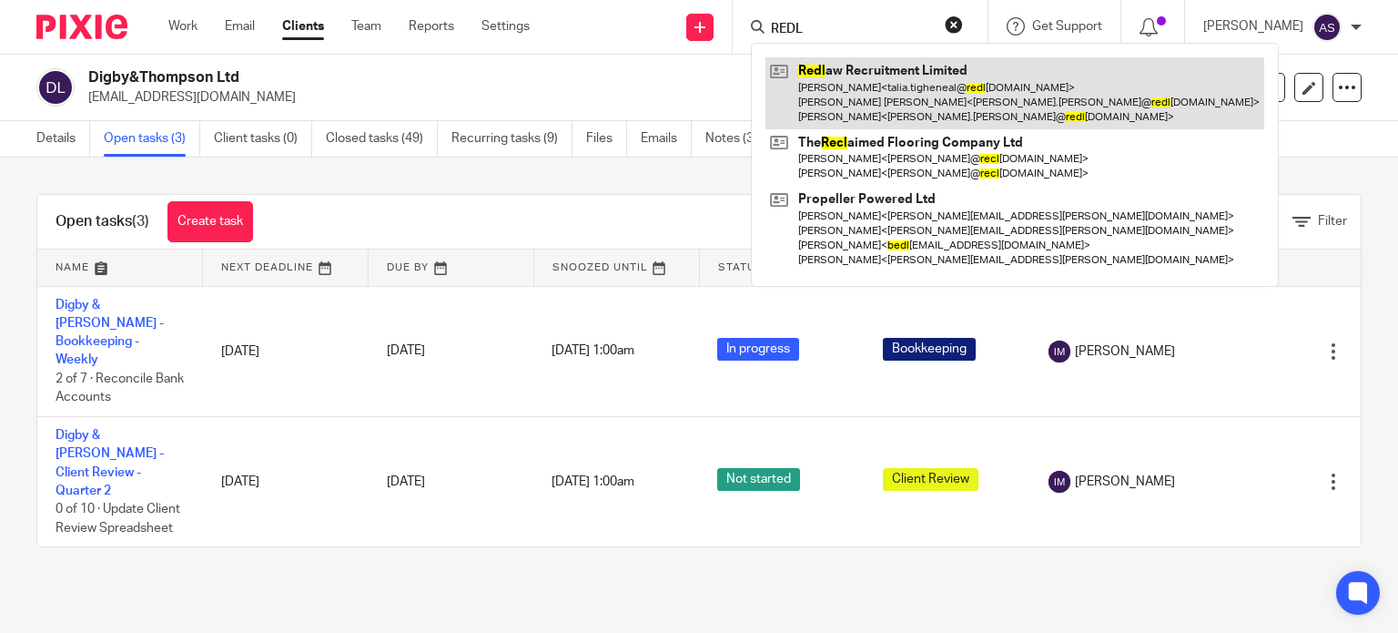
type input "REDL"
click at [932, 119] on link at bounding box center [1014, 93] width 499 height 72
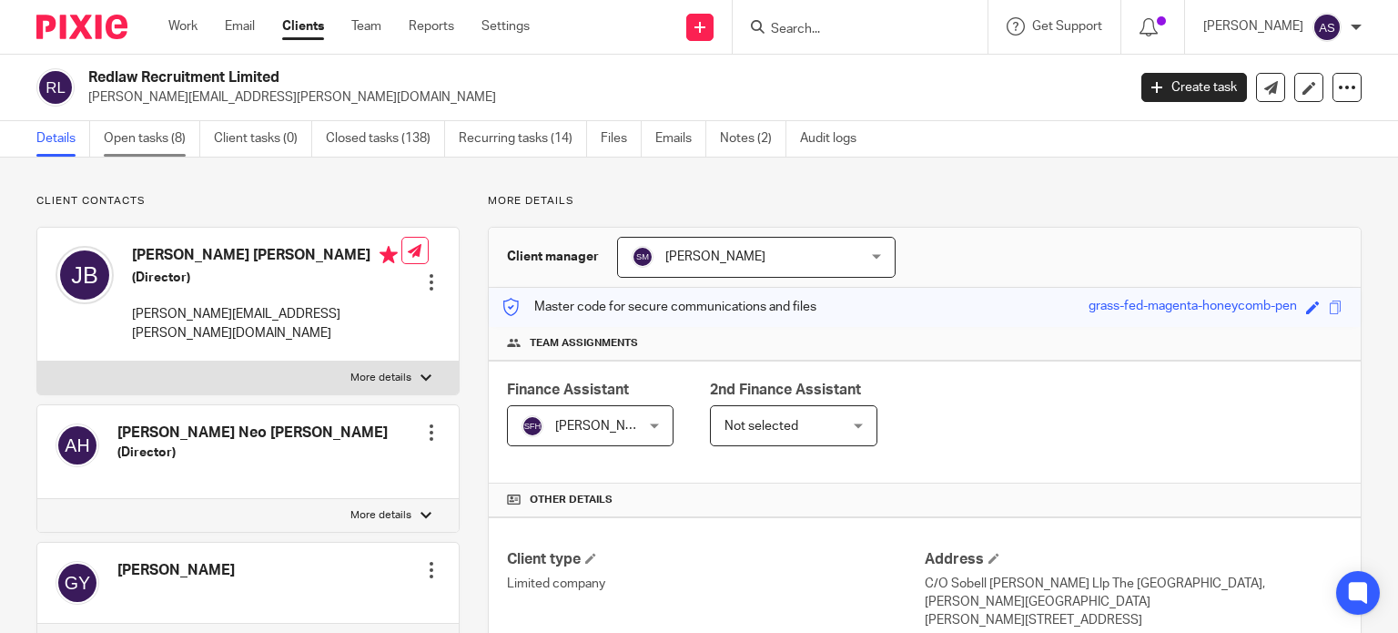
click at [120, 144] on link "Open tasks (8)" at bounding box center [152, 138] width 96 height 35
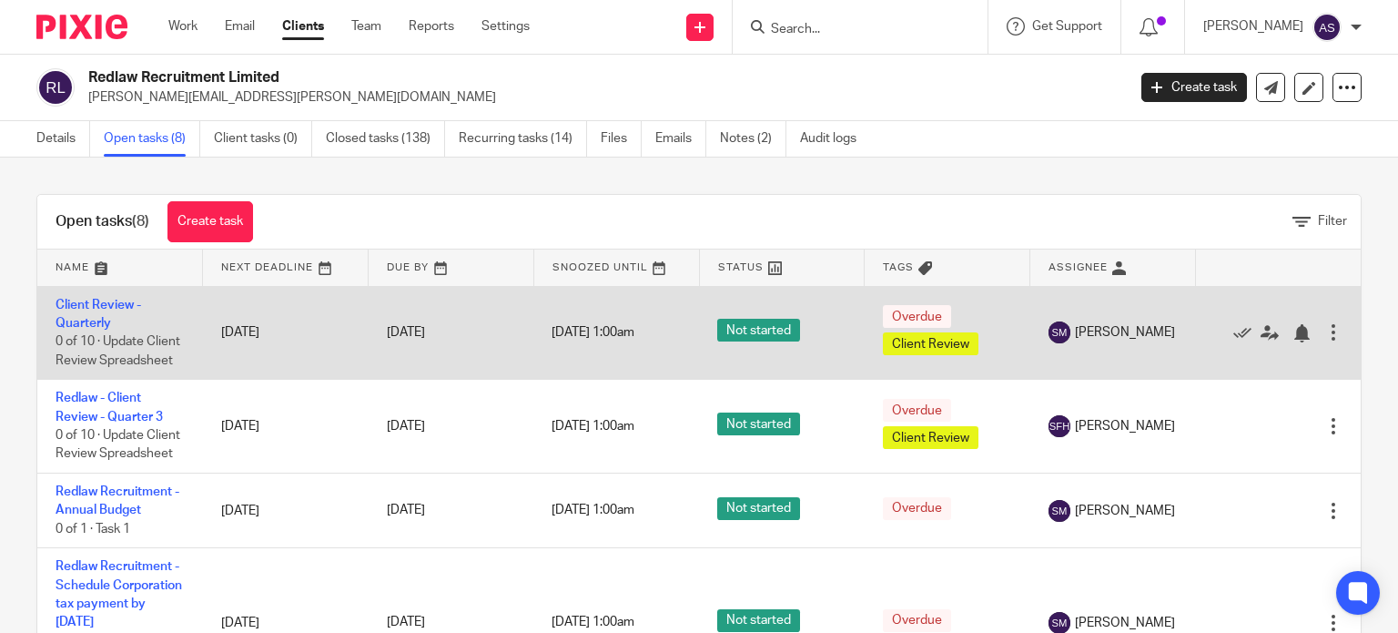
click at [1324, 341] on div at bounding box center [1333, 332] width 18 height 18
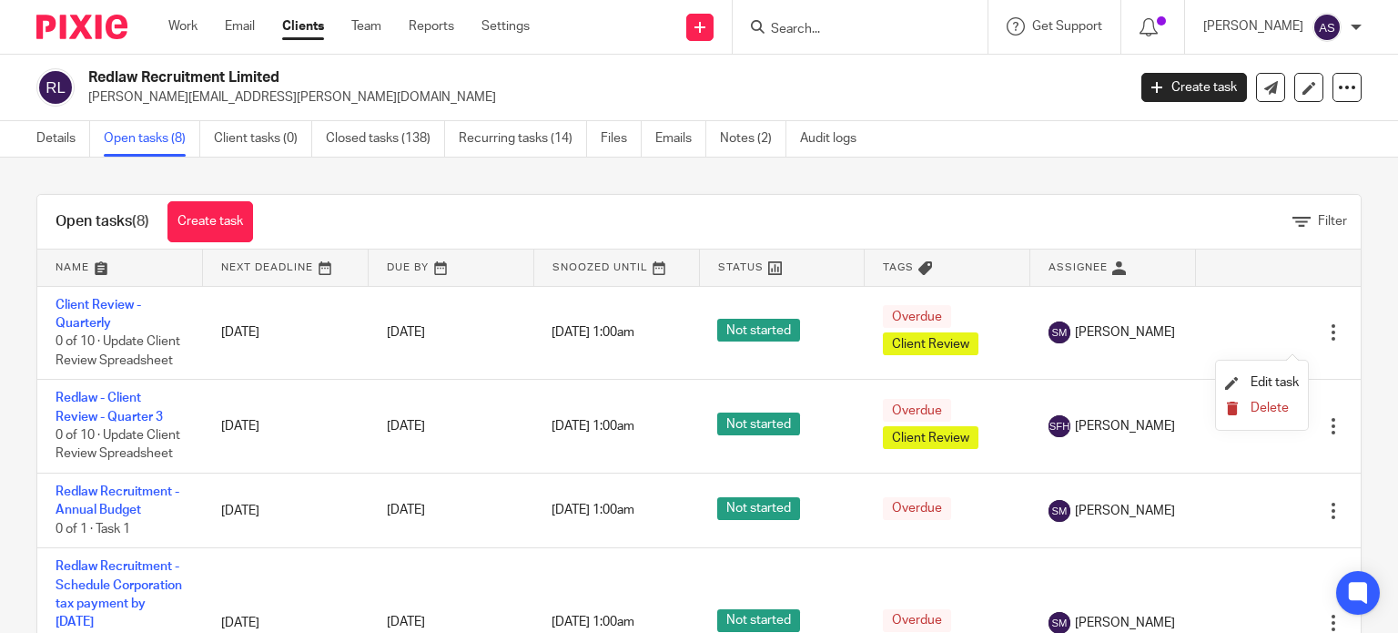
click at [1266, 410] on span "Delete" at bounding box center [1270, 407] width 38 height 13
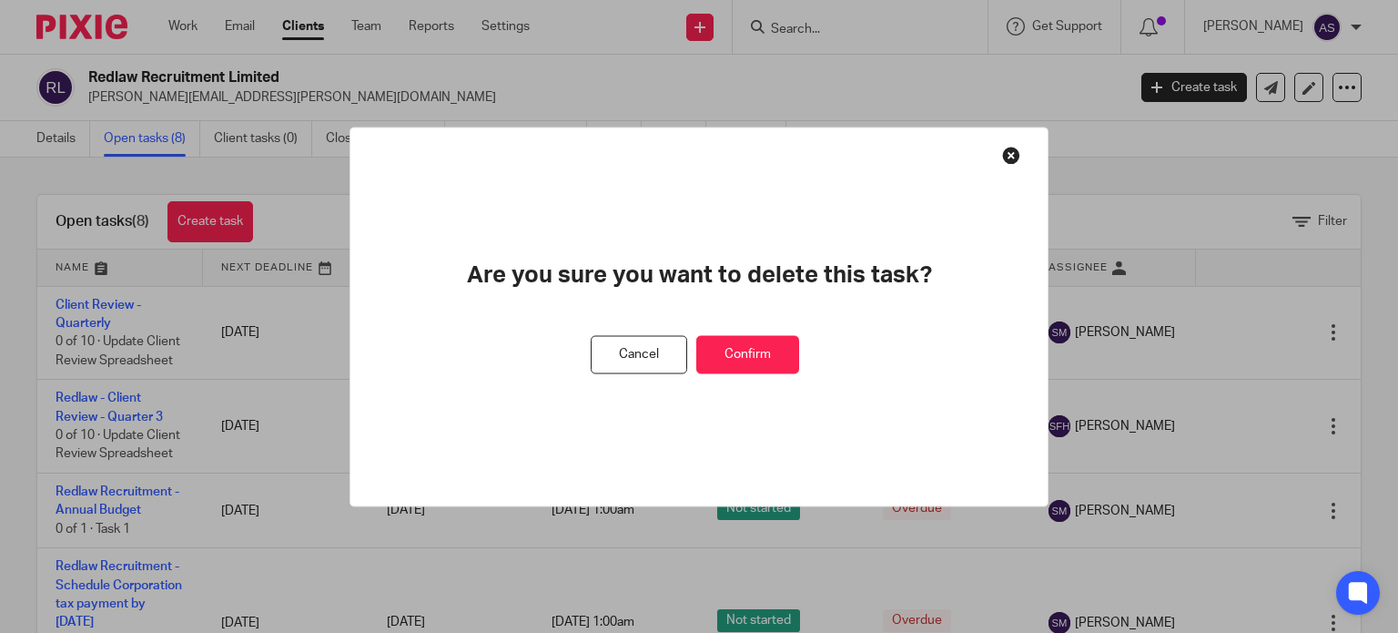
click at [756, 349] on button "Confirm" at bounding box center [747, 354] width 103 height 39
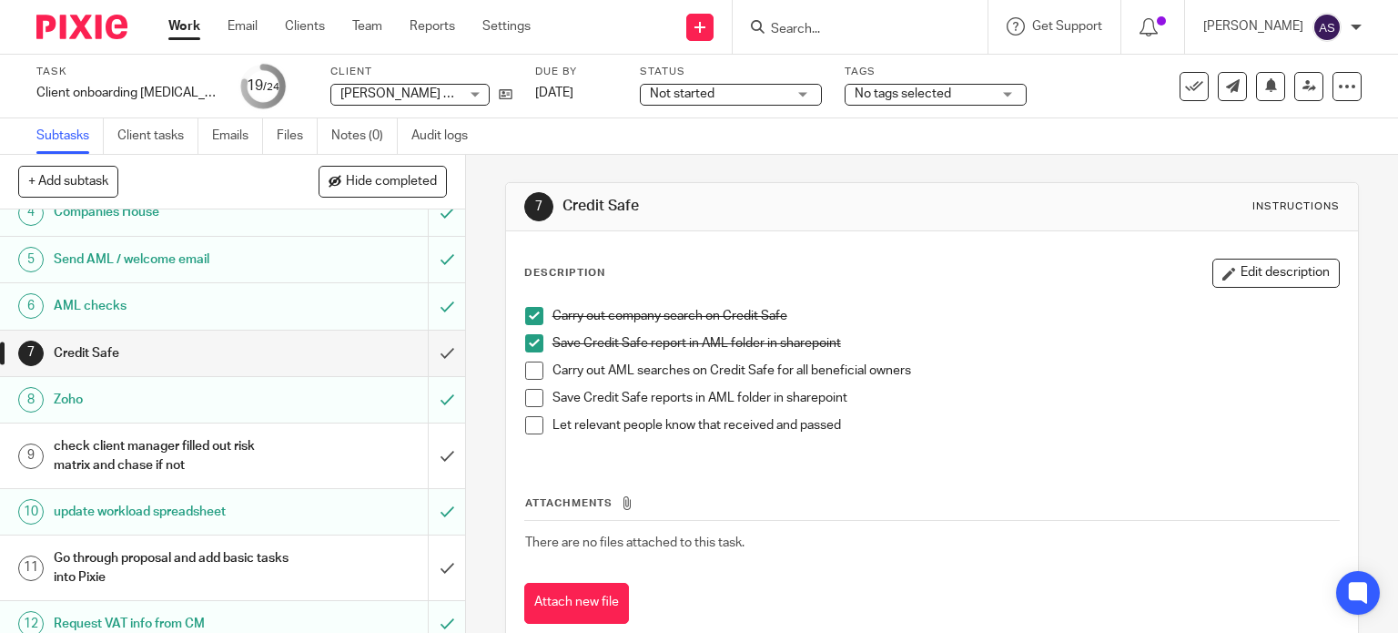
scroll to position [273, 0]
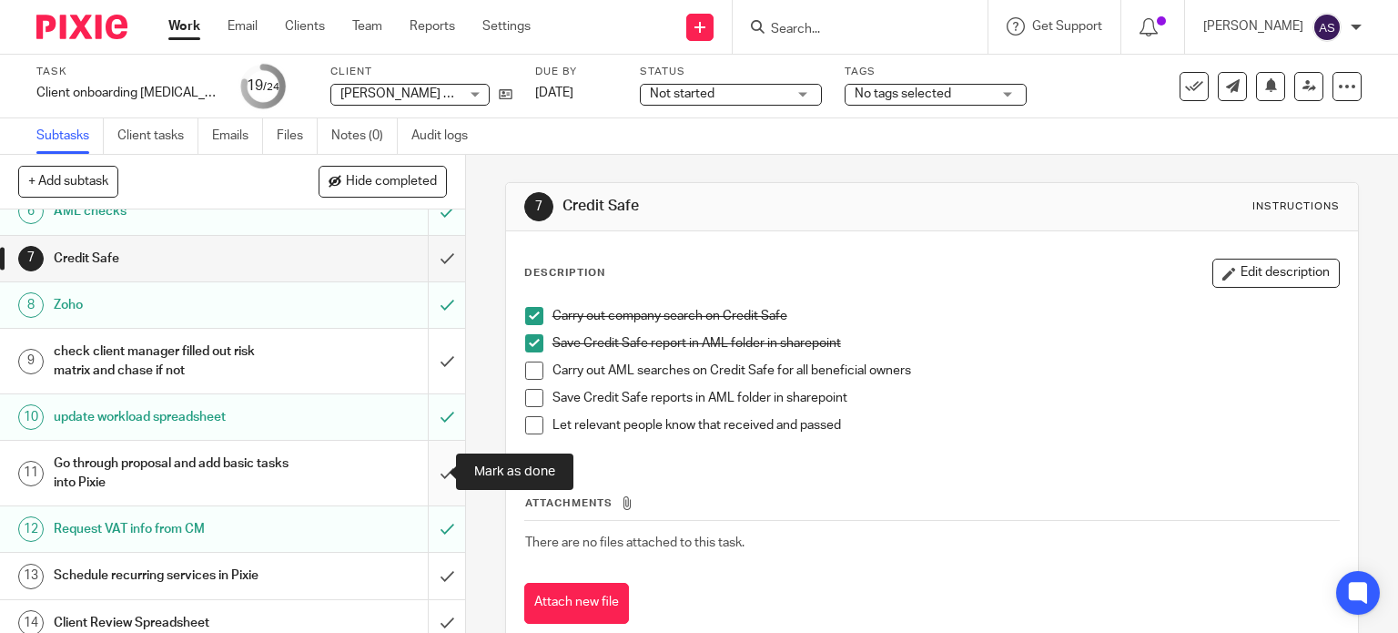
click at [427, 468] on input "submit" at bounding box center [232, 473] width 465 height 65
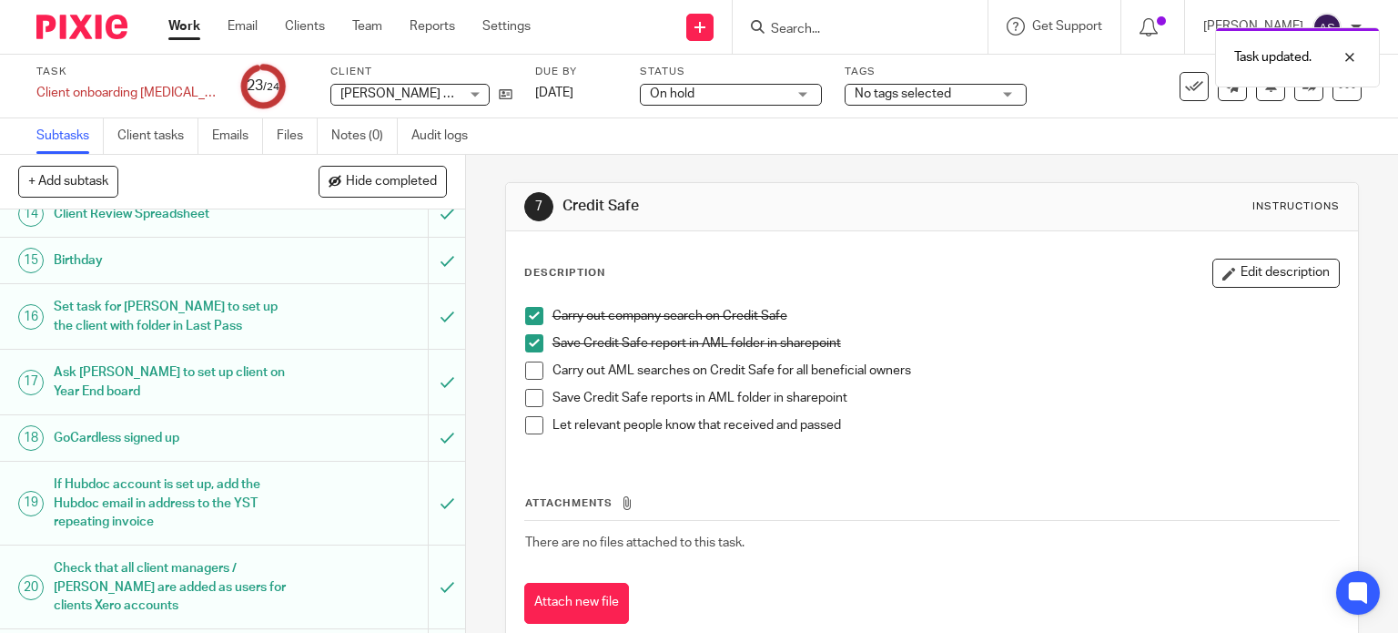
scroll to position [879, 0]
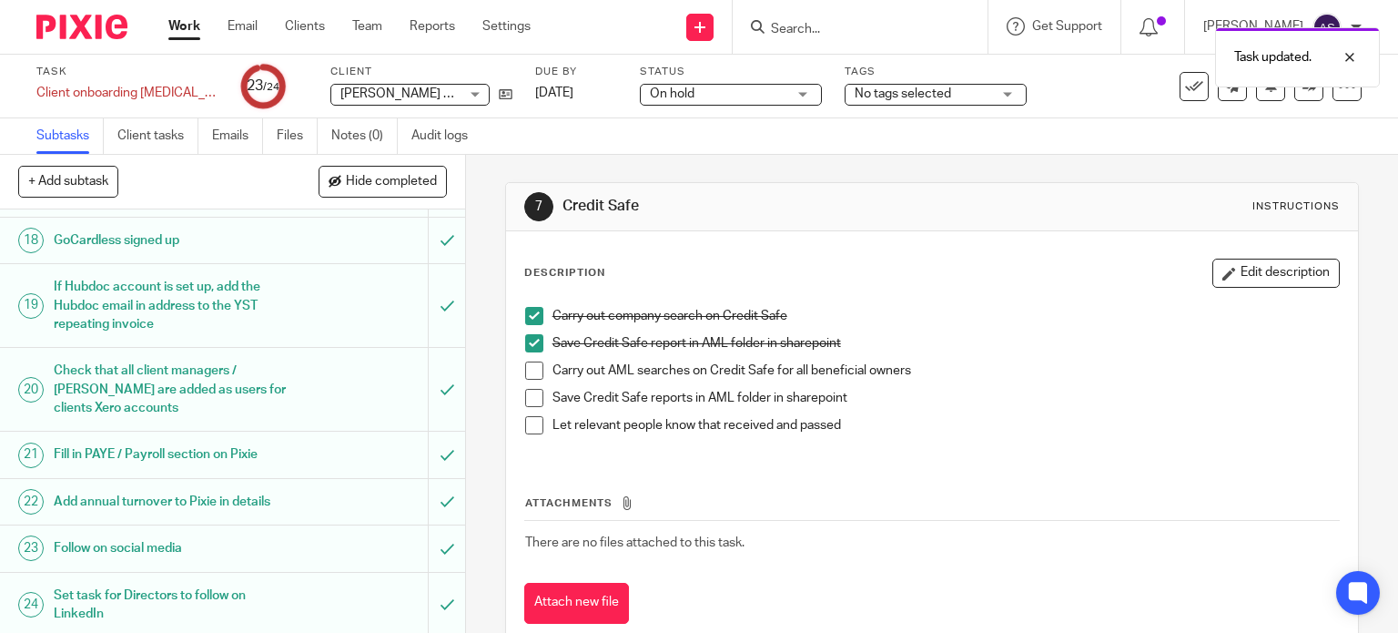
click at [173, 25] on link "Work" at bounding box center [184, 26] width 32 height 18
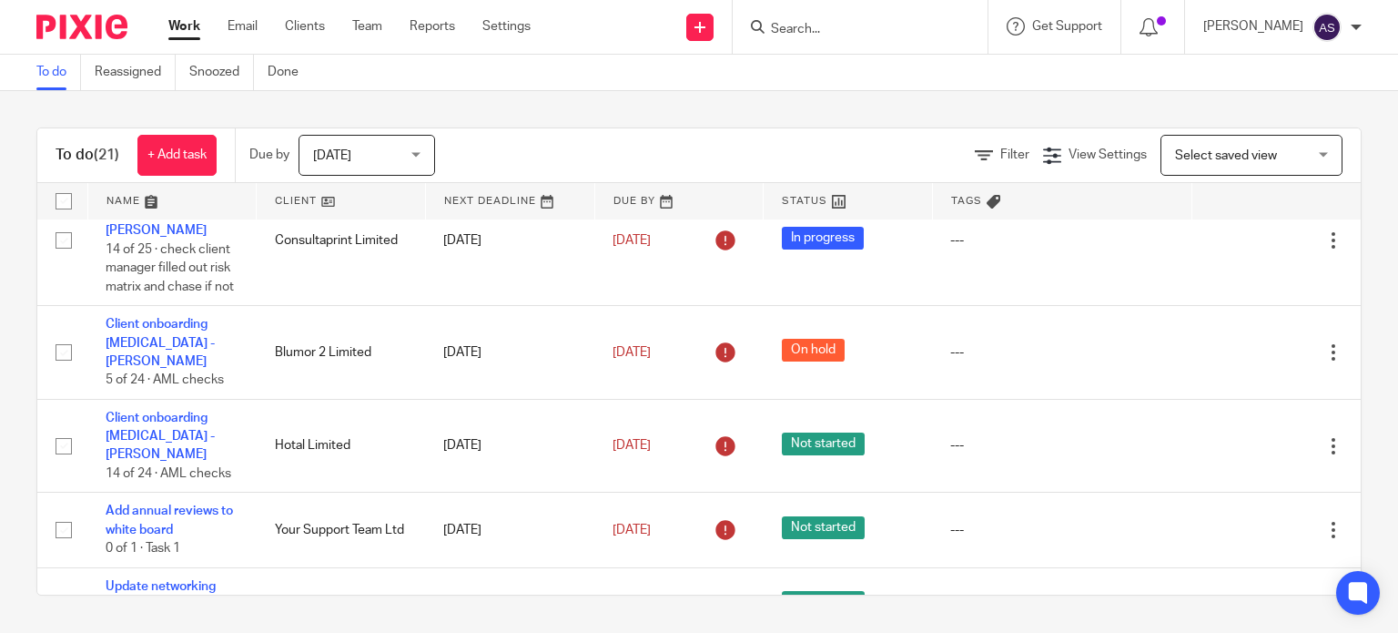
scroll to position [455, 0]
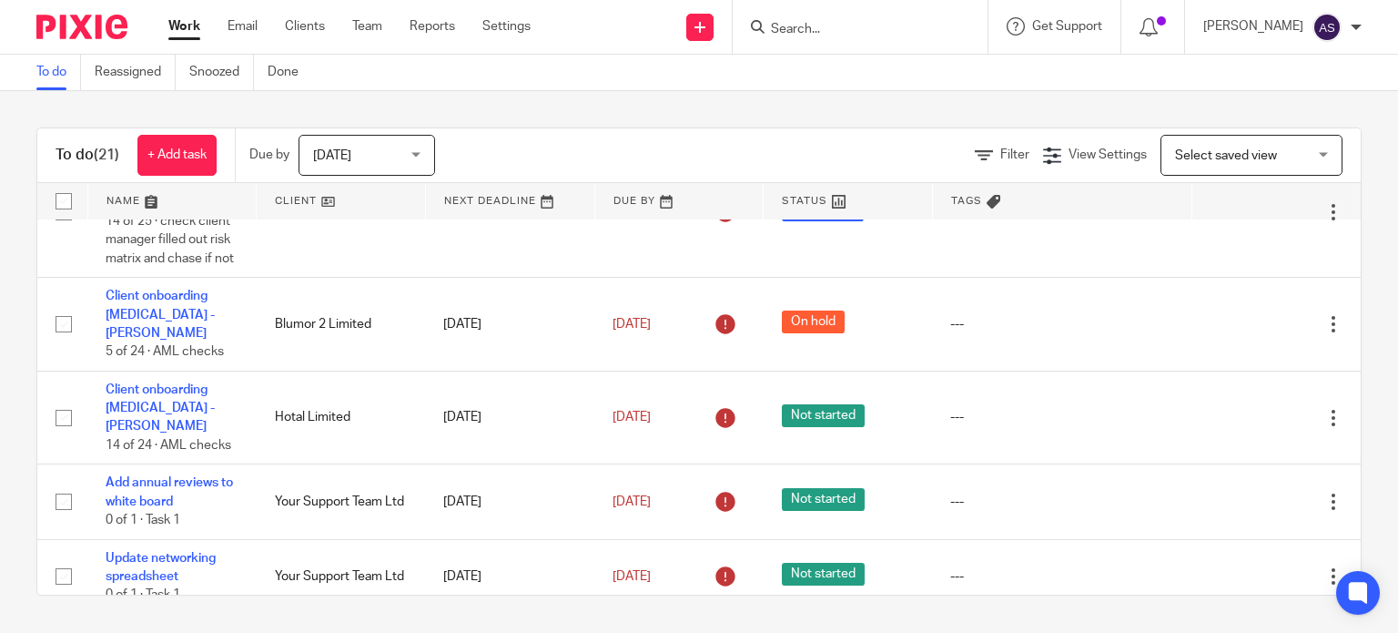
click at [857, 46] on div at bounding box center [860, 27] width 255 height 54
click at [857, 38] on div at bounding box center [860, 27] width 255 height 54
click at [815, 24] on input "Search" at bounding box center [851, 30] width 164 height 16
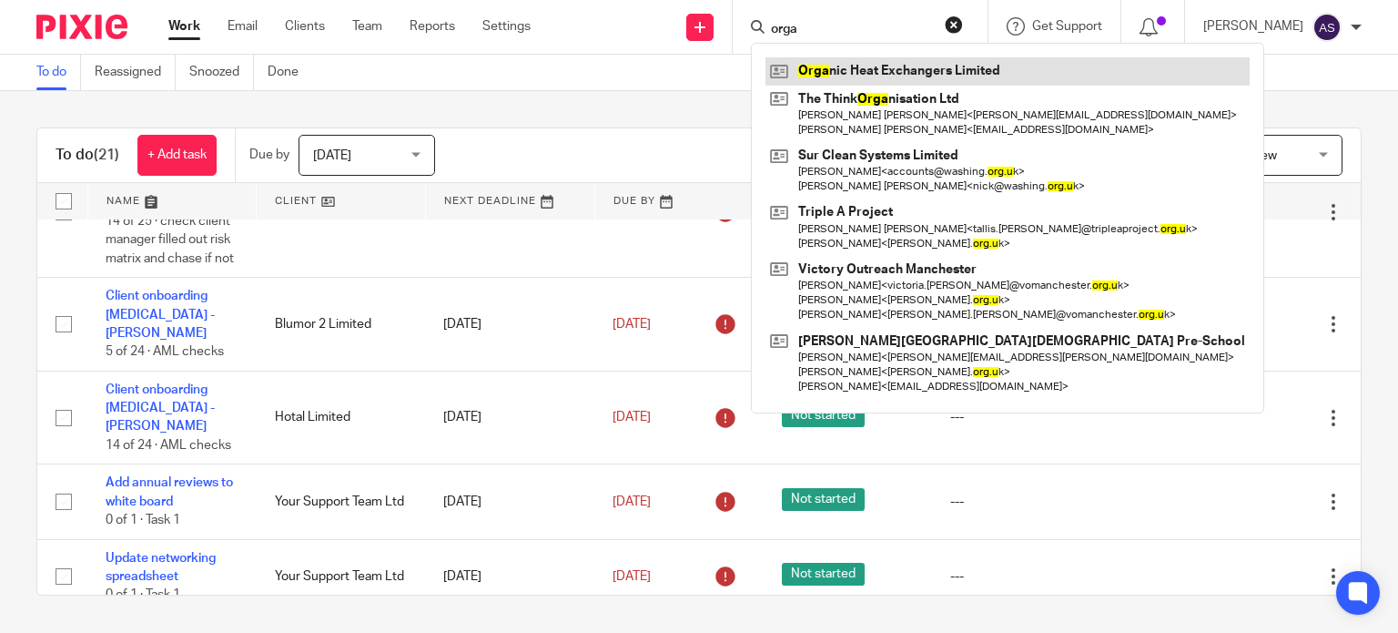
type input "orga"
click at [925, 77] on link at bounding box center [1007, 70] width 484 height 27
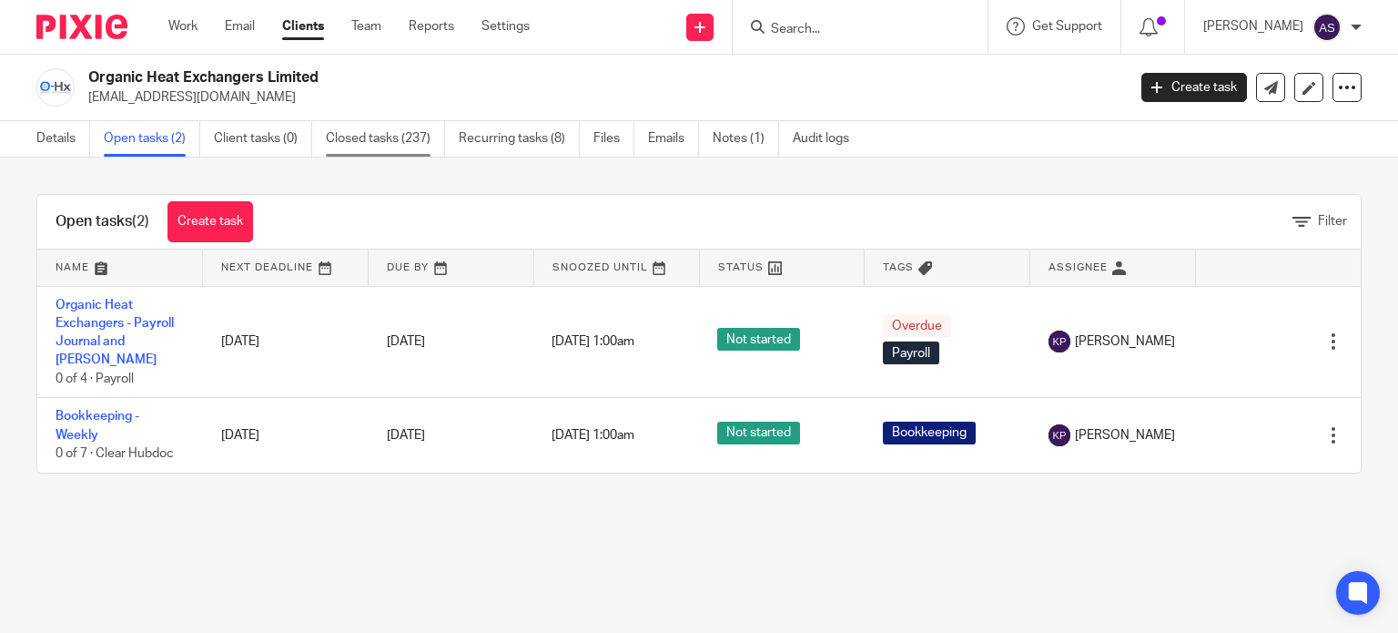
click at [374, 140] on link "Closed tasks (237)" at bounding box center [385, 138] width 119 height 35
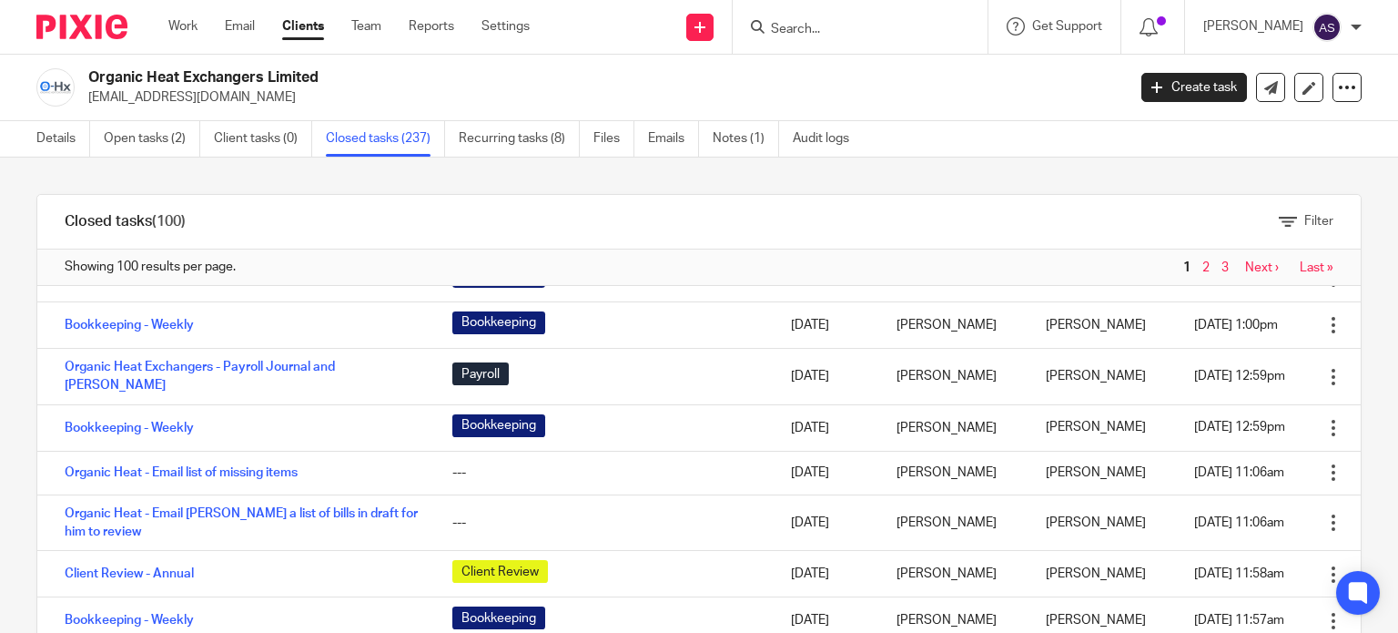
scroll to position [364, 0]
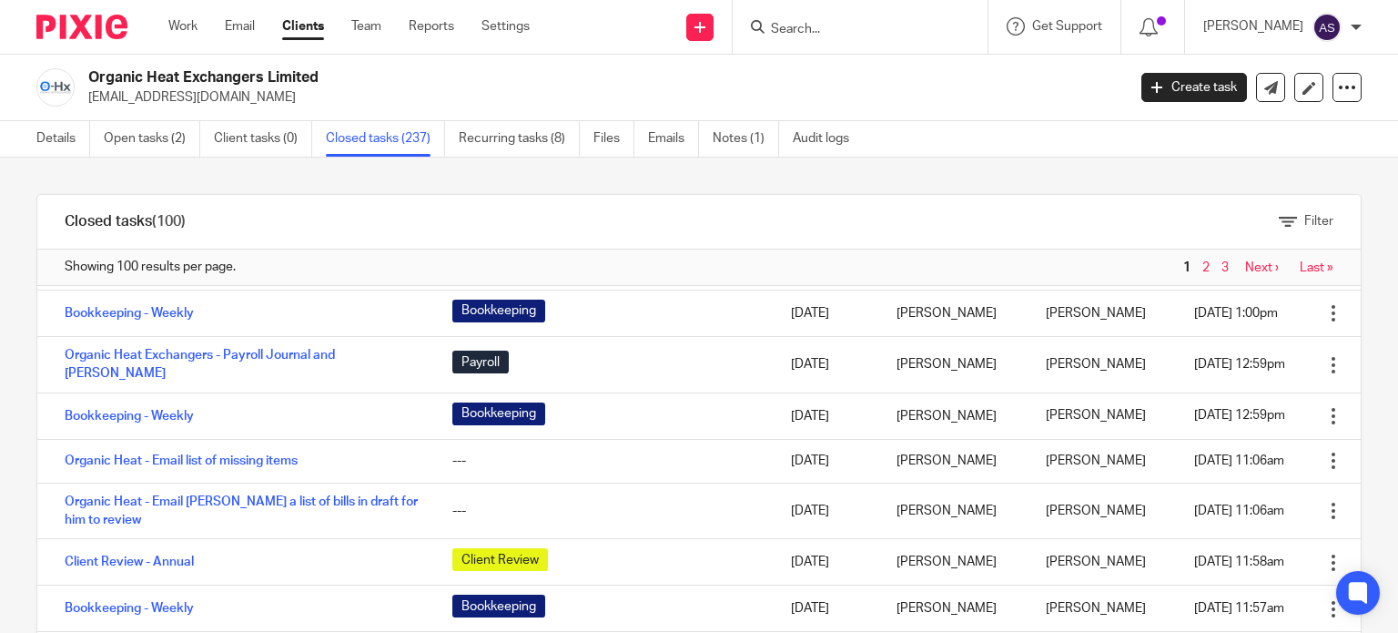
click at [855, 38] on div at bounding box center [860, 27] width 255 height 54
click at [801, 31] on input "Search" at bounding box center [851, 30] width 164 height 16
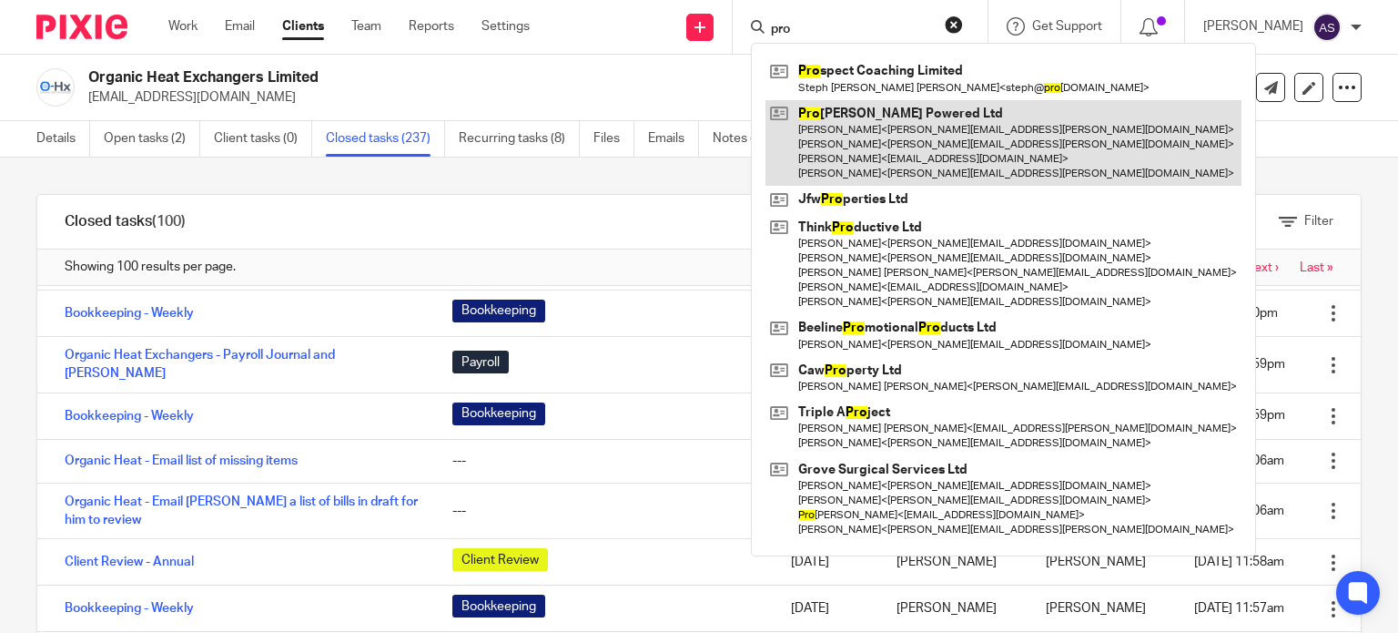
type input "pro"
click at [950, 140] on link at bounding box center [1003, 143] width 476 height 86
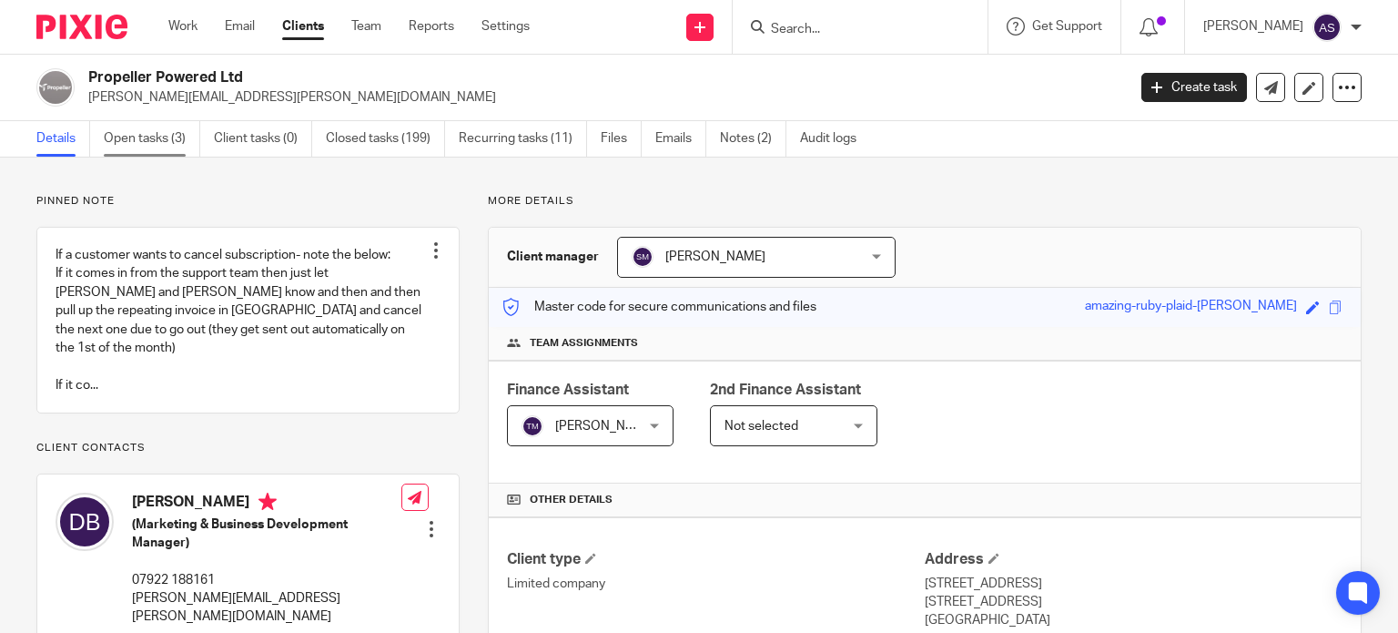
click at [153, 137] on link "Open tasks (3)" at bounding box center [152, 138] width 96 height 35
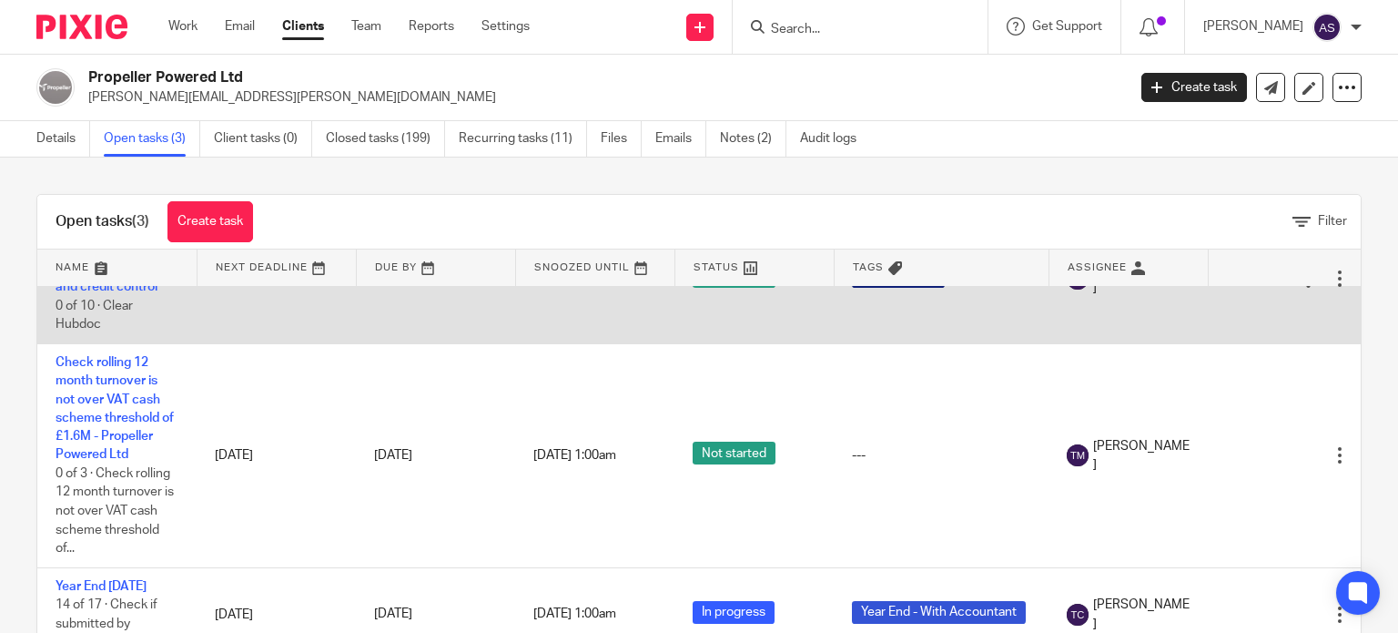
scroll to position [65, 0]
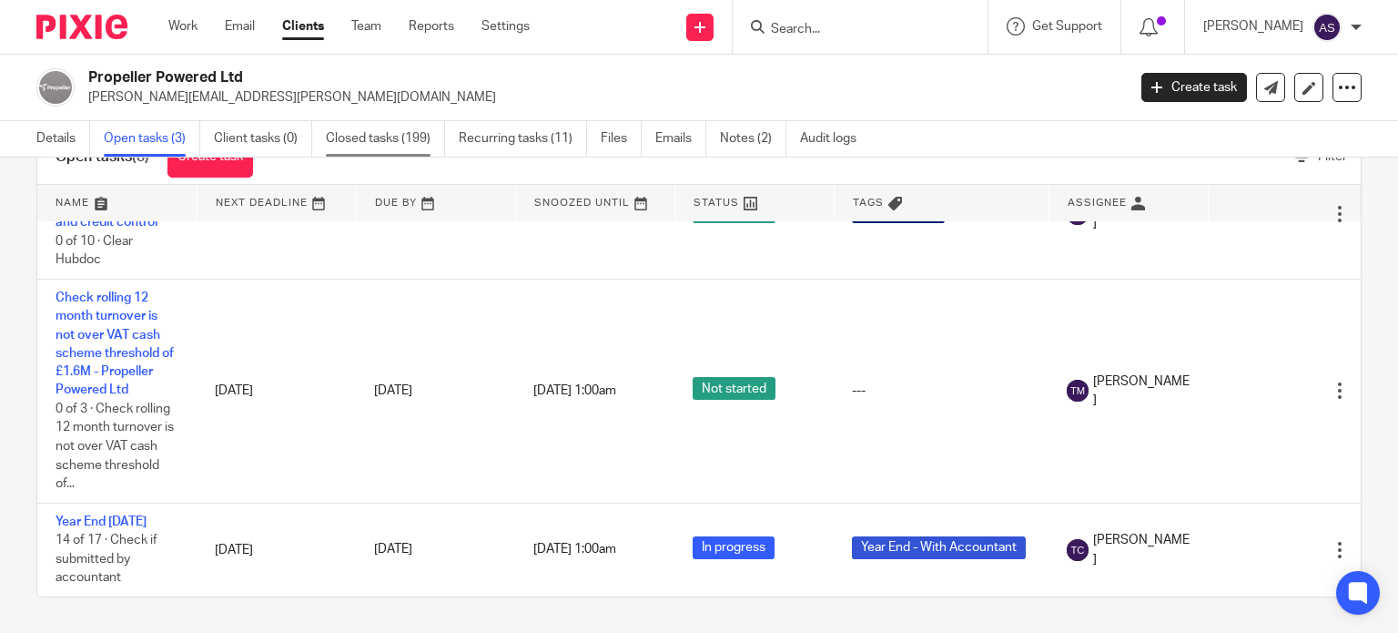
click at [366, 139] on link "Closed tasks (199)" at bounding box center [385, 138] width 119 height 35
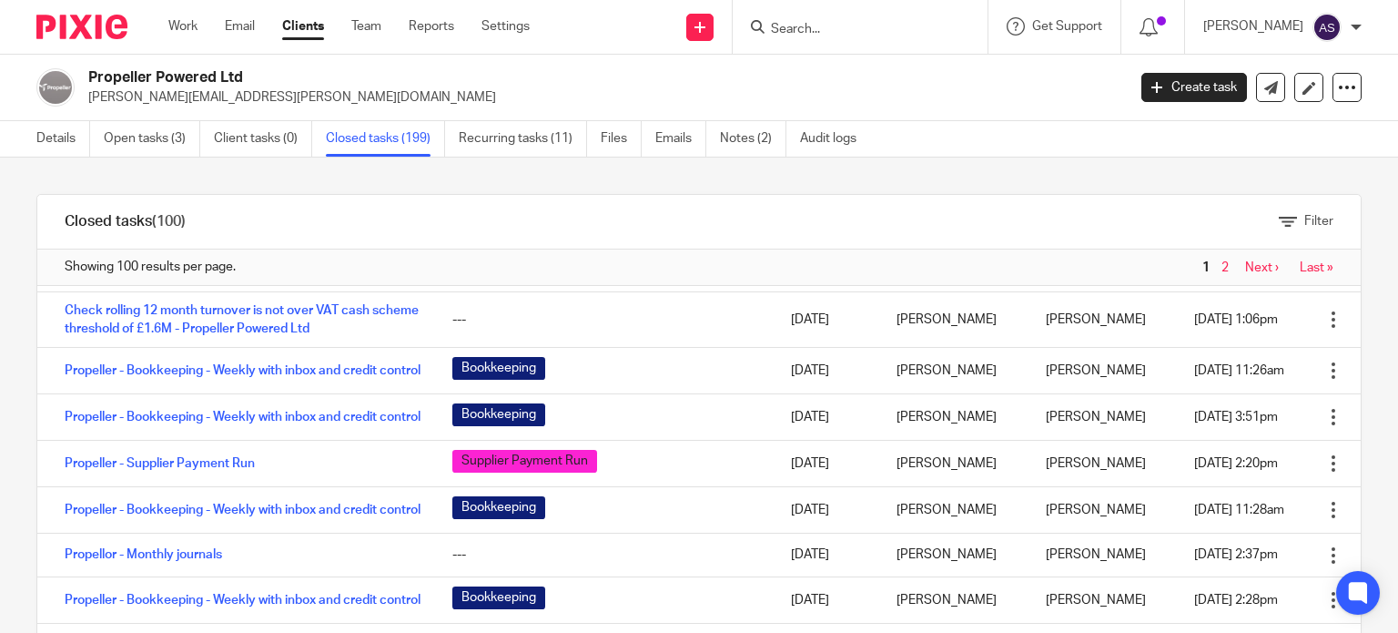
scroll to position [182, 0]
